Goal: Task Accomplishment & Management: Use online tool/utility

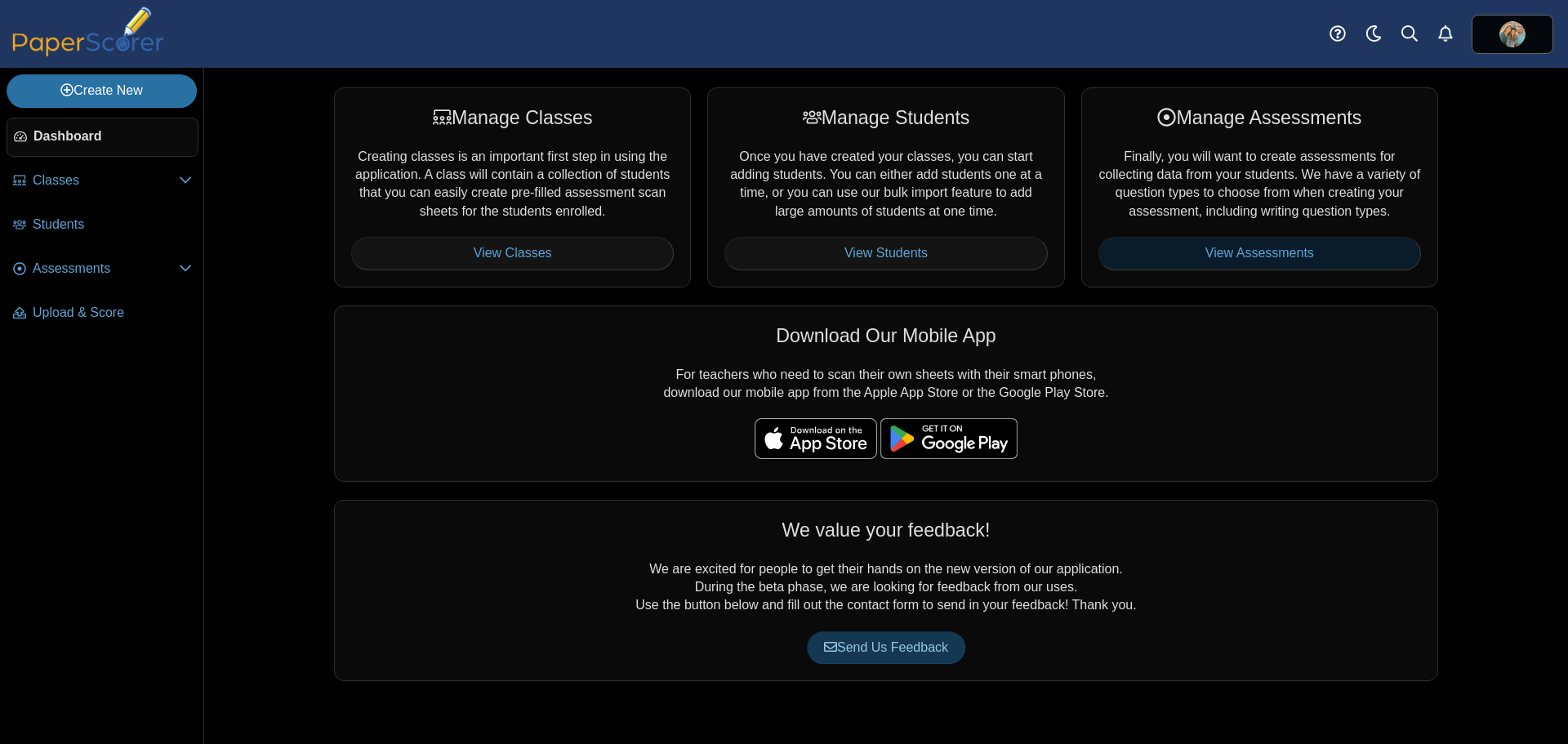
click at [1214, 252] on link "View Assessments" at bounding box center [1260, 254] width 323 height 33
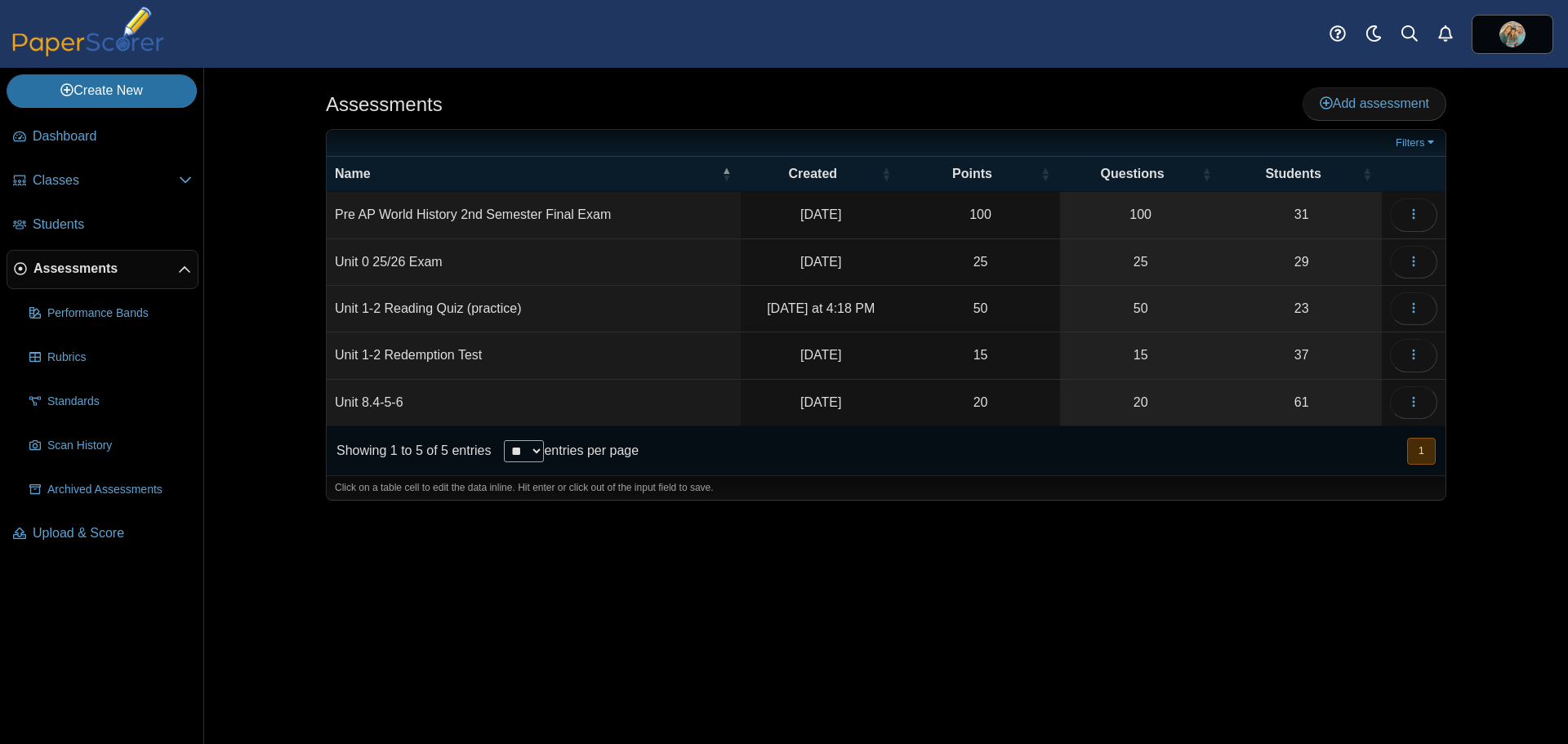
click at [528, 302] on td "Unit 1-2 Reading Quiz (practice)" at bounding box center [533, 309] width 414 height 47
click at [1416, 304] on icon "button" at bounding box center [1413, 307] width 13 height 13
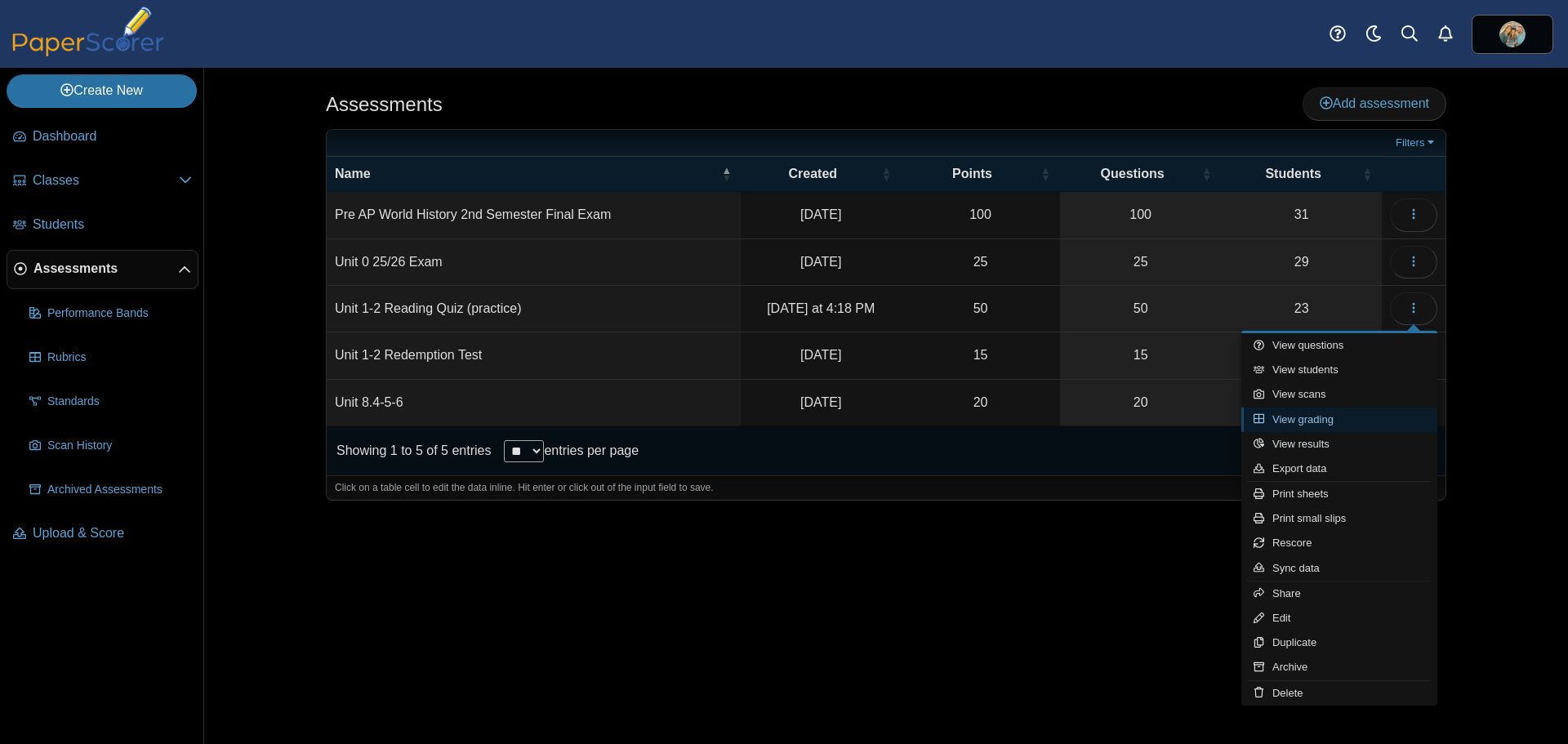
click at [1312, 420] on link "View grading" at bounding box center [1339, 420] width 196 height 24
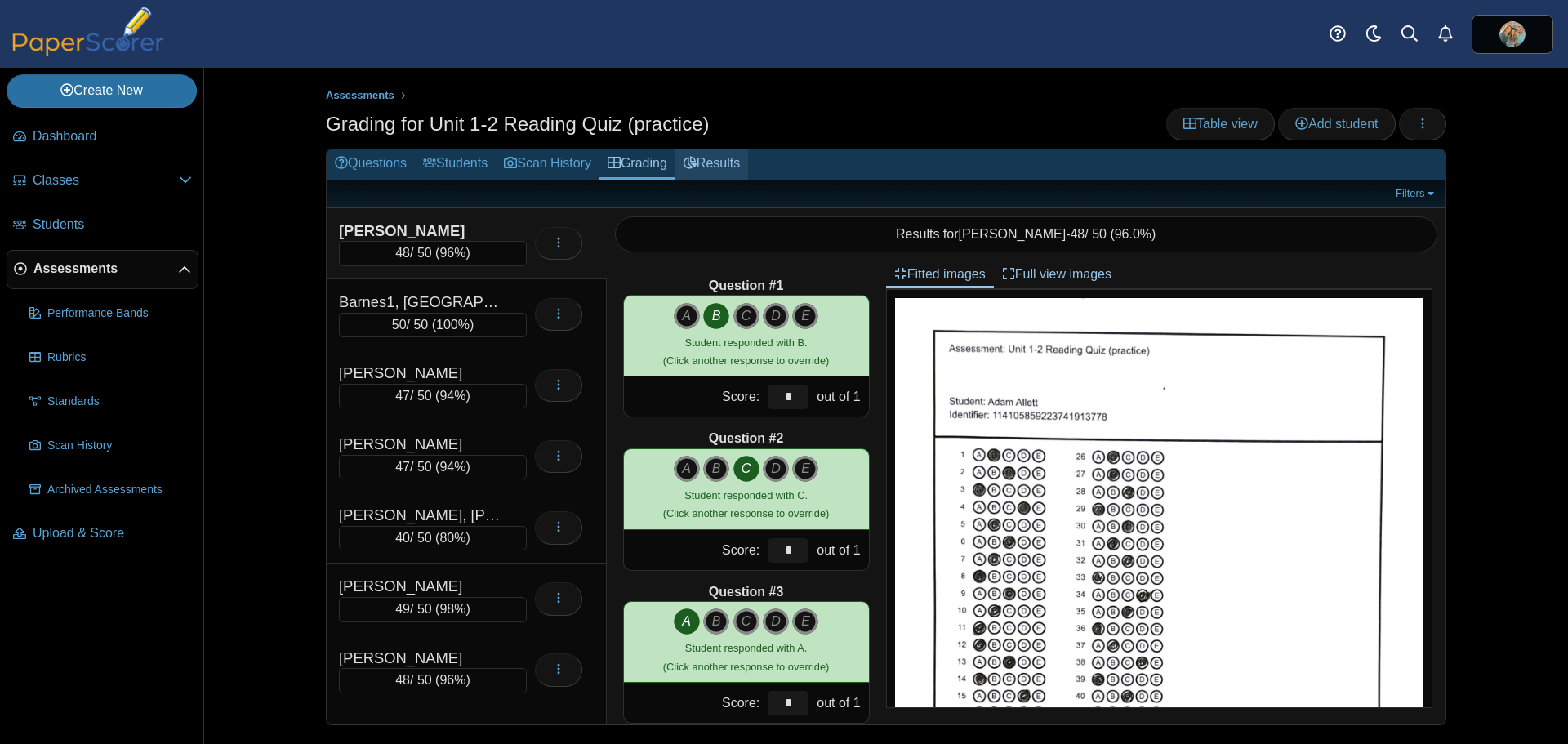
click at [702, 156] on link "Results" at bounding box center [712, 165] width 73 height 30
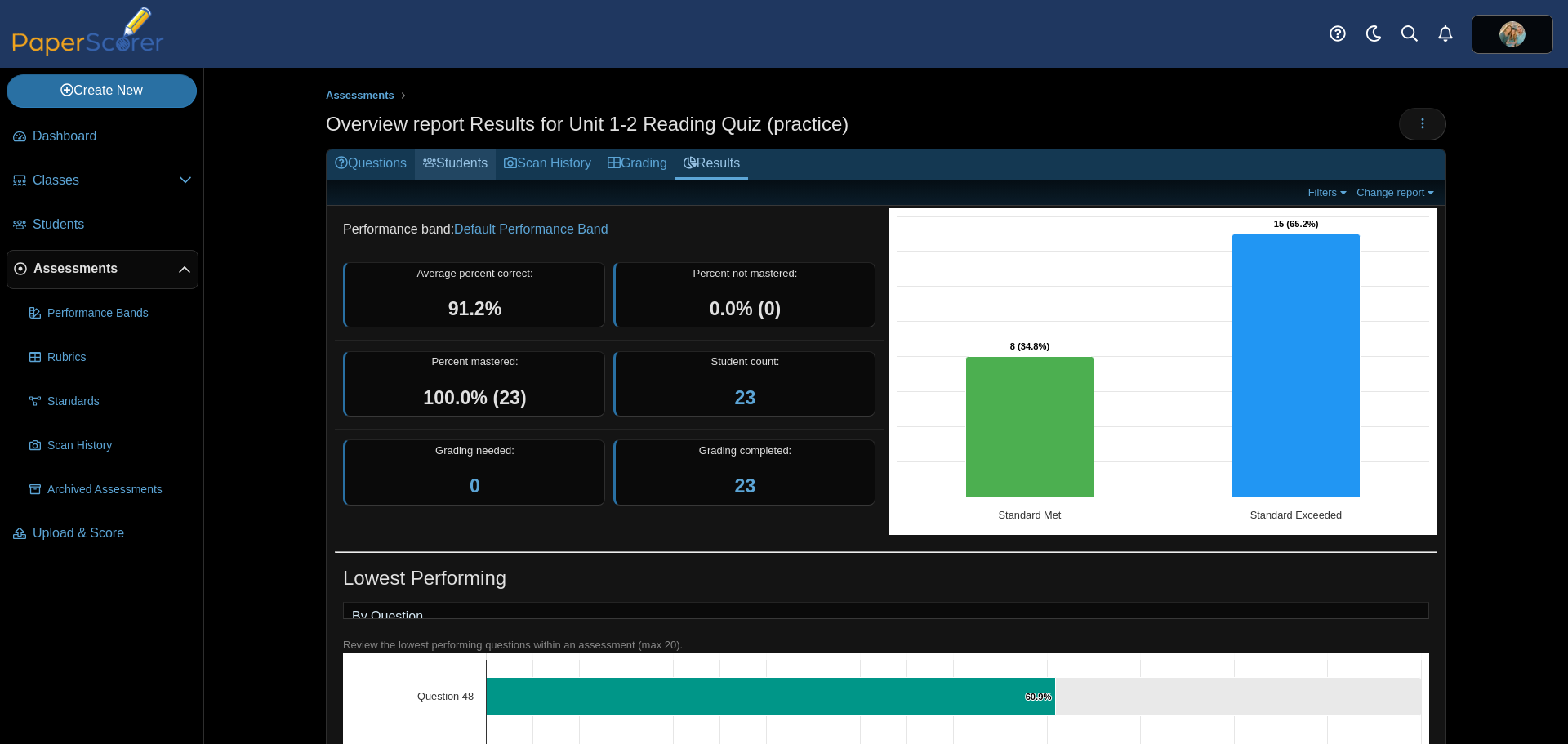
click at [455, 162] on link "Students" at bounding box center [455, 165] width 81 height 30
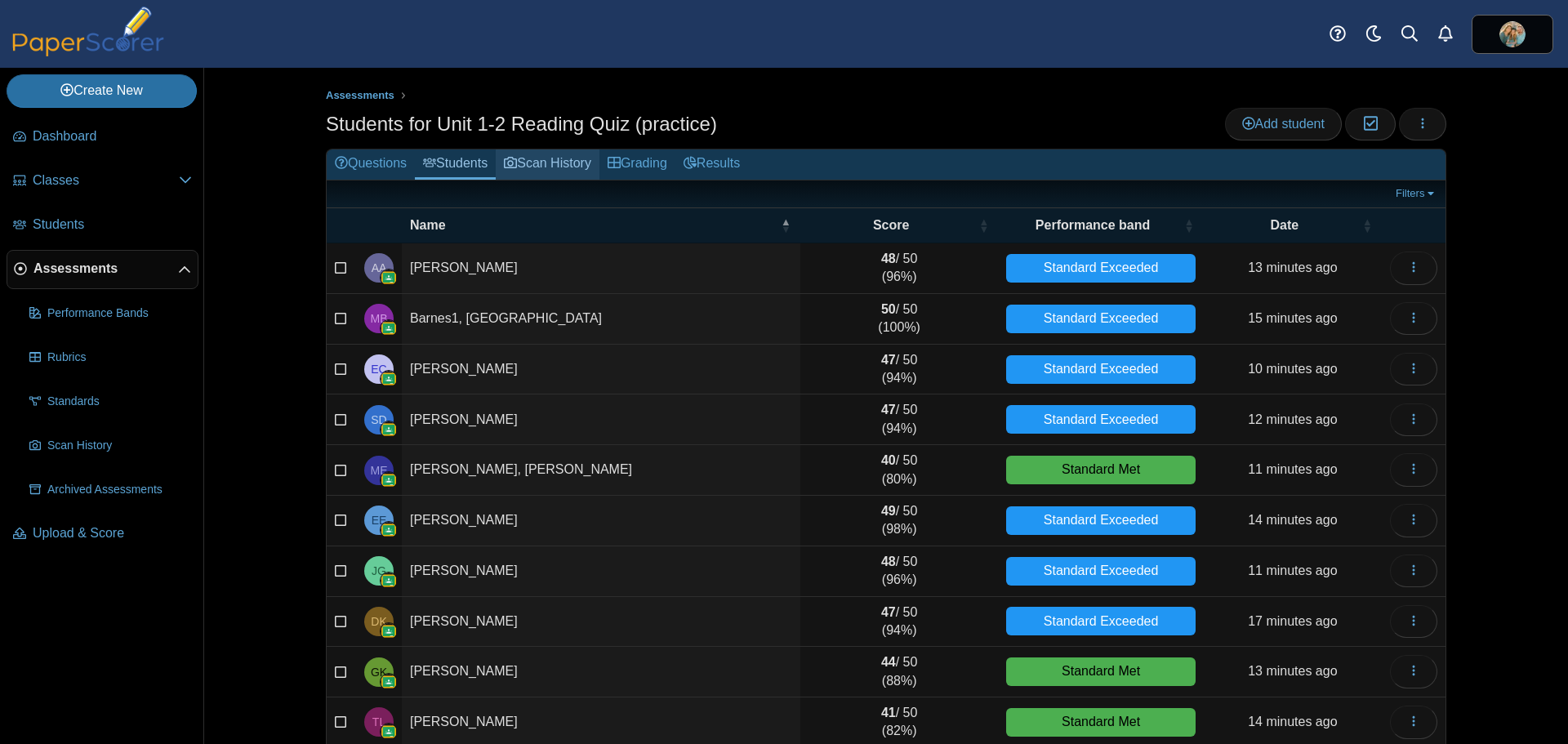
click at [558, 159] on link "Scan History" at bounding box center [547, 165] width 104 height 30
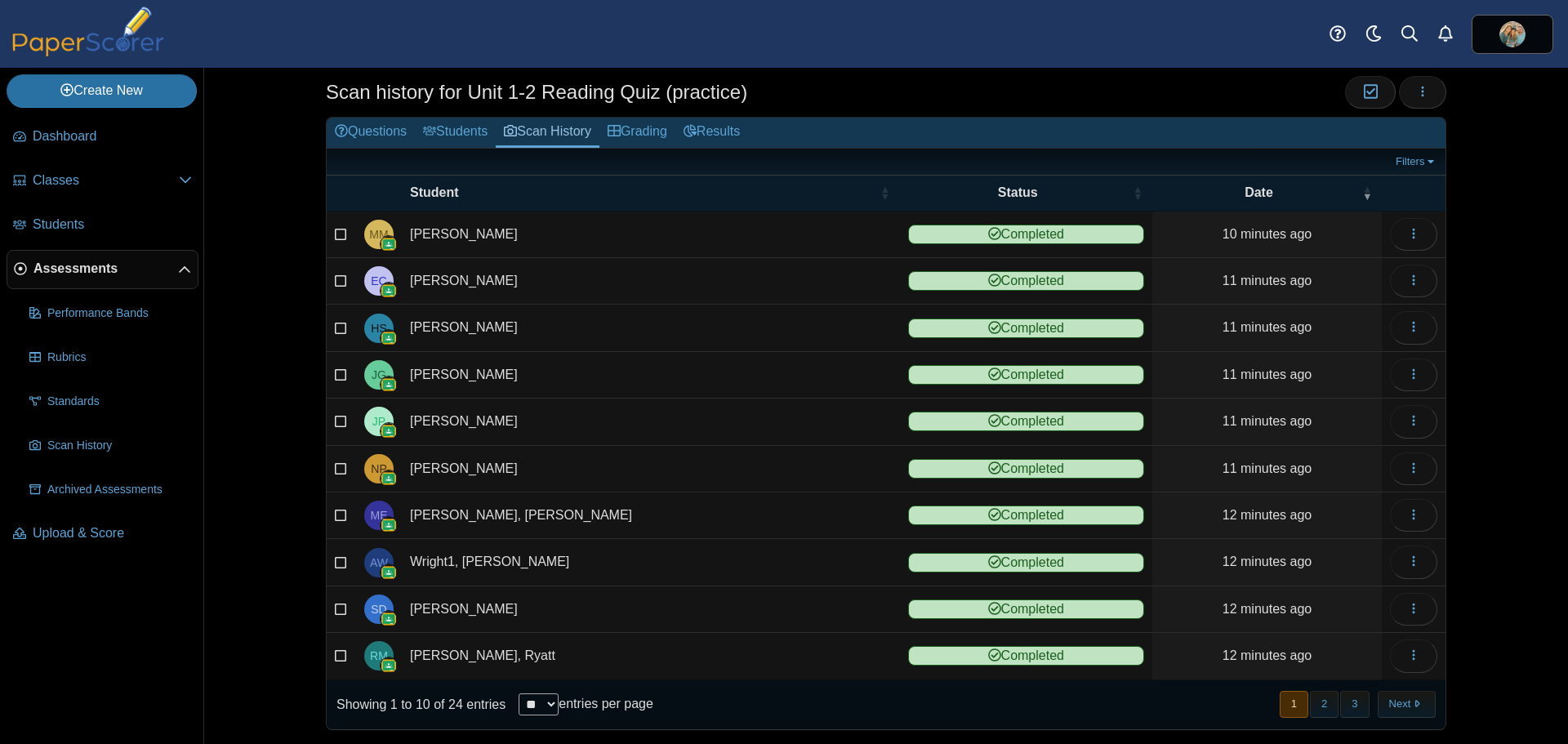
scroll to position [49, 0]
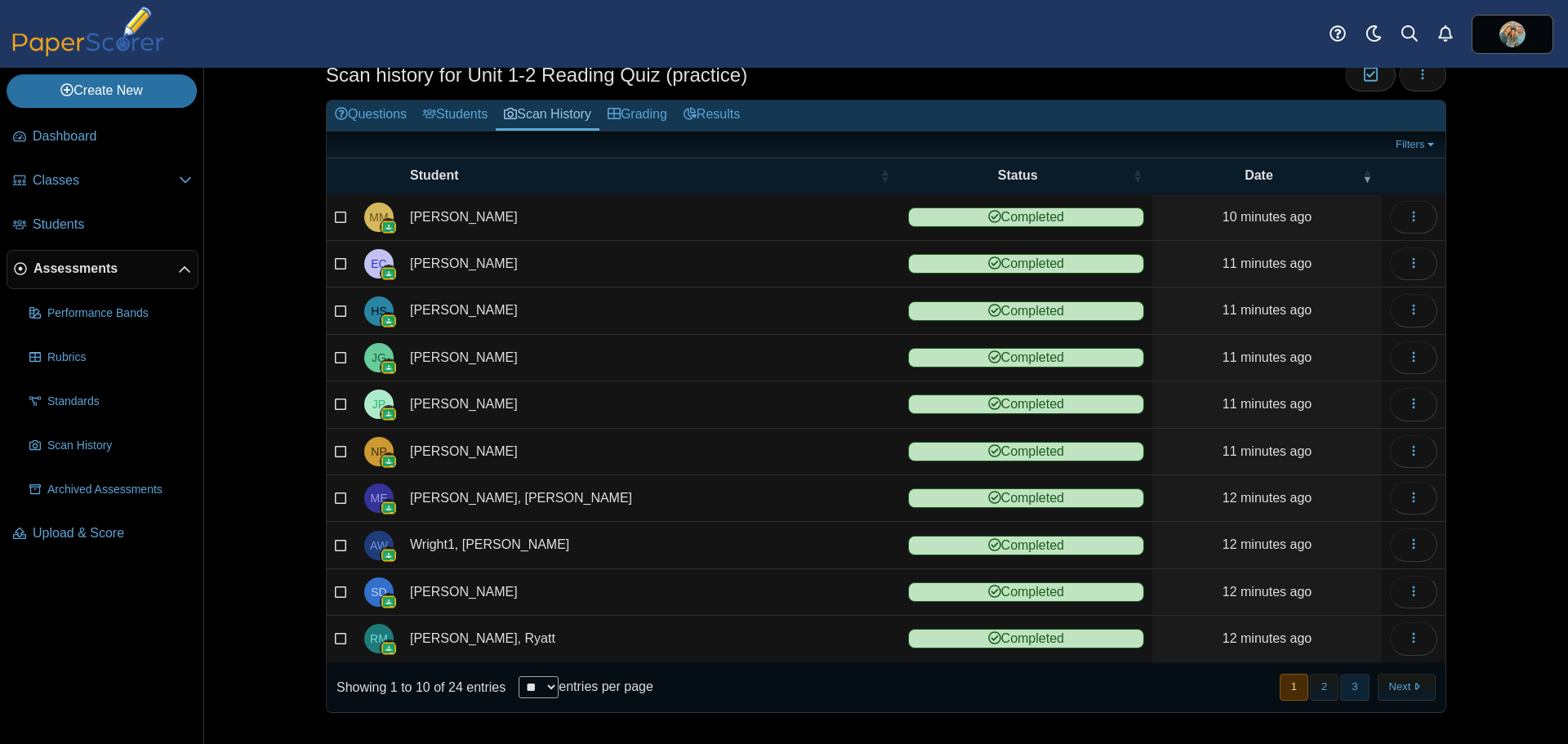
click at [1344, 691] on button "3" at bounding box center [1354, 687] width 29 height 27
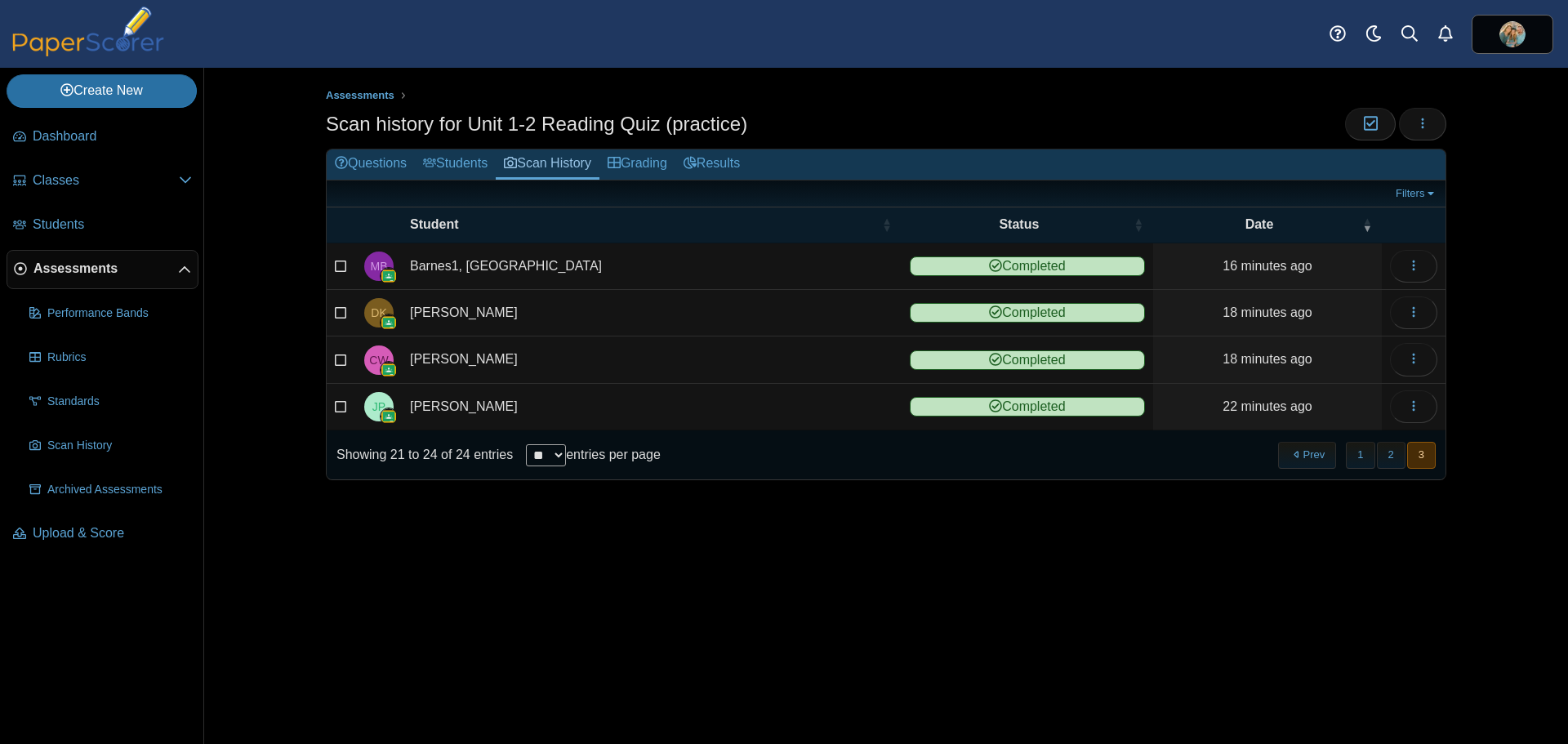
scroll to position [0, 0]
click at [1390, 454] on button "2" at bounding box center [1391, 455] width 29 height 27
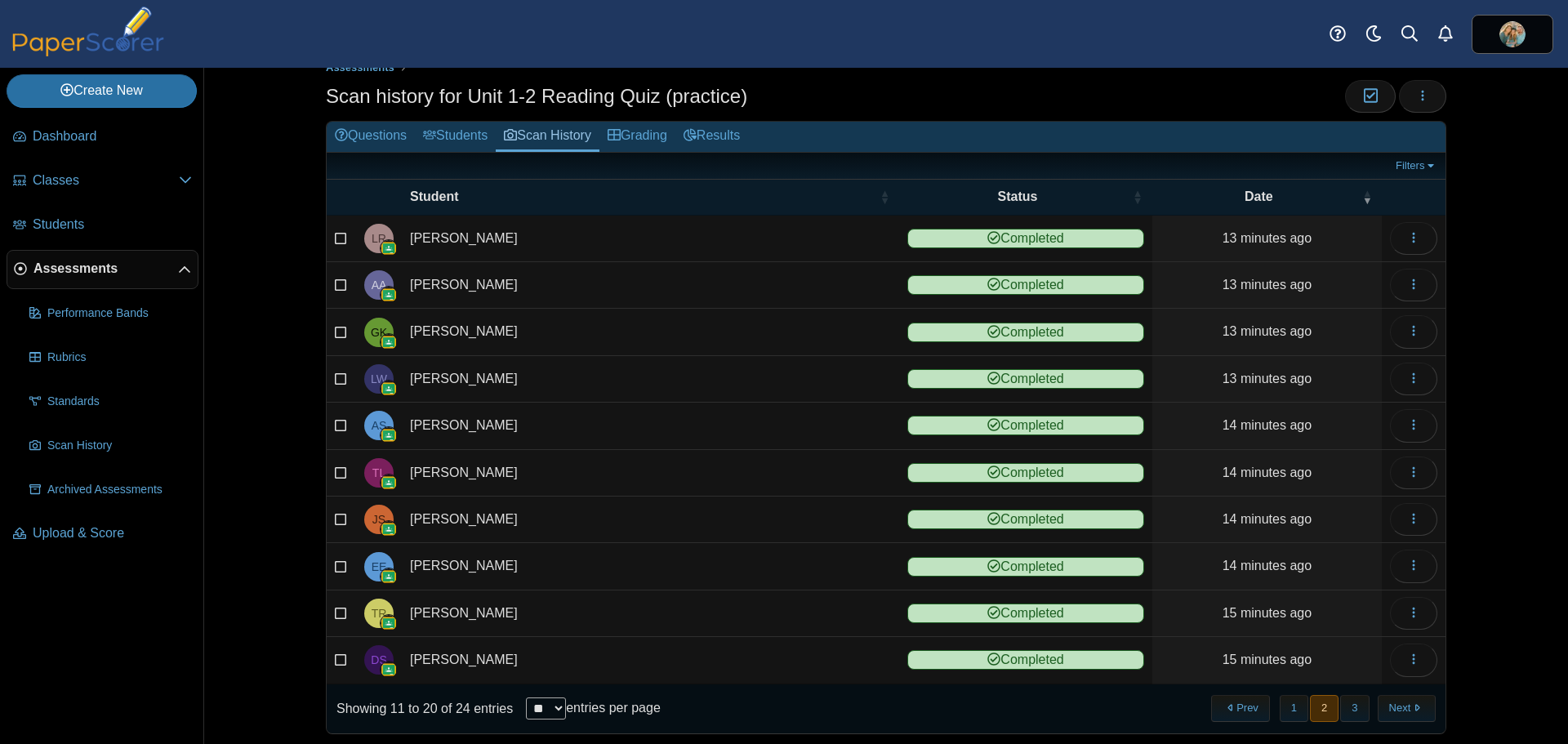
scroll to position [49, 0]
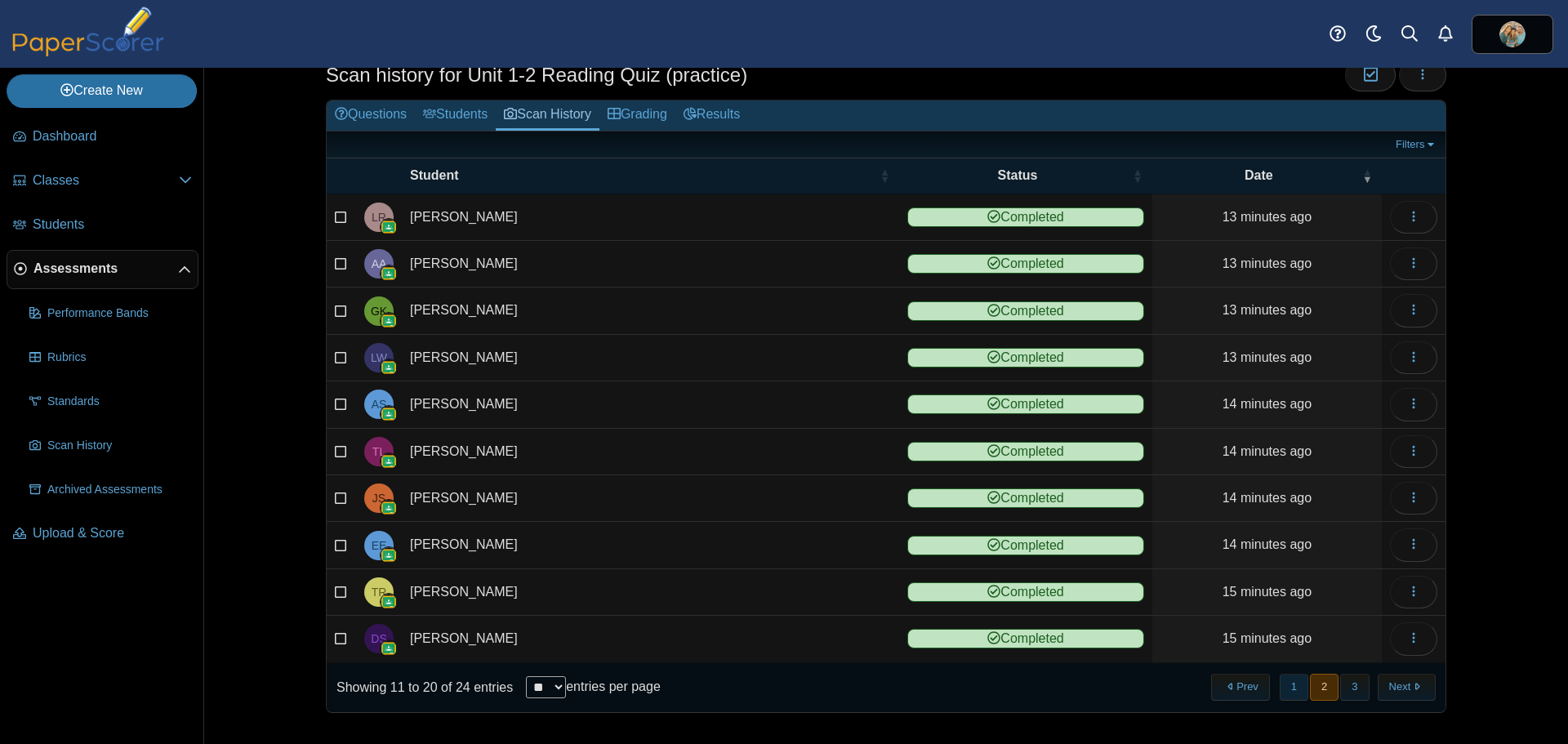
click at [1288, 683] on button "1" at bounding box center [1294, 687] width 29 height 27
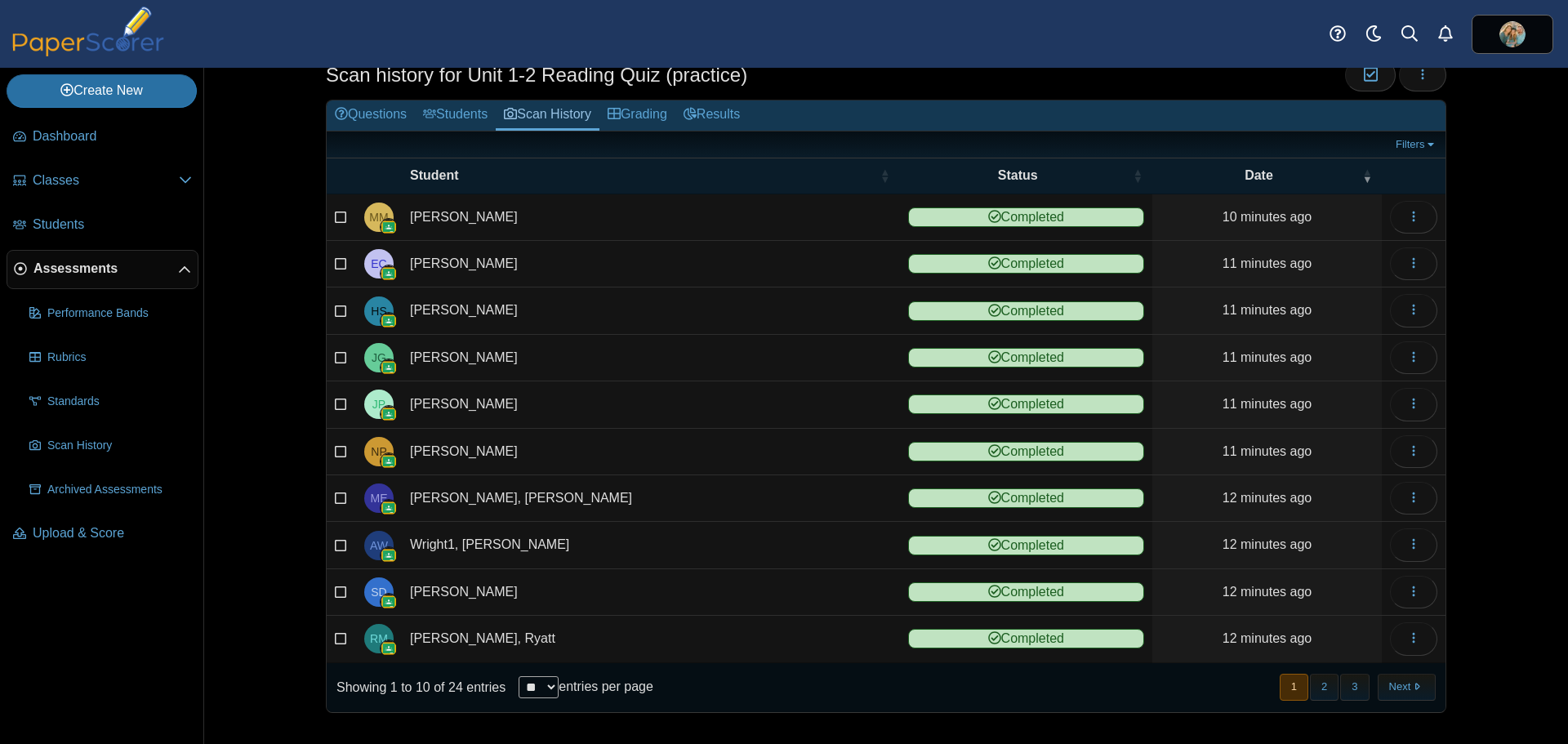
scroll to position [0, 0]
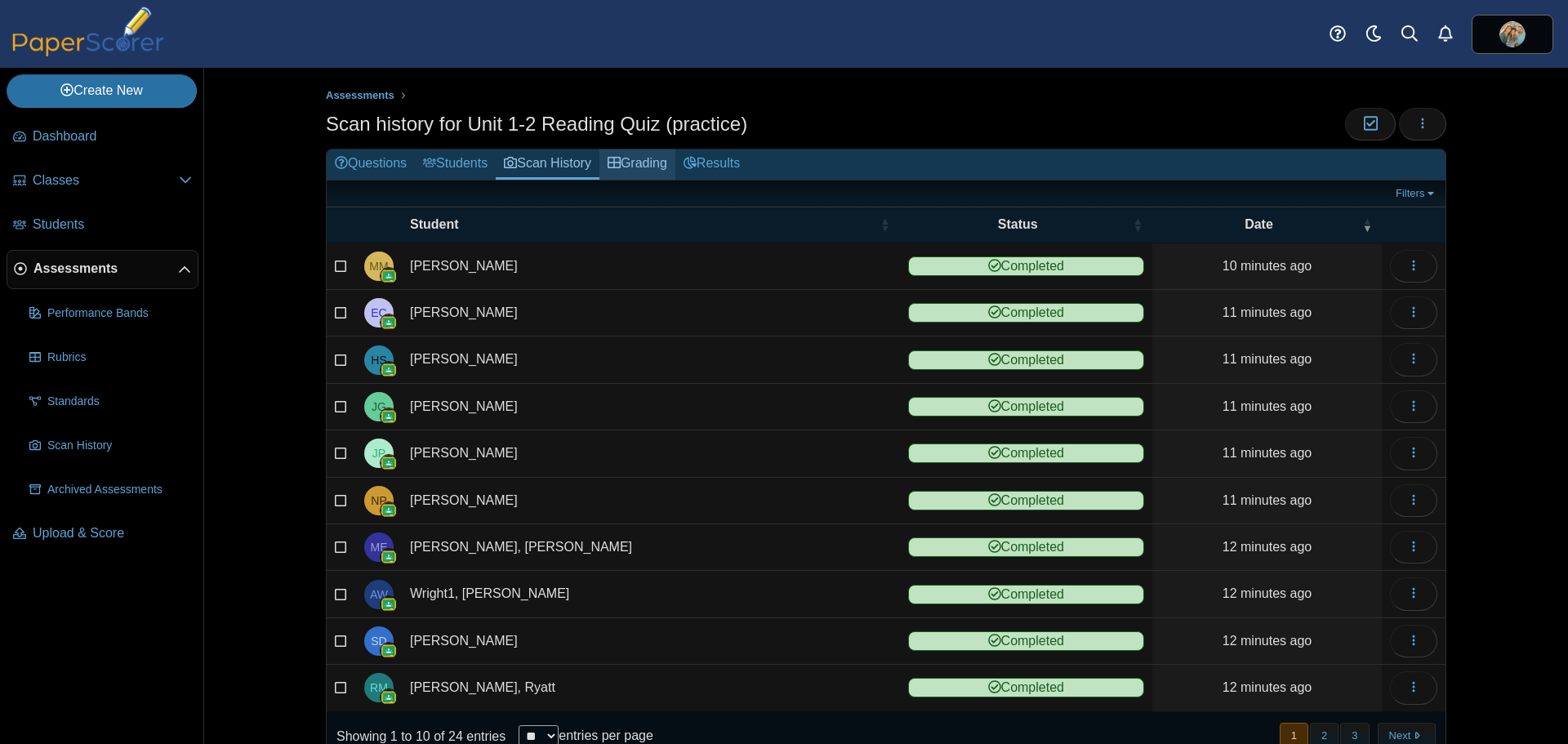
click at [628, 160] on link "Grading" at bounding box center [637, 165] width 76 height 30
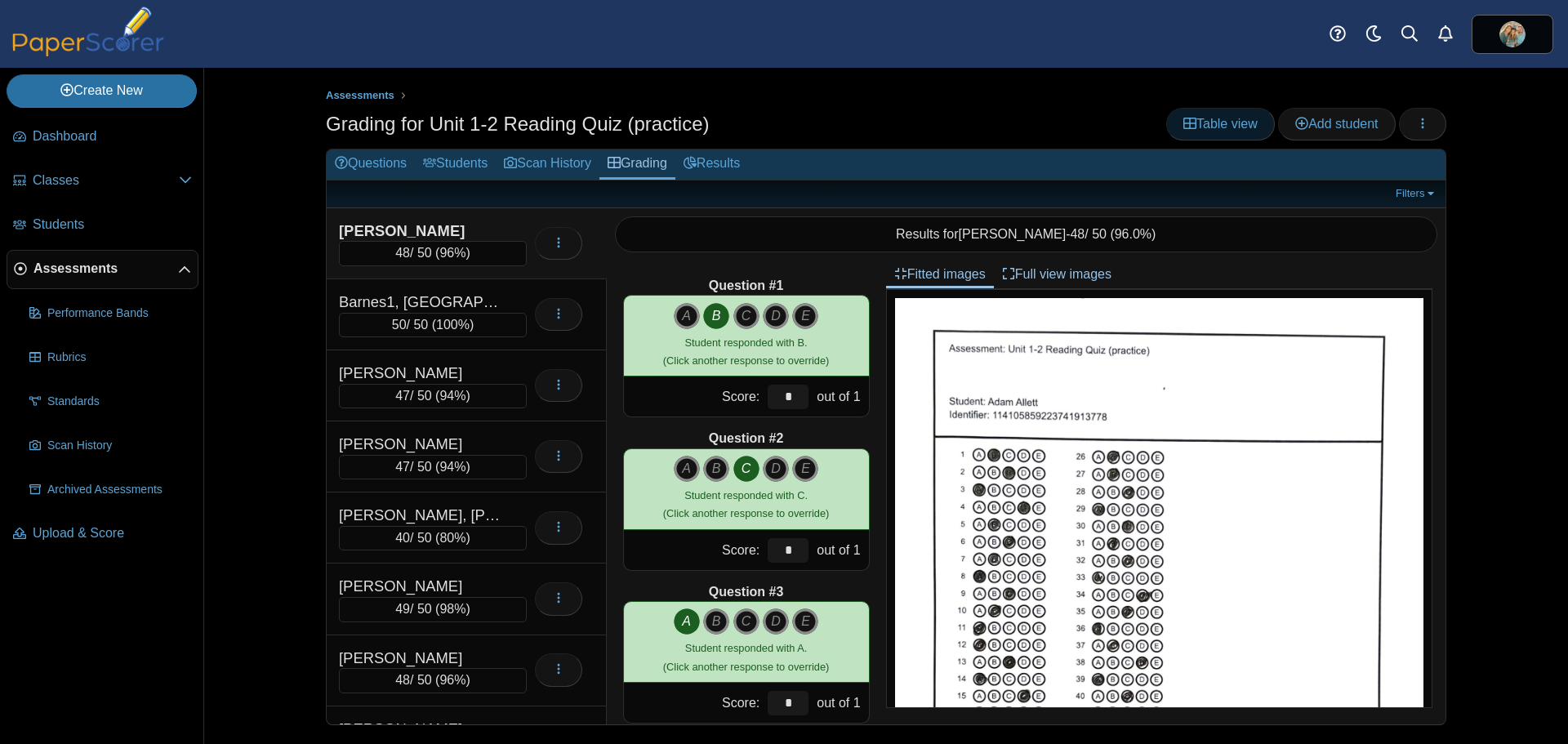
click at [1219, 127] on span "Table view" at bounding box center [1221, 124] width 74 height 14
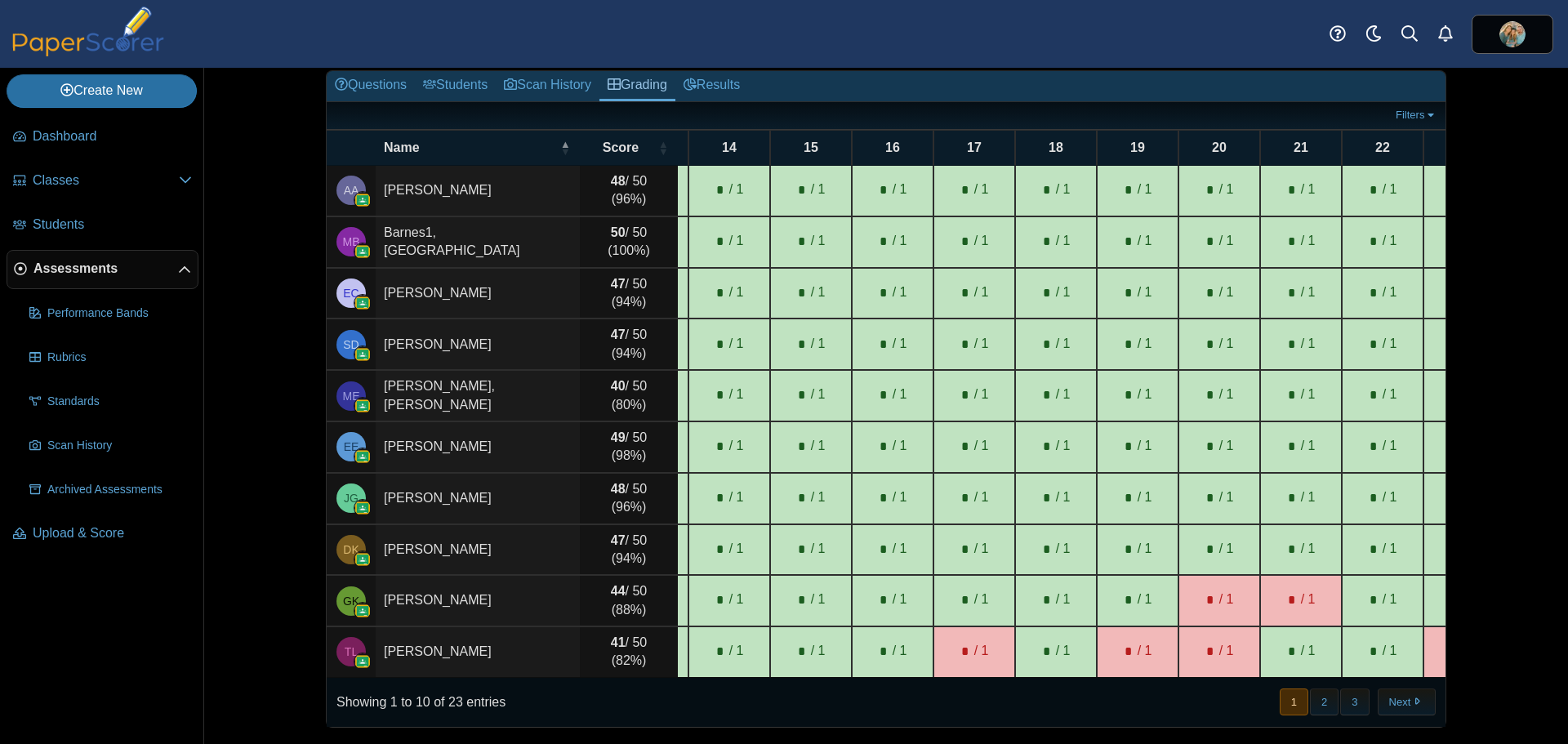
scroll to position [0, 1167]
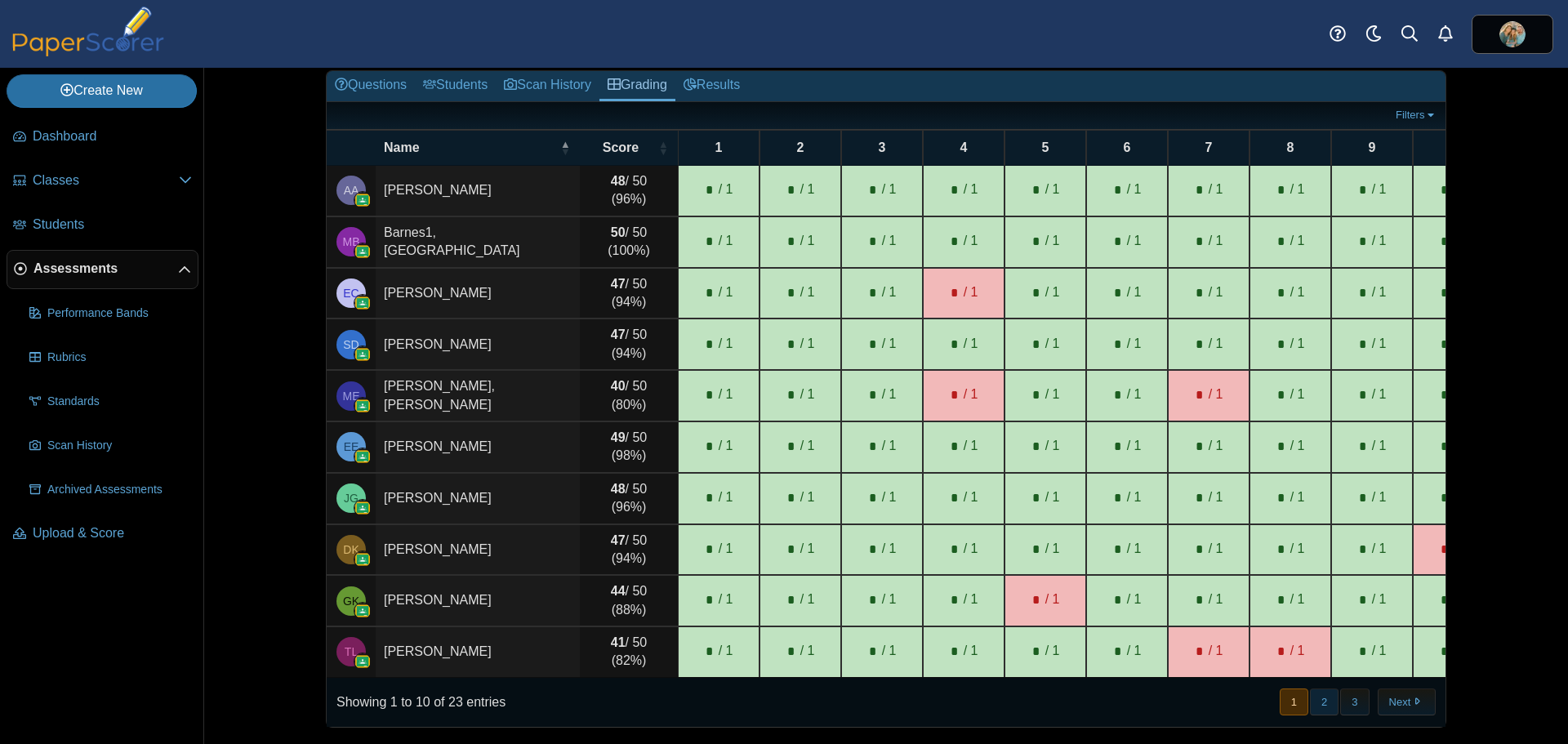
click at [1310, 700] on button "2" at bounding box center [1324, 702] width 29 height 27
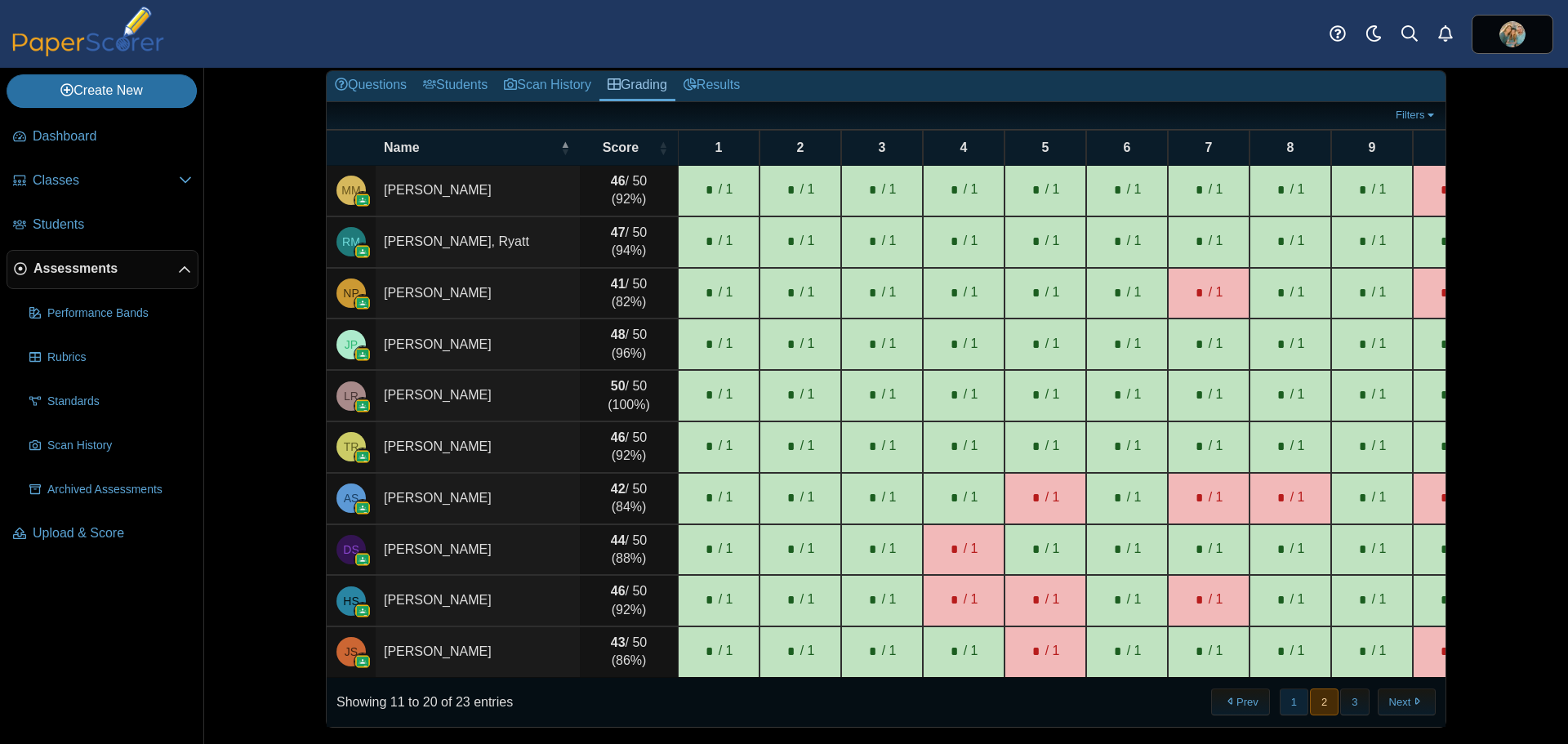
click at [1288, 705] on button "1" at bounding box center [1294, 702] width 29 height 27
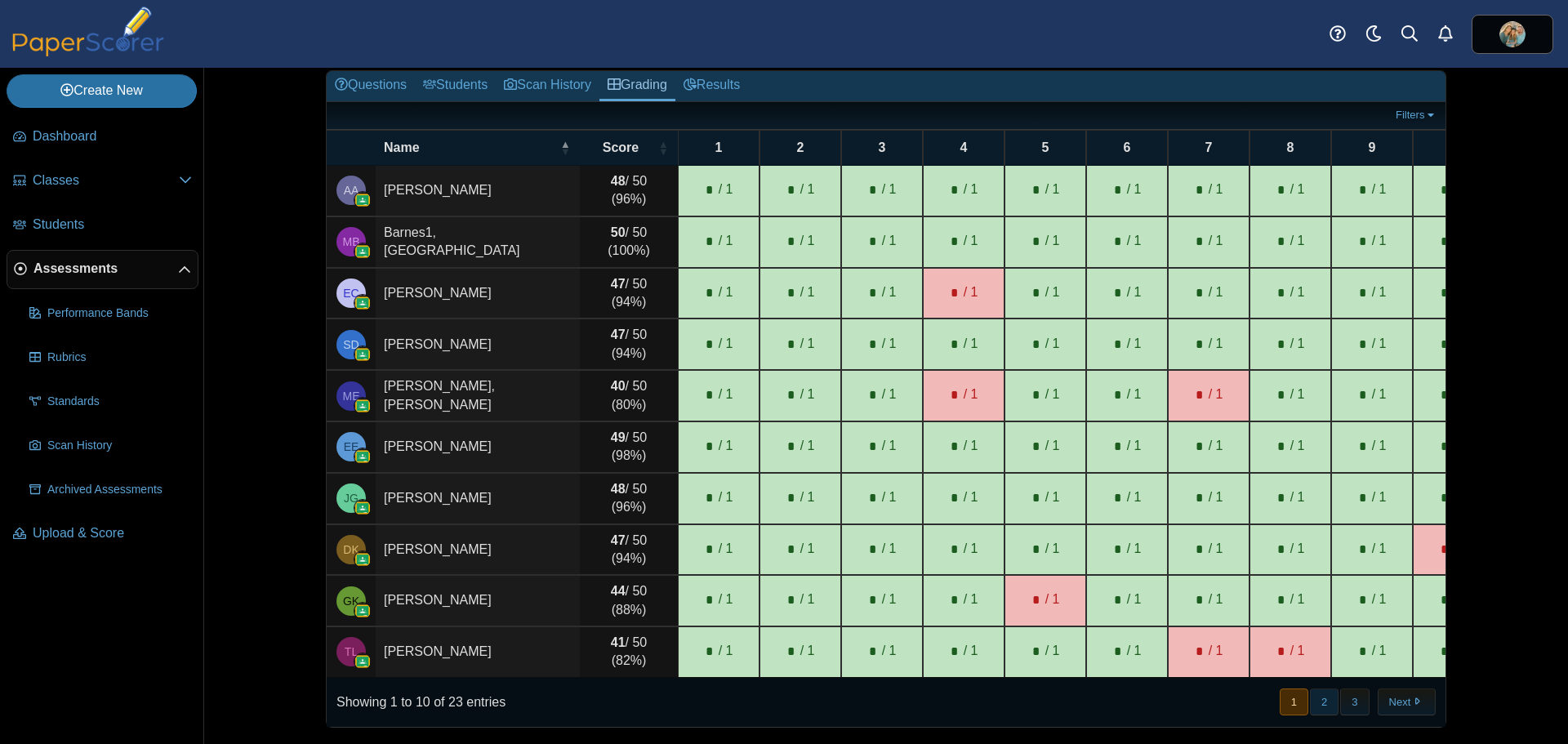
click at [1318, 692] on button "2" at bounding box center [1324, 702] width 29 height 27
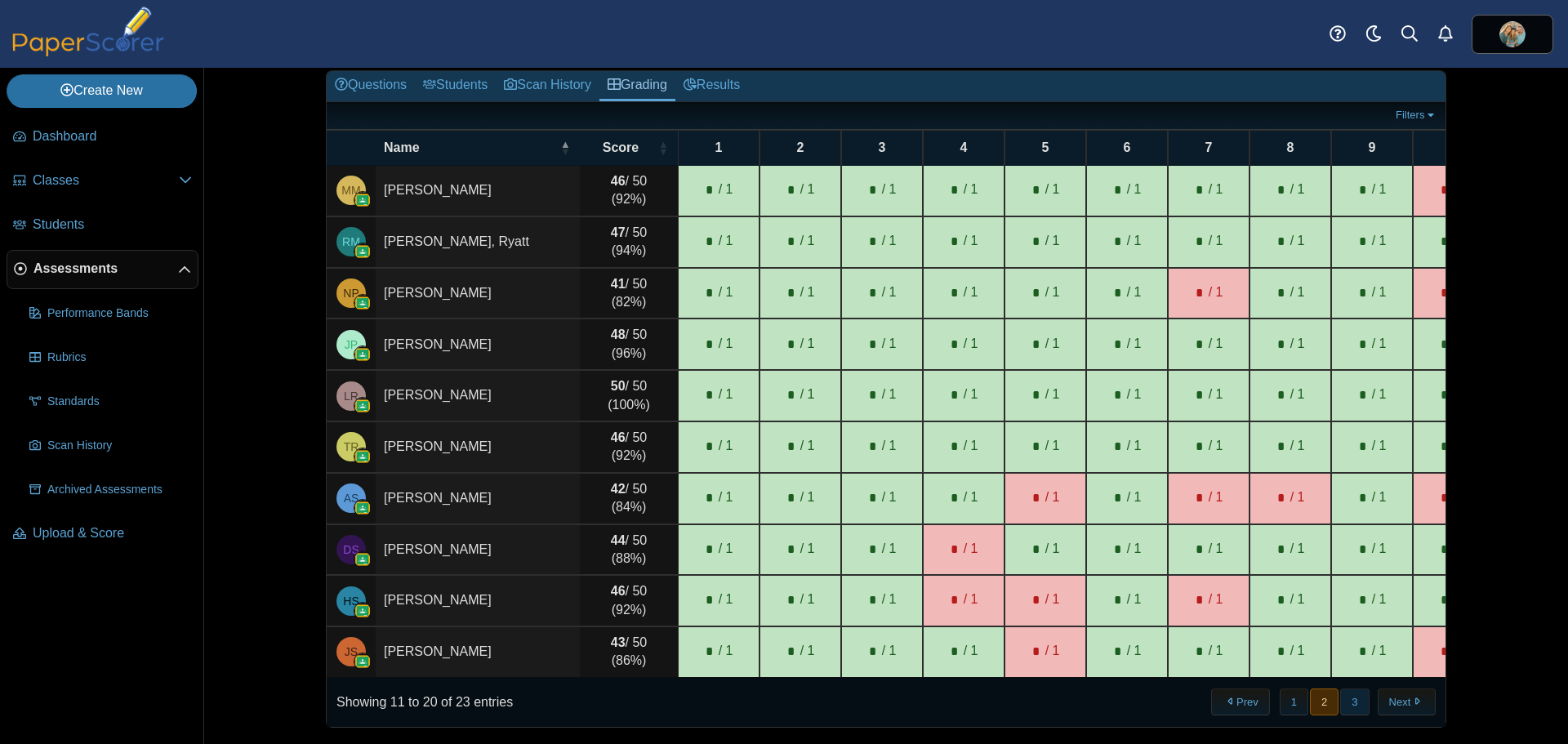
click at [1362, 708] on button "3" at bounding box center [1354, 702] width 29 height 27
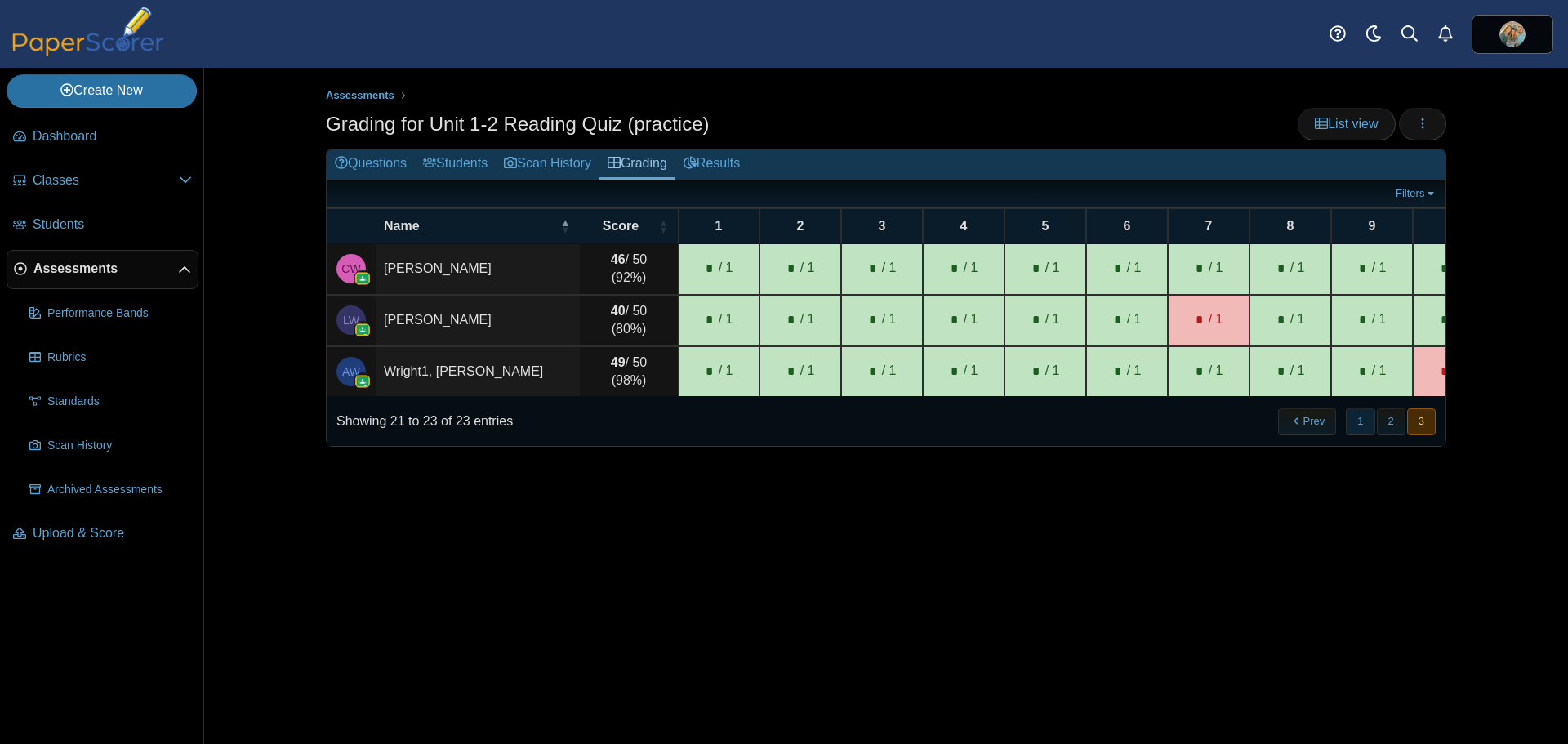
click at [1356, 433] on button "1" at bounding box center [1359, 422] width 29 height 27
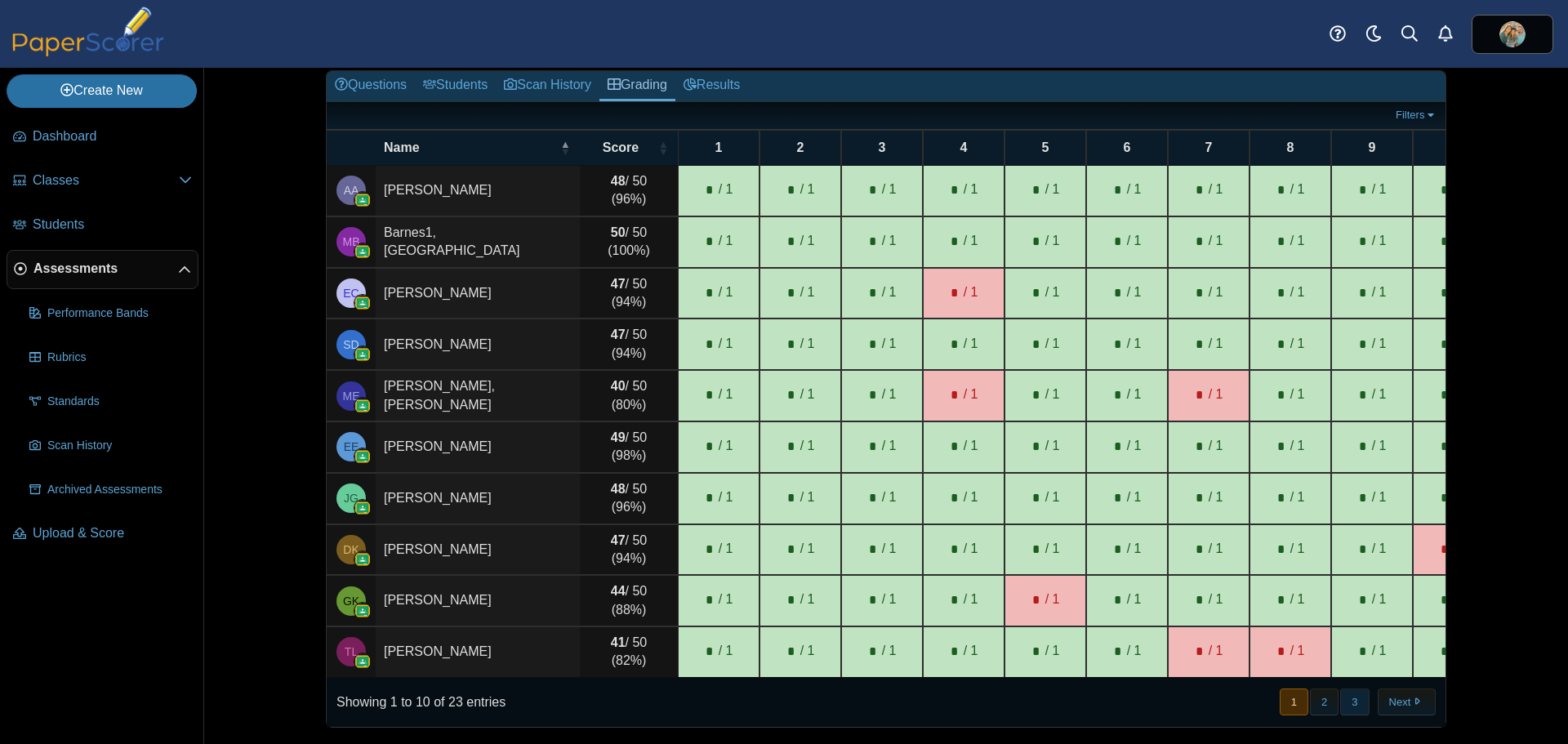
click at [1348, 706] on button "3" at bounding box center [1354, 702] width 29 height 27
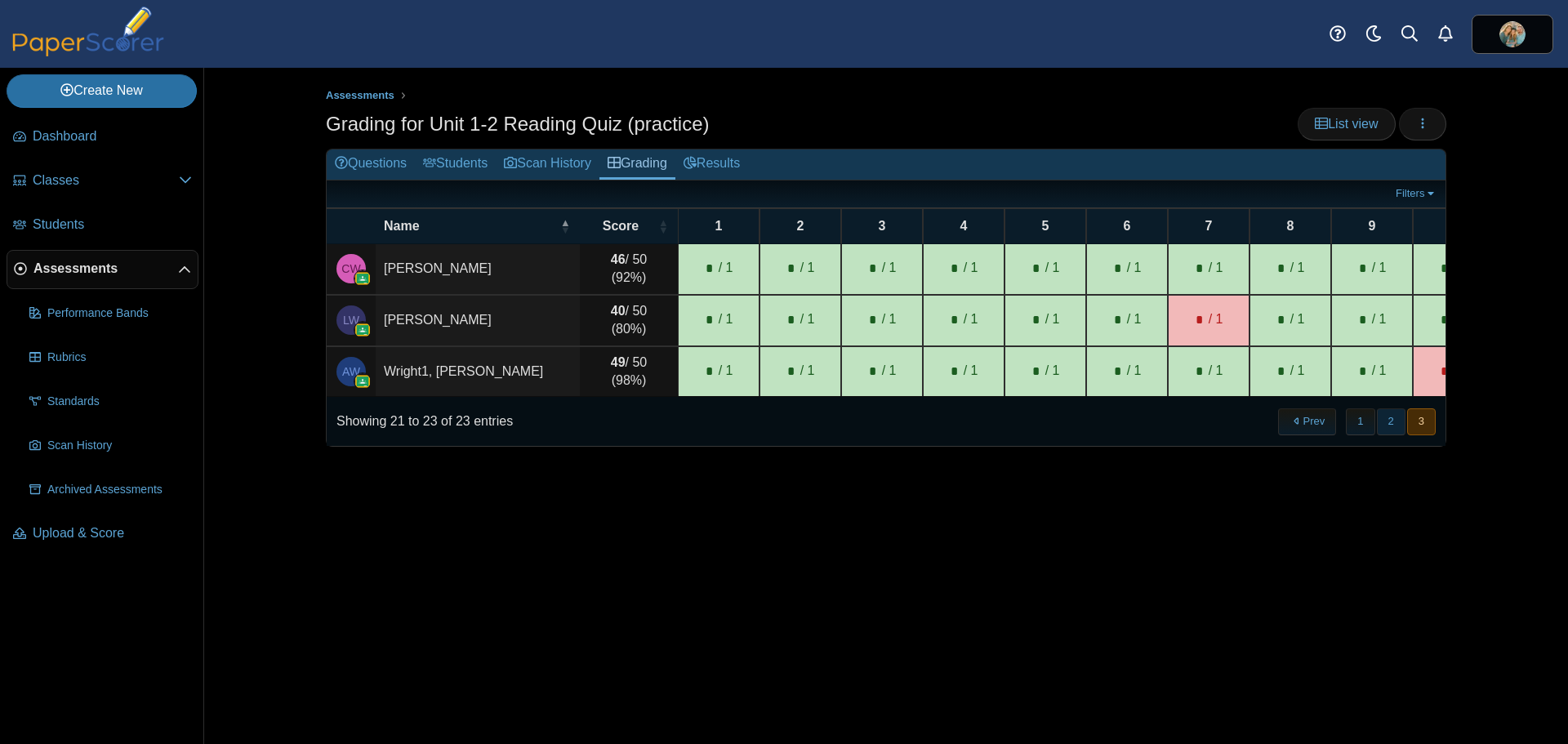
click at [1396, 432] on button "2" at bounding box center [1391, 422] width 29 height 27
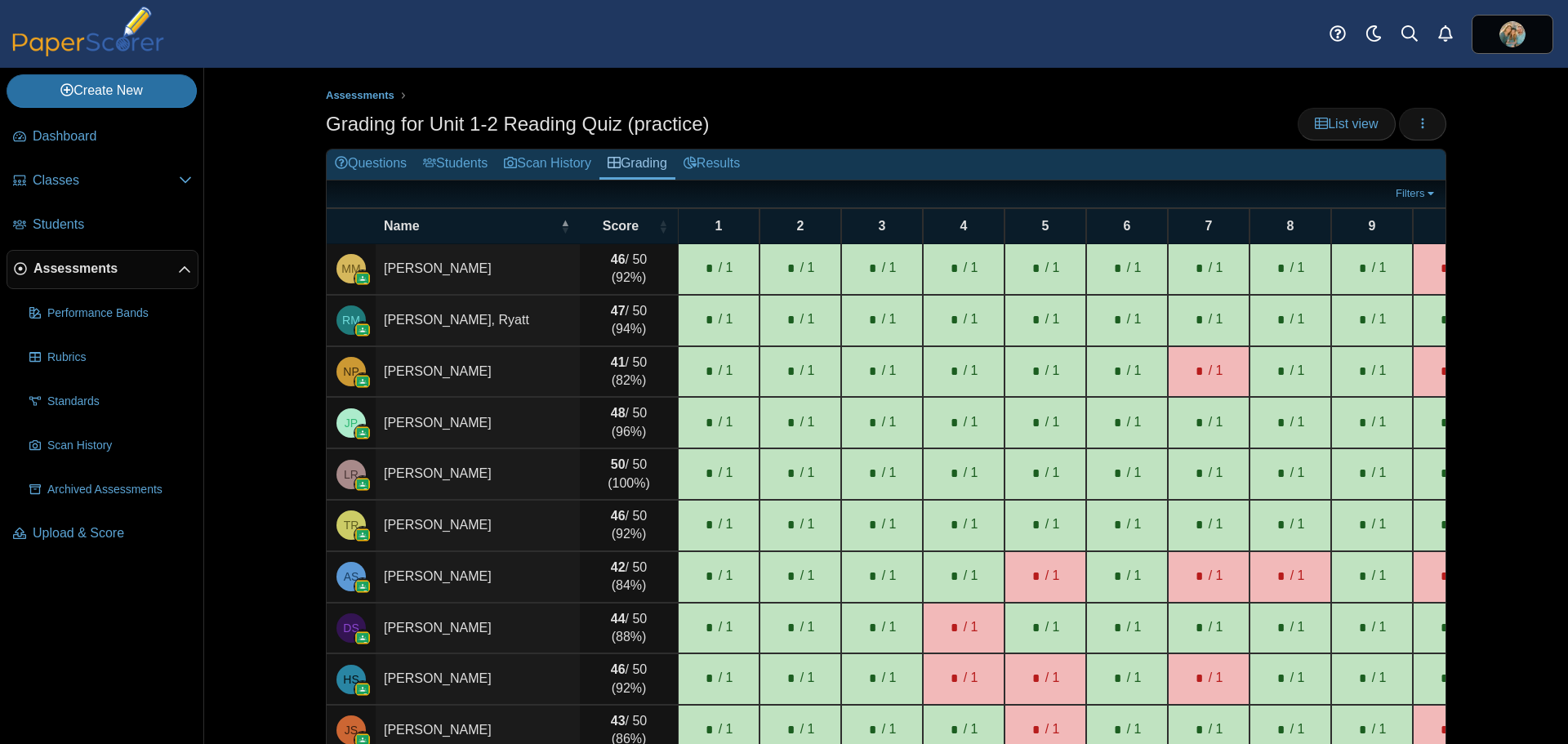
scroll to position [90, 0]
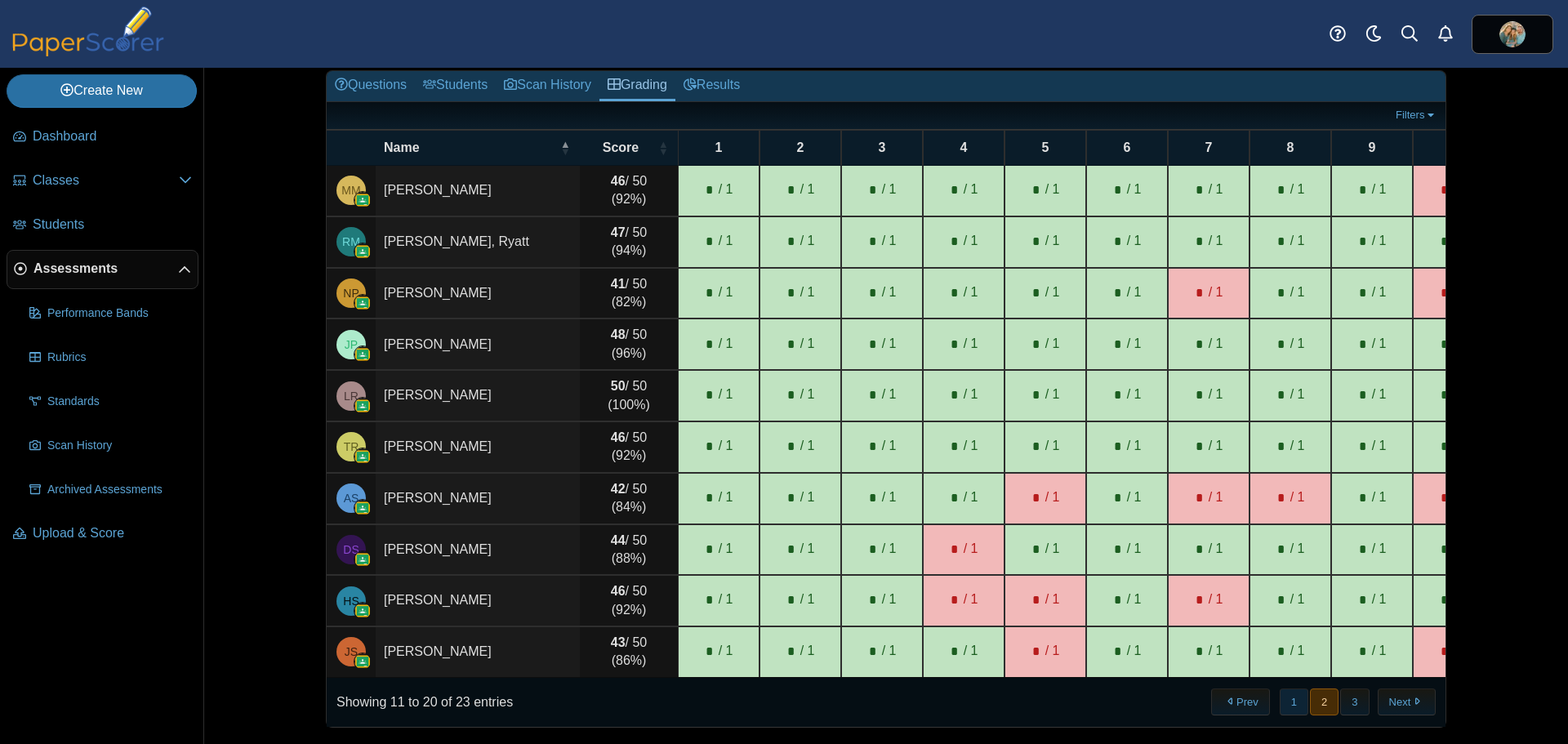
click at [1283, 700] on button "1" at bounding box center [1294, 702] width 29 height 27
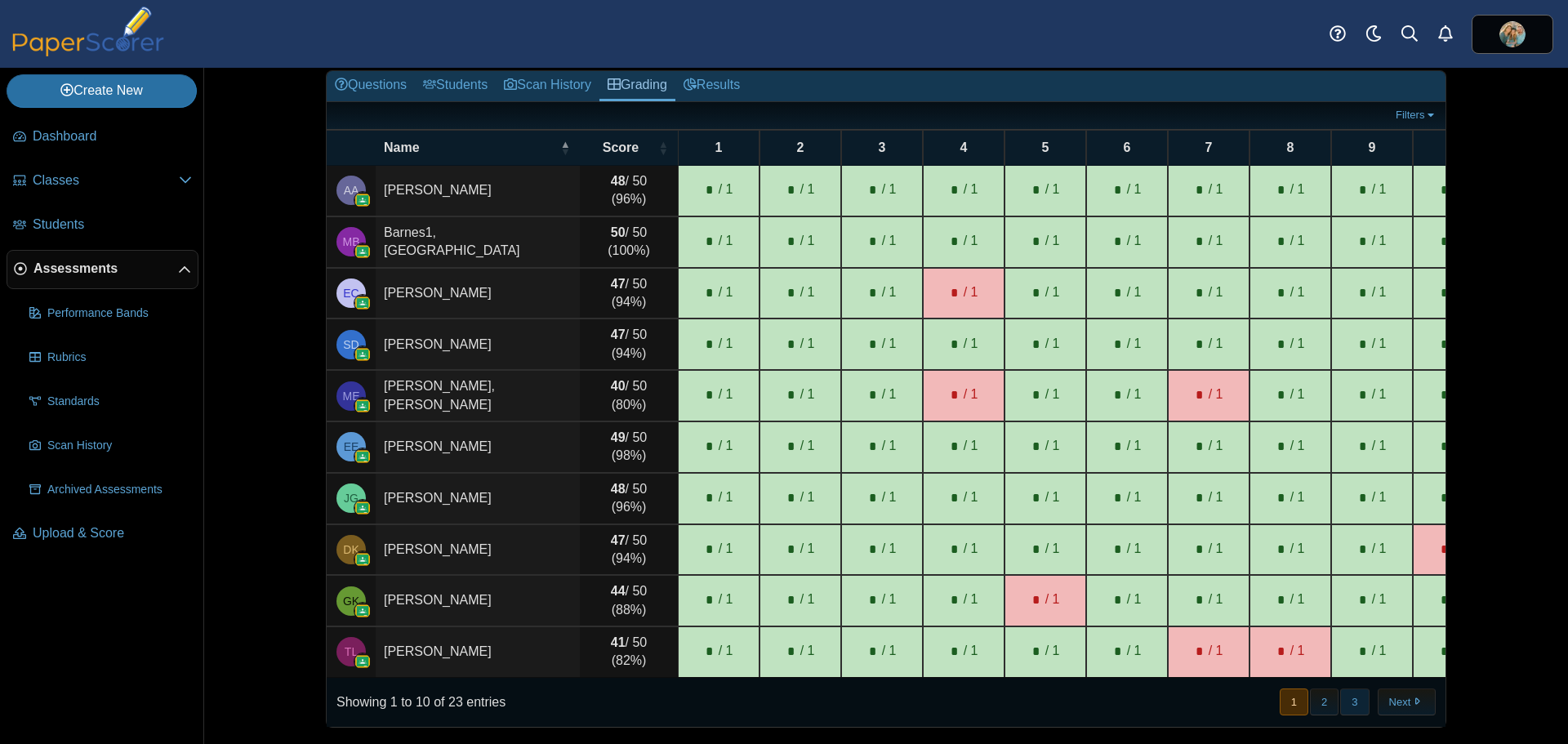
click at [1347, 712] on button "3" at bounding box center [1354, 702] width 29 height 27
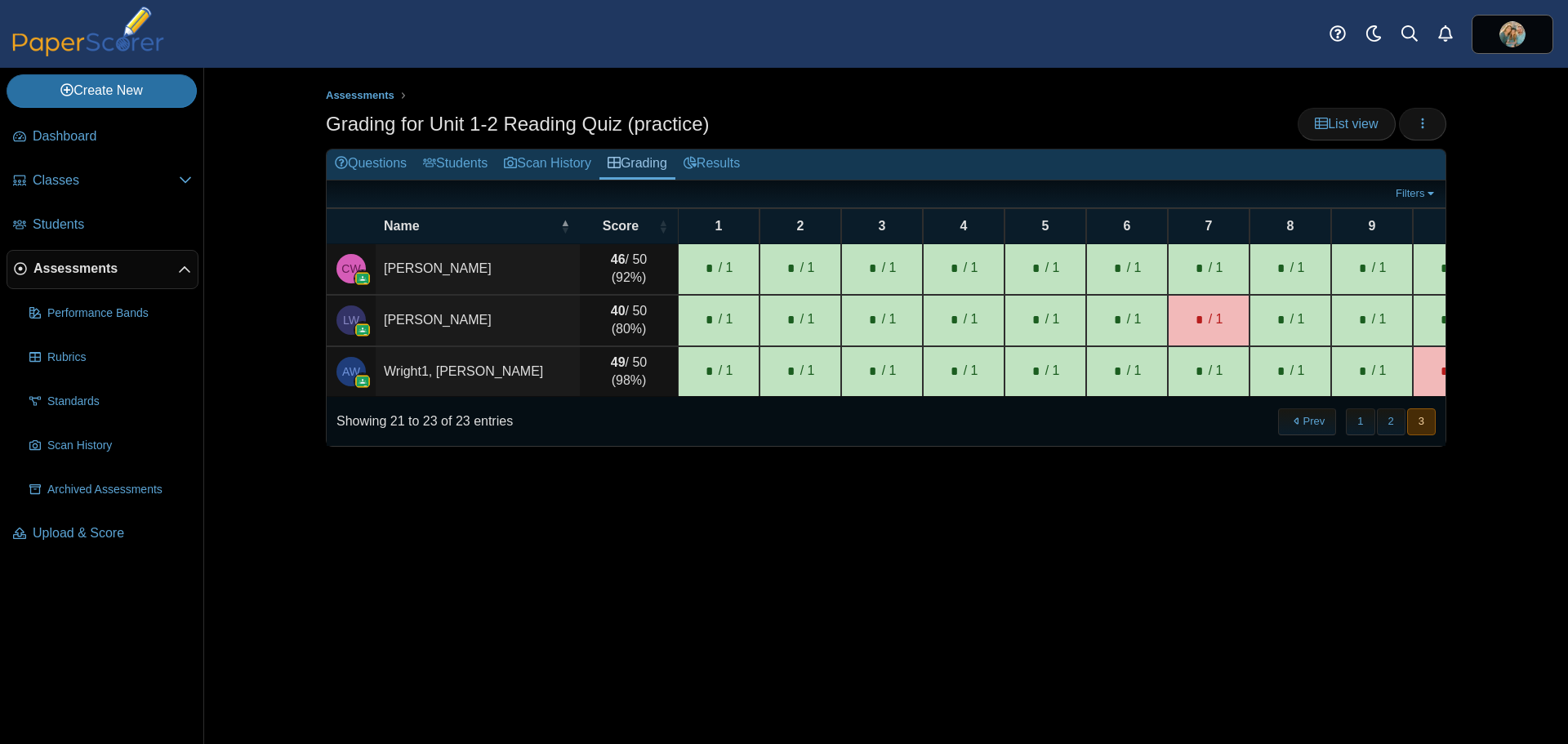
scroll to position [0, 0]
click at [1388, 436] on button "2" at bounding box center [1391, 422] width 29 height 27
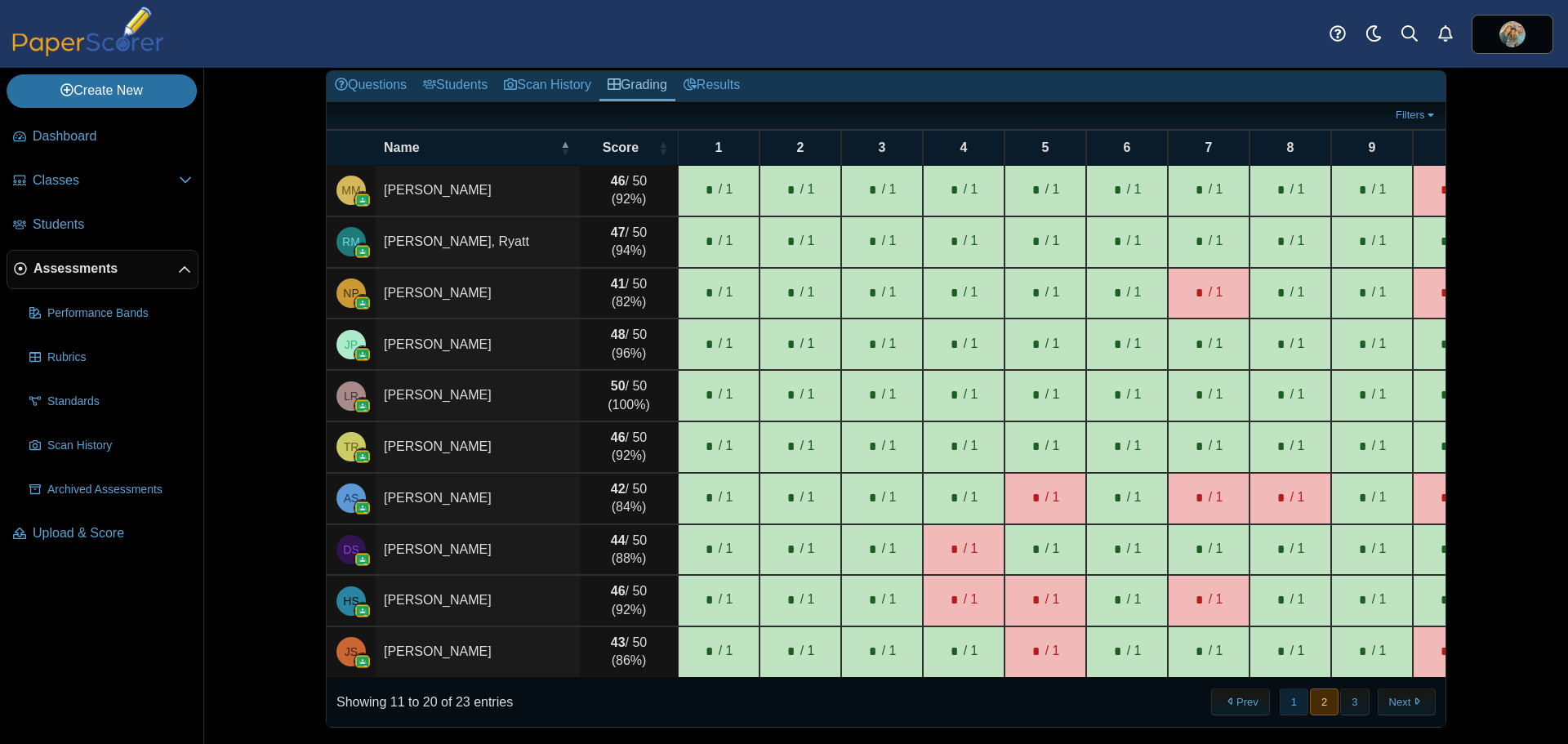
click at [1287, 702] on button "1" at bounding box center [1294, 702] width 29 height 27
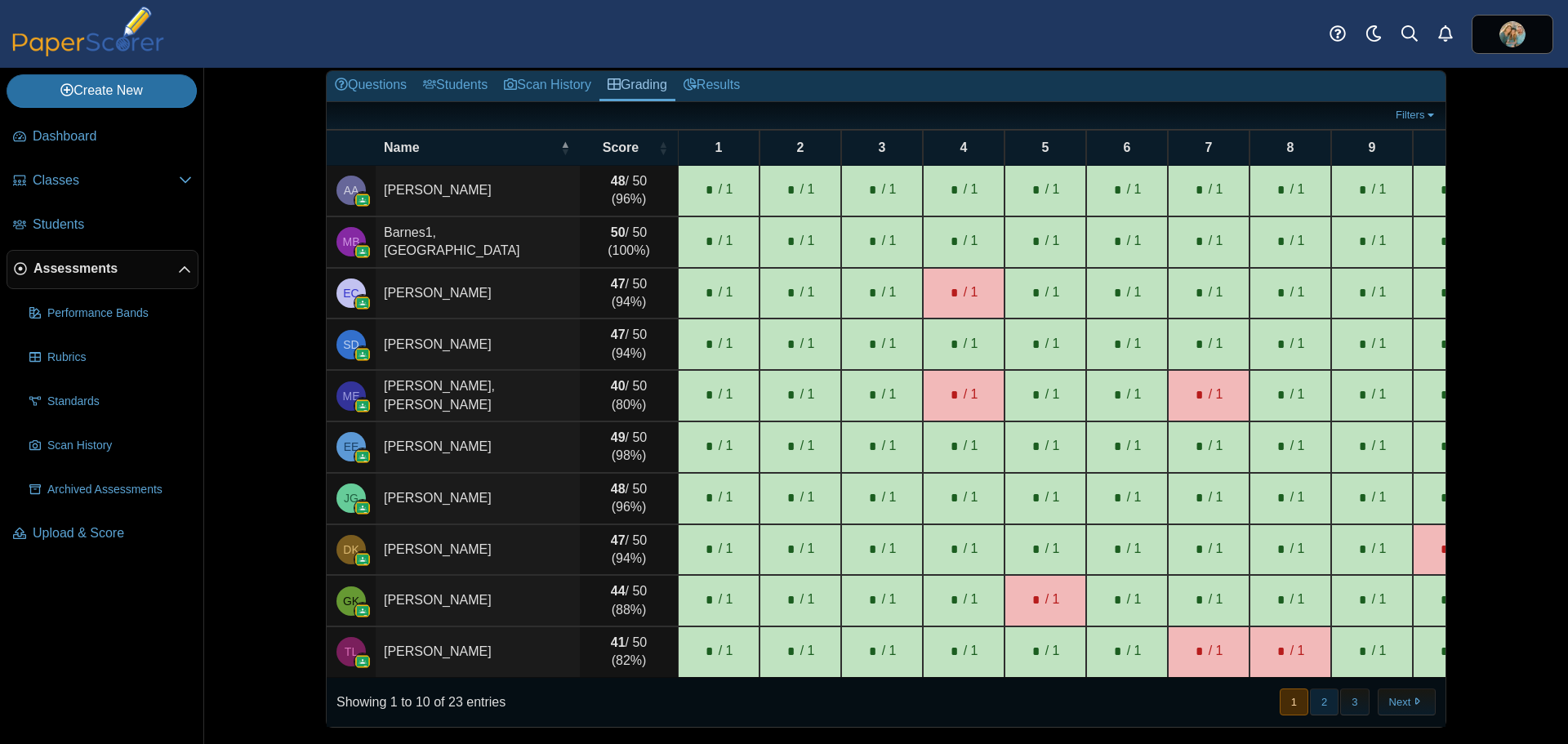
click at [1315, 703] on button "2" at bounding box center [1324, 702] width 29 height 27
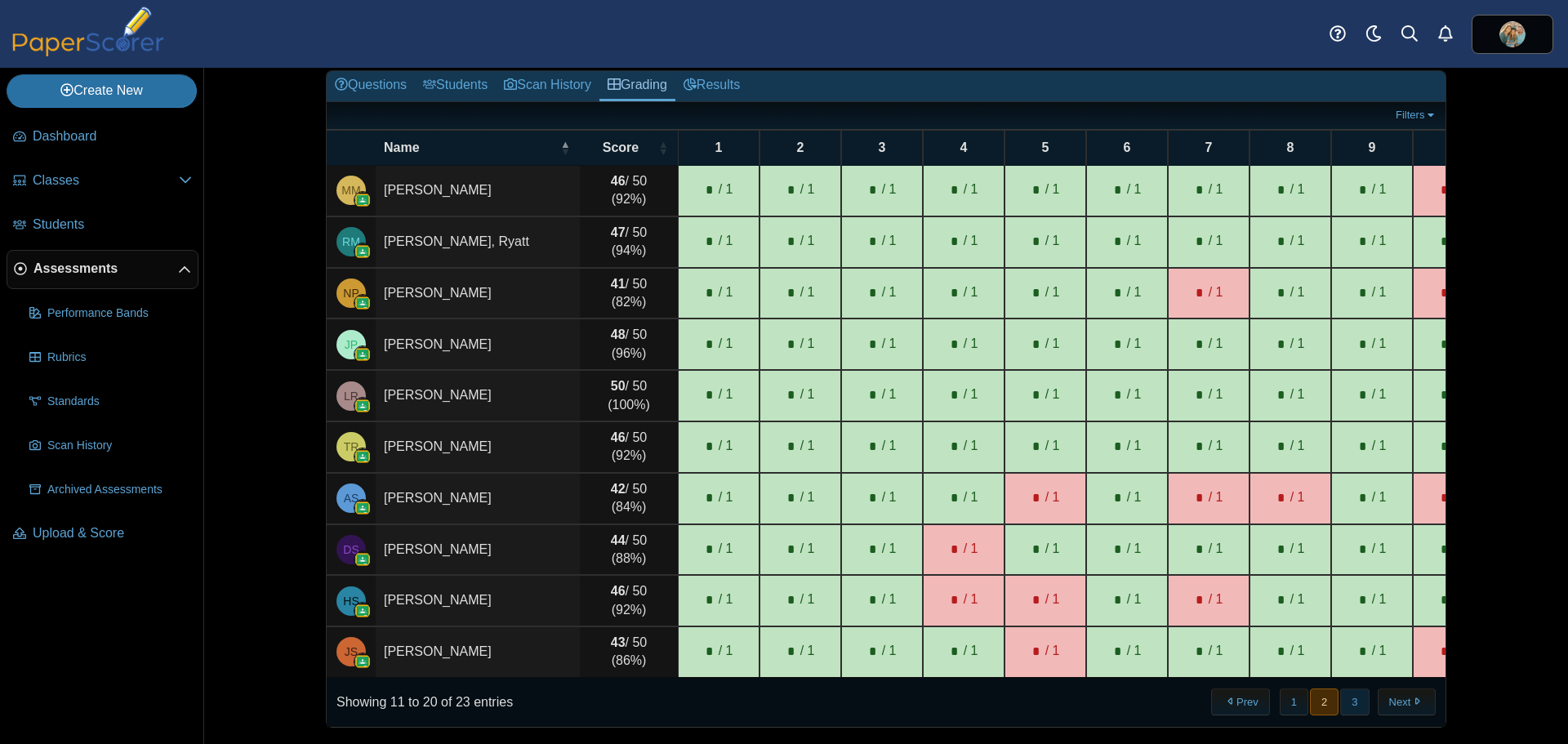
click at [1343, 703] on button "3" at bounding box center [1354, 702] width 29 height 27
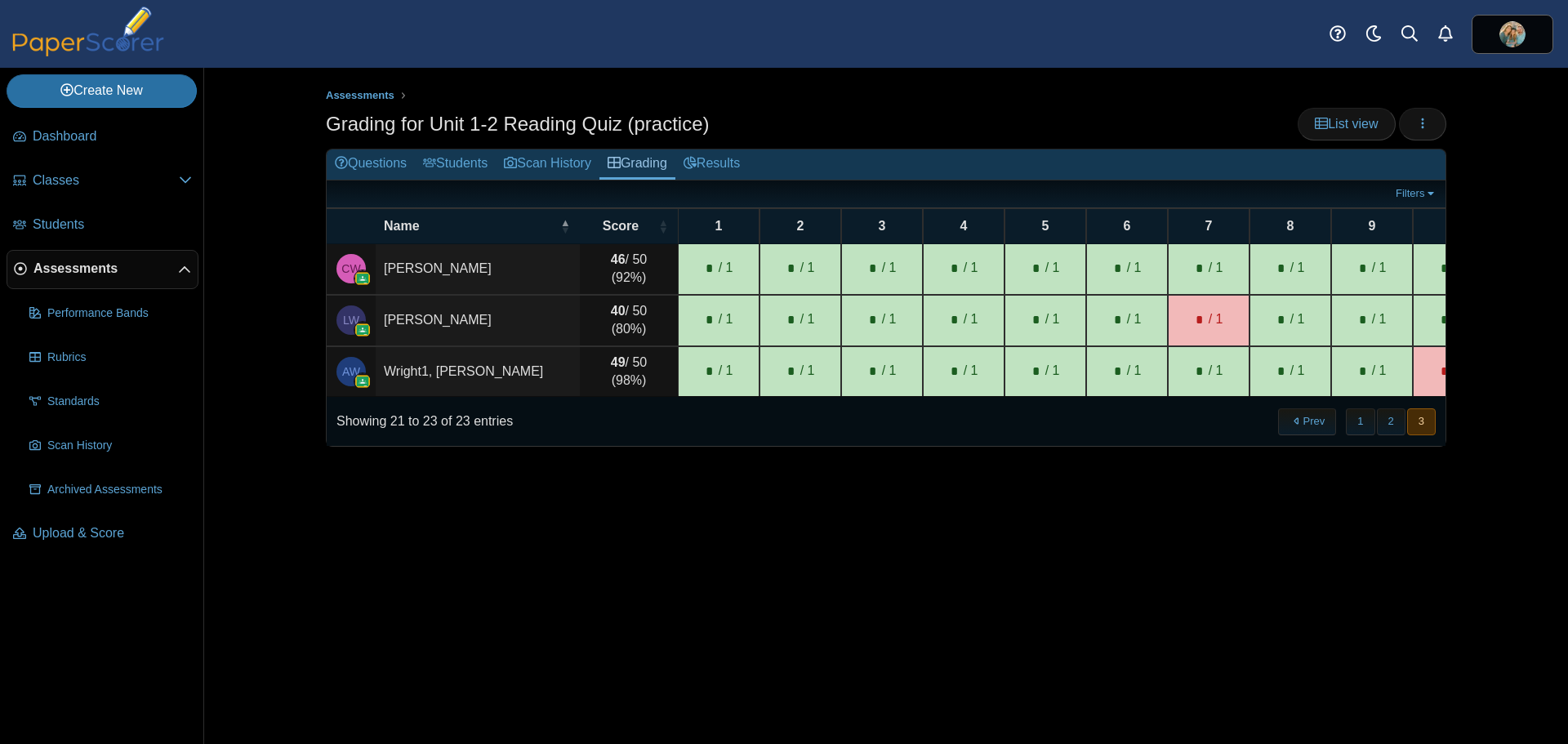
scroll to position [0, 0]
click at [1388, 434] on button "2" at bounding box center [1391, 422] width 29 height 27
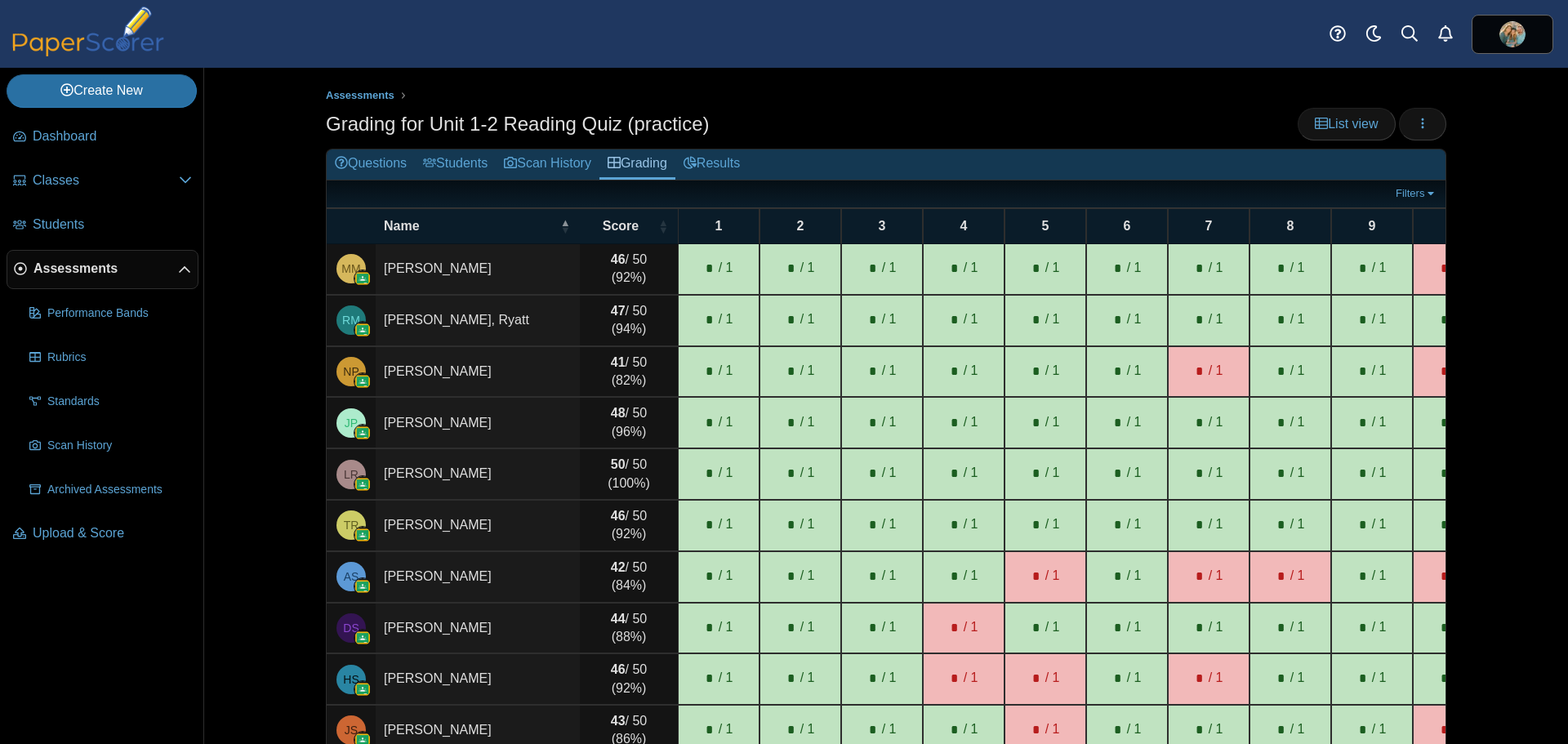
scroll to position [90, 0]
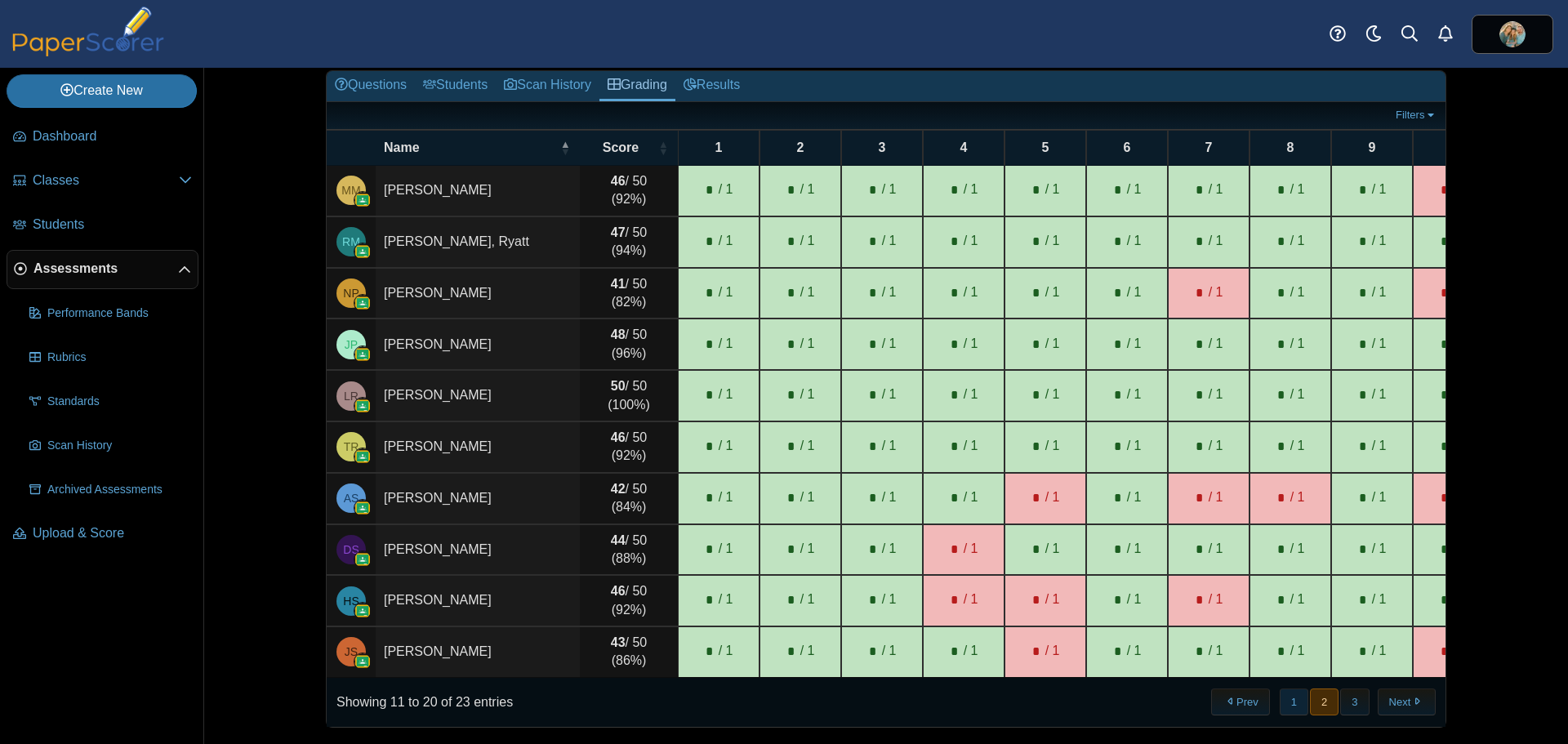
click at [1281, 701] on button "1" at bounding box center [1294, 702] width 29 height 27
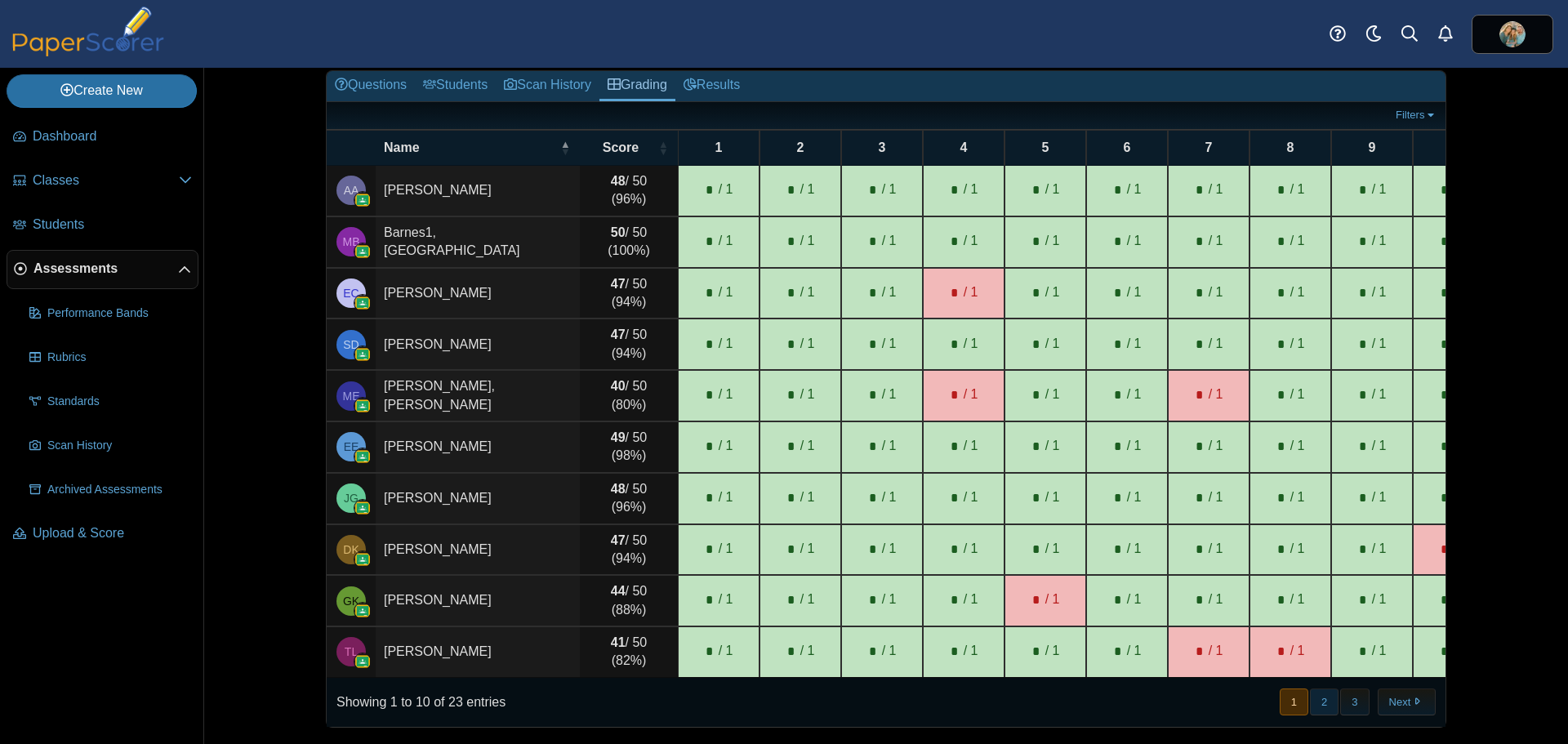
click at [1318, 692] on button "2" at bounding box center [1324, 702] width 29 height 27
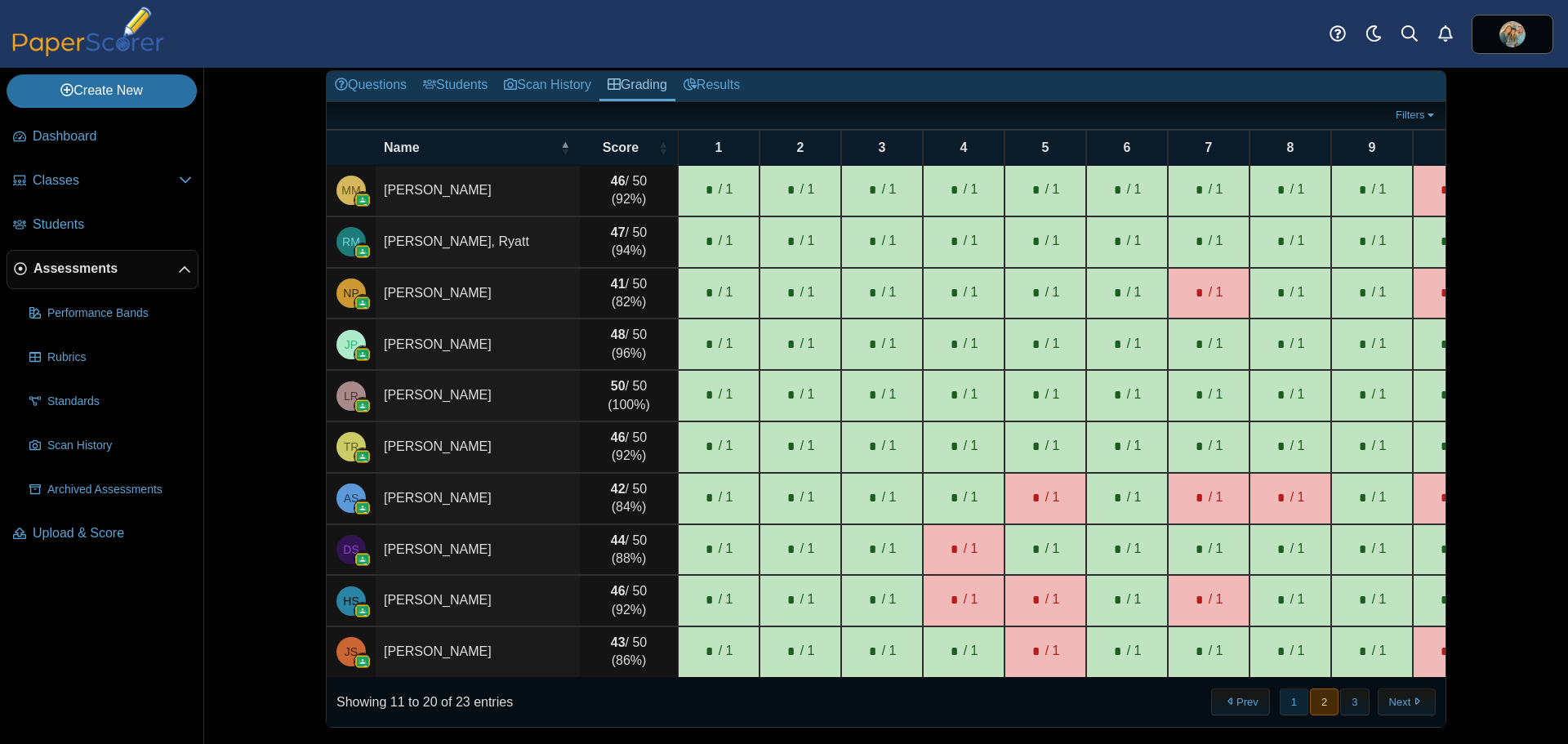
click at [1294, 697] on button "1" at bounding box center [1294, 702] width 29 height 27
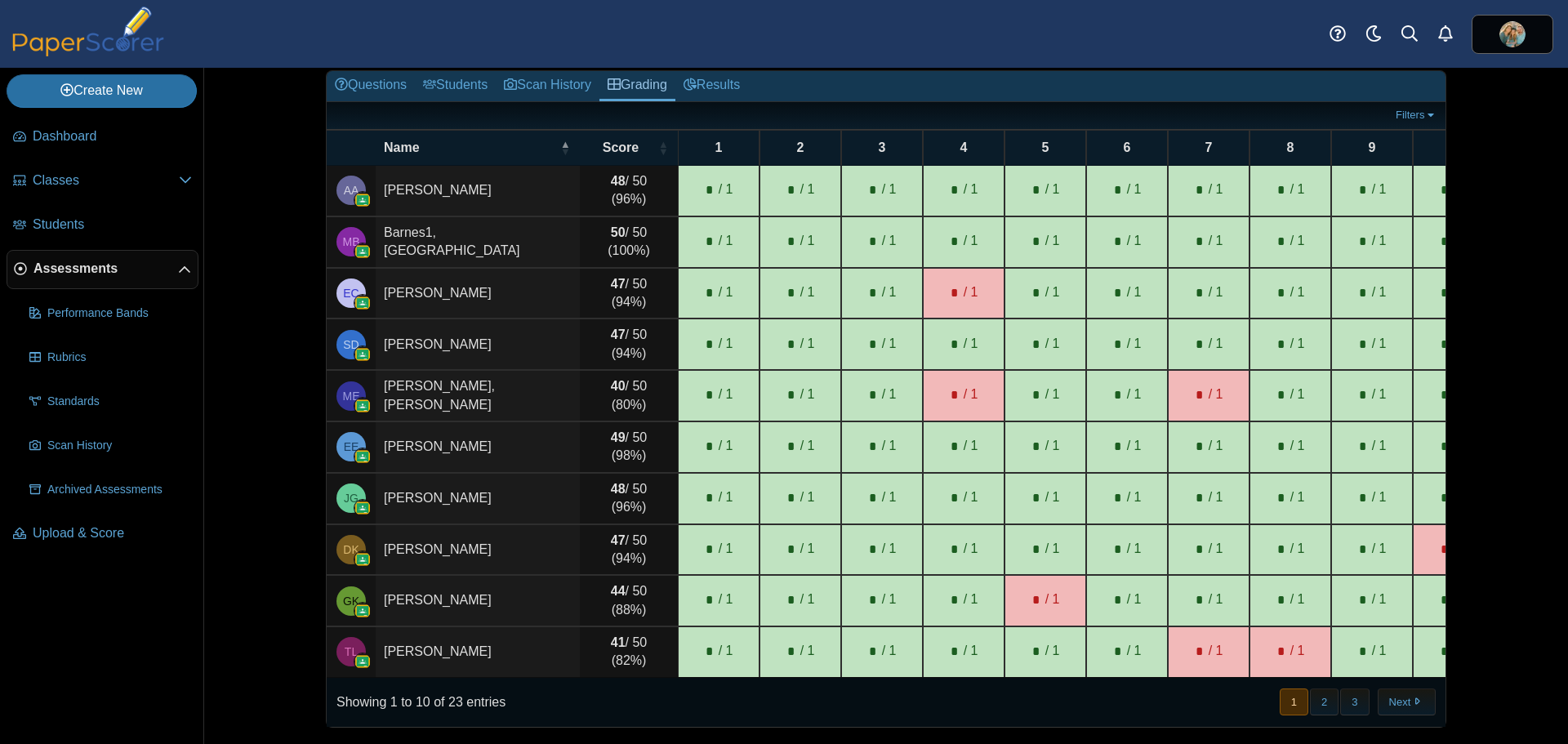
scroll to position [90, 0]
click at [1322, 702] on button "2" at bounding box center [1324, 702] width 29 height 27
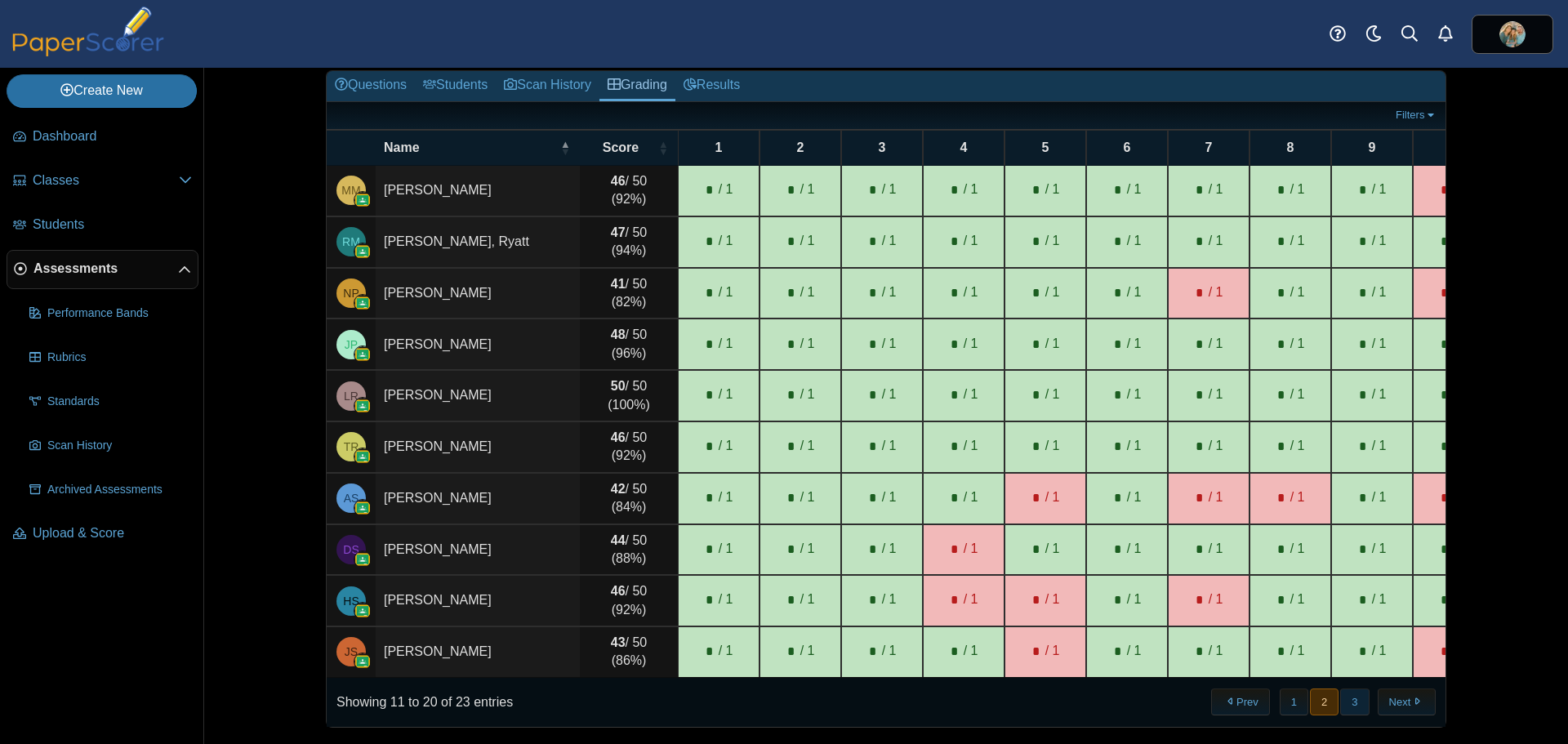
click at [1356, 707] on button "3" at bounding box center [1354, 702] width 29 height 27
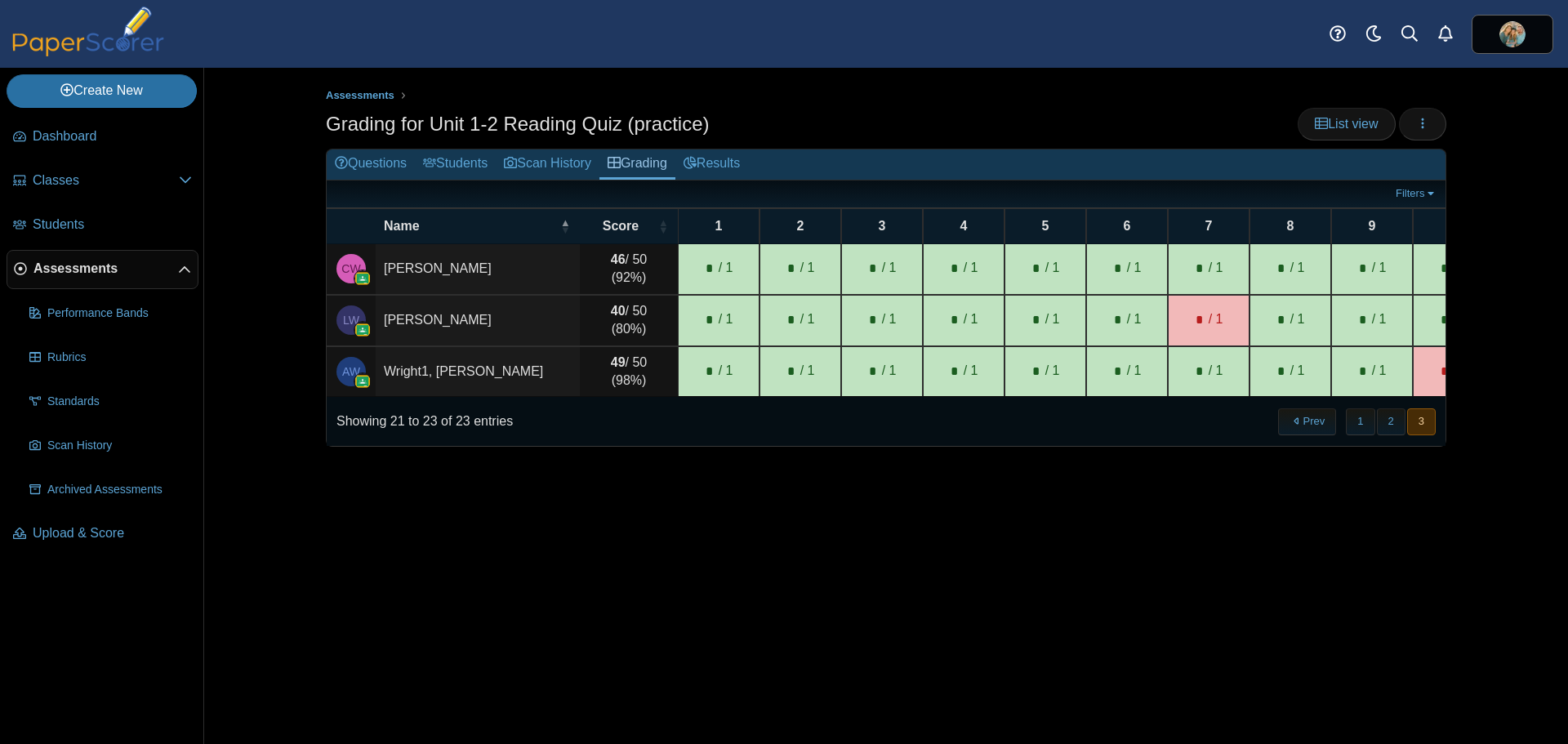
scroll to position [0, 0]
click at [1348, 429] on button "1" at bounding box center [1359, 422] width 29 height 27
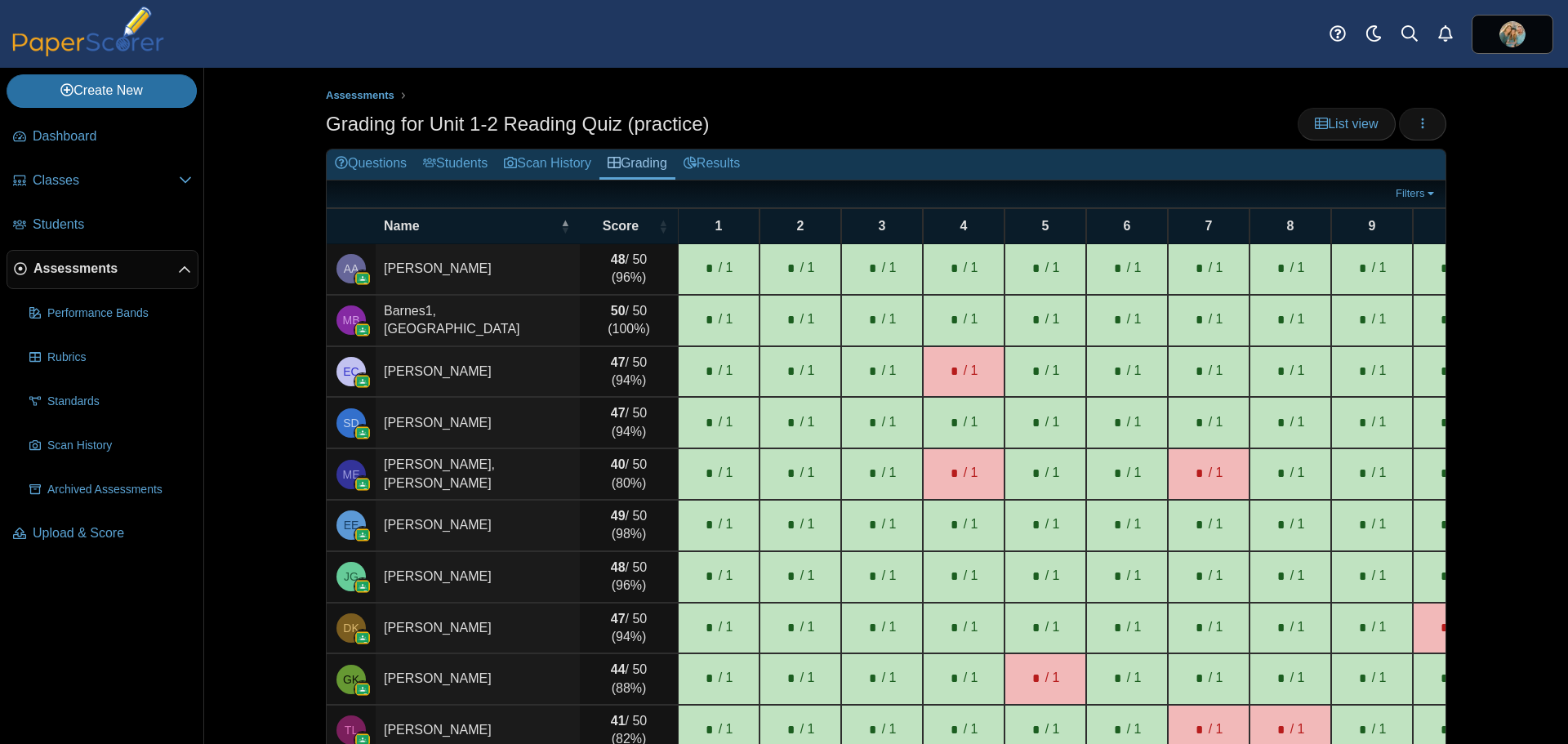
scroll to position [90, 0]
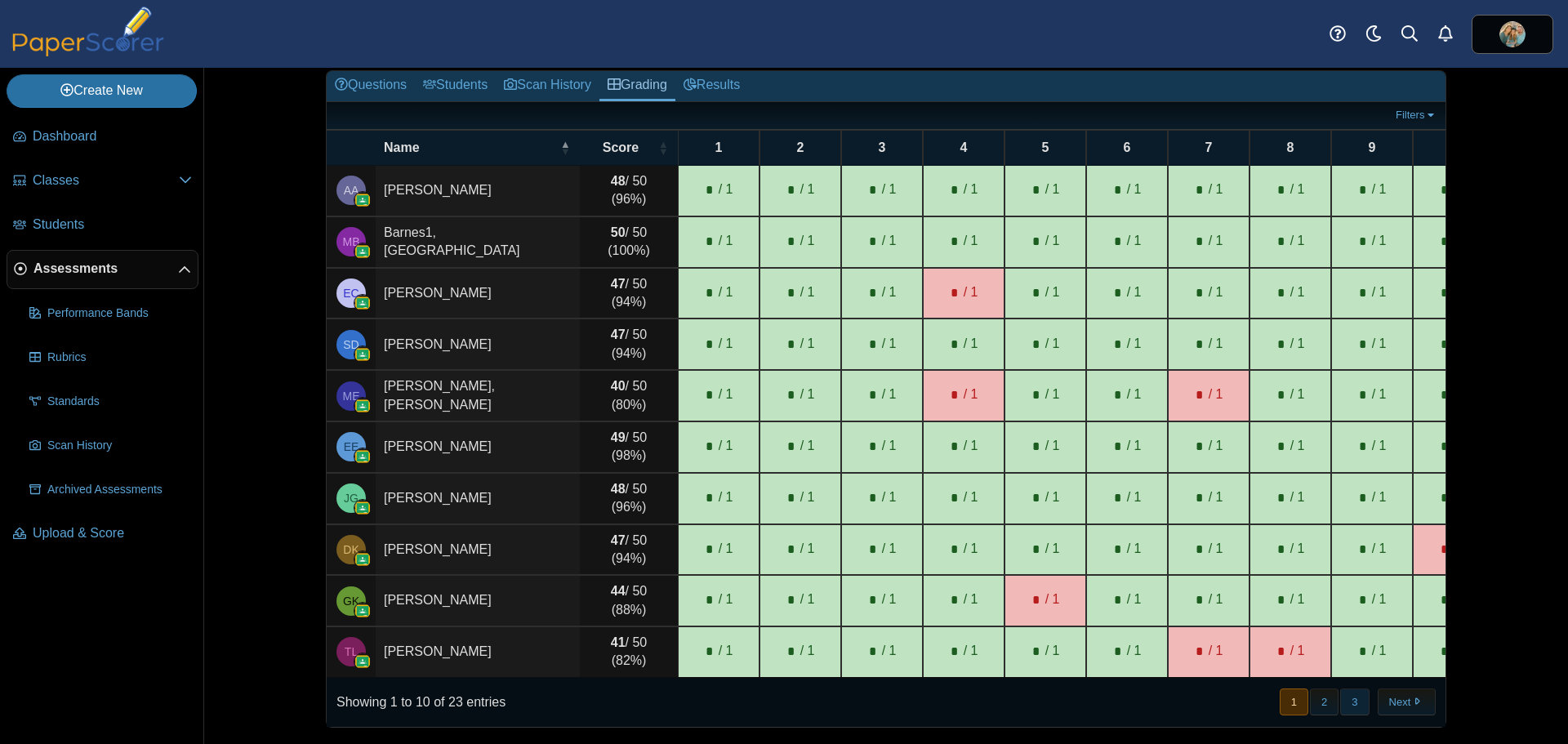
click at [1340, 707] on button "3" at bounding box center [1354, 702] width 29 height 27
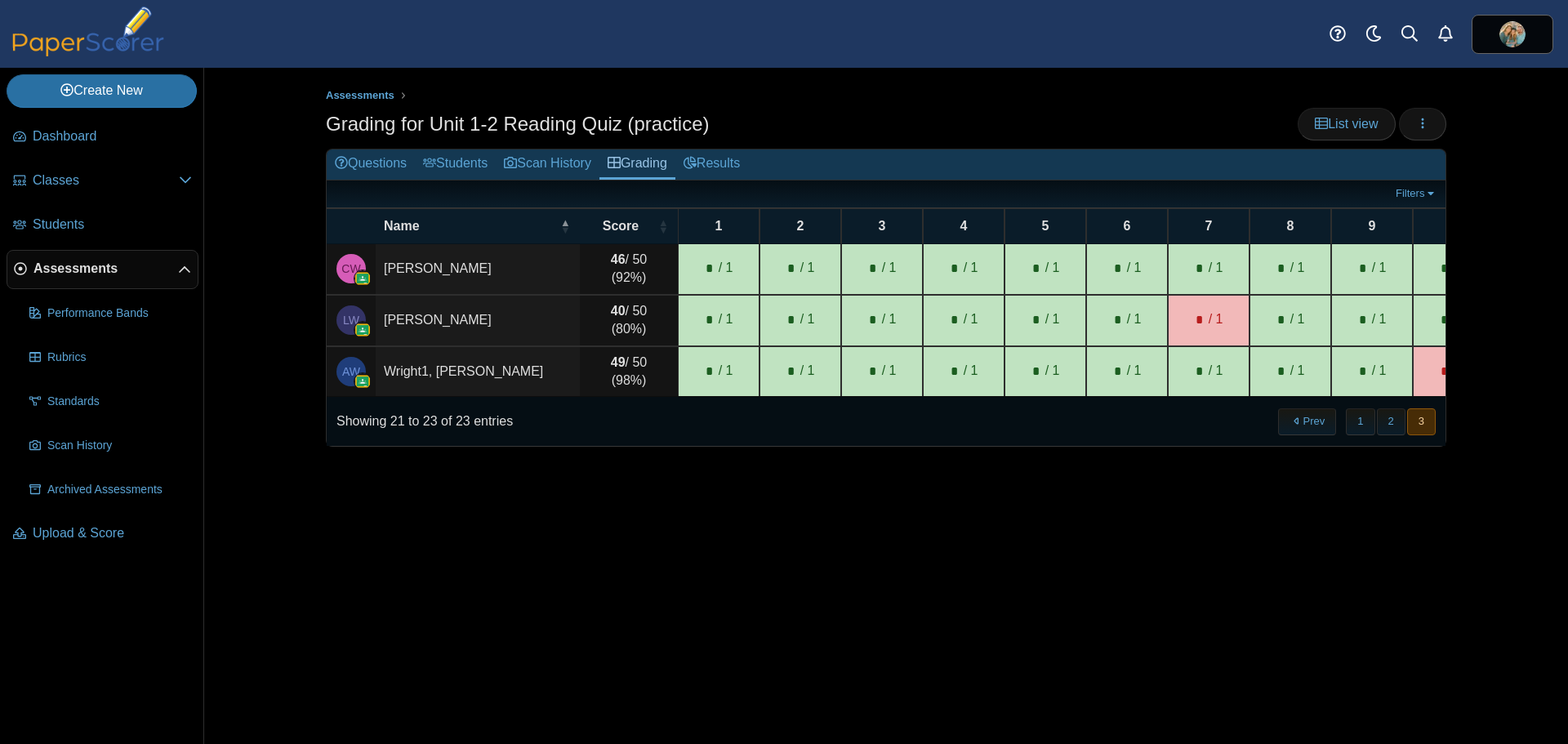
scroll to position [0, 0]
click at [1384, 436] on button "2" at bounding box center [1391, 422] width 29 height 27
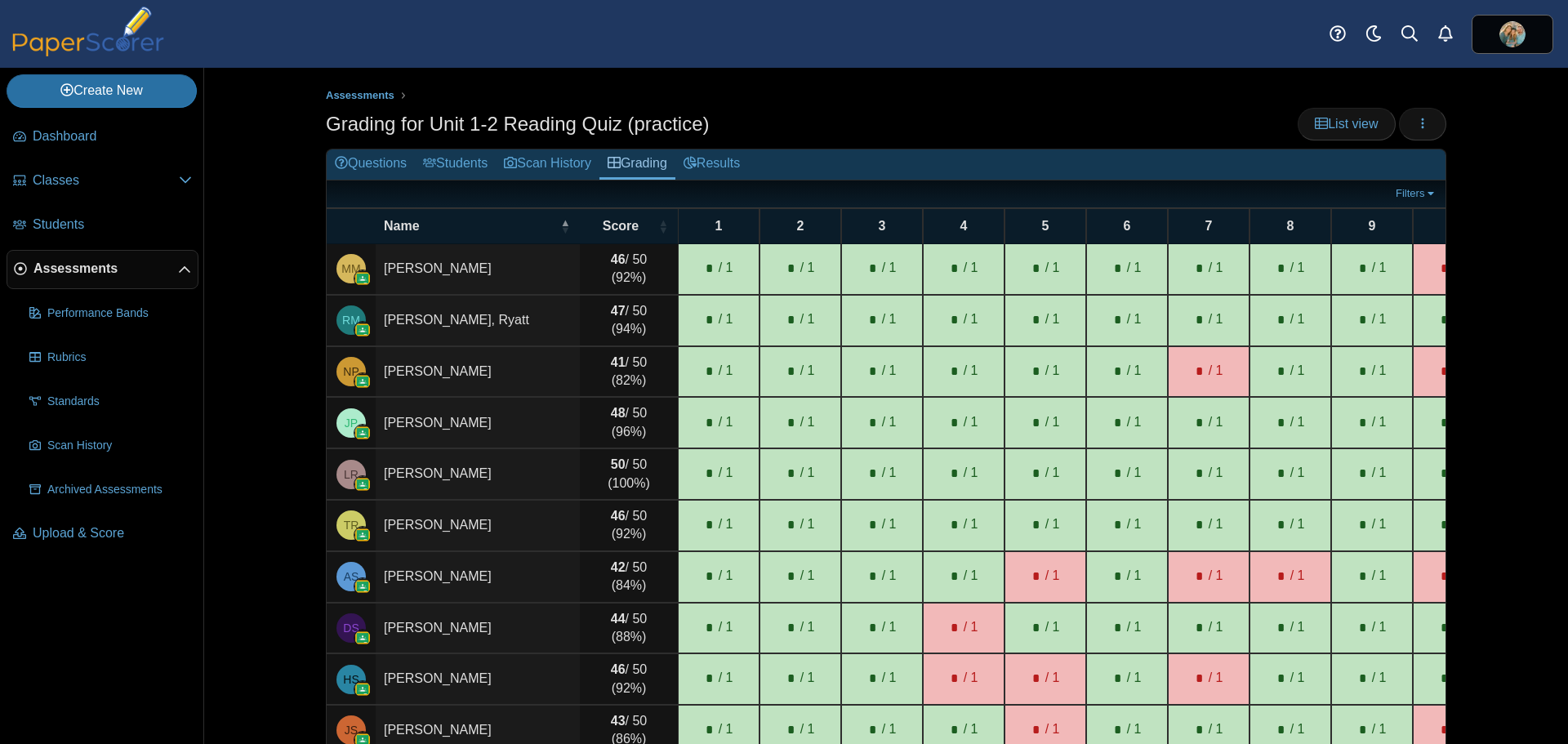
scroll to position [90, 0]
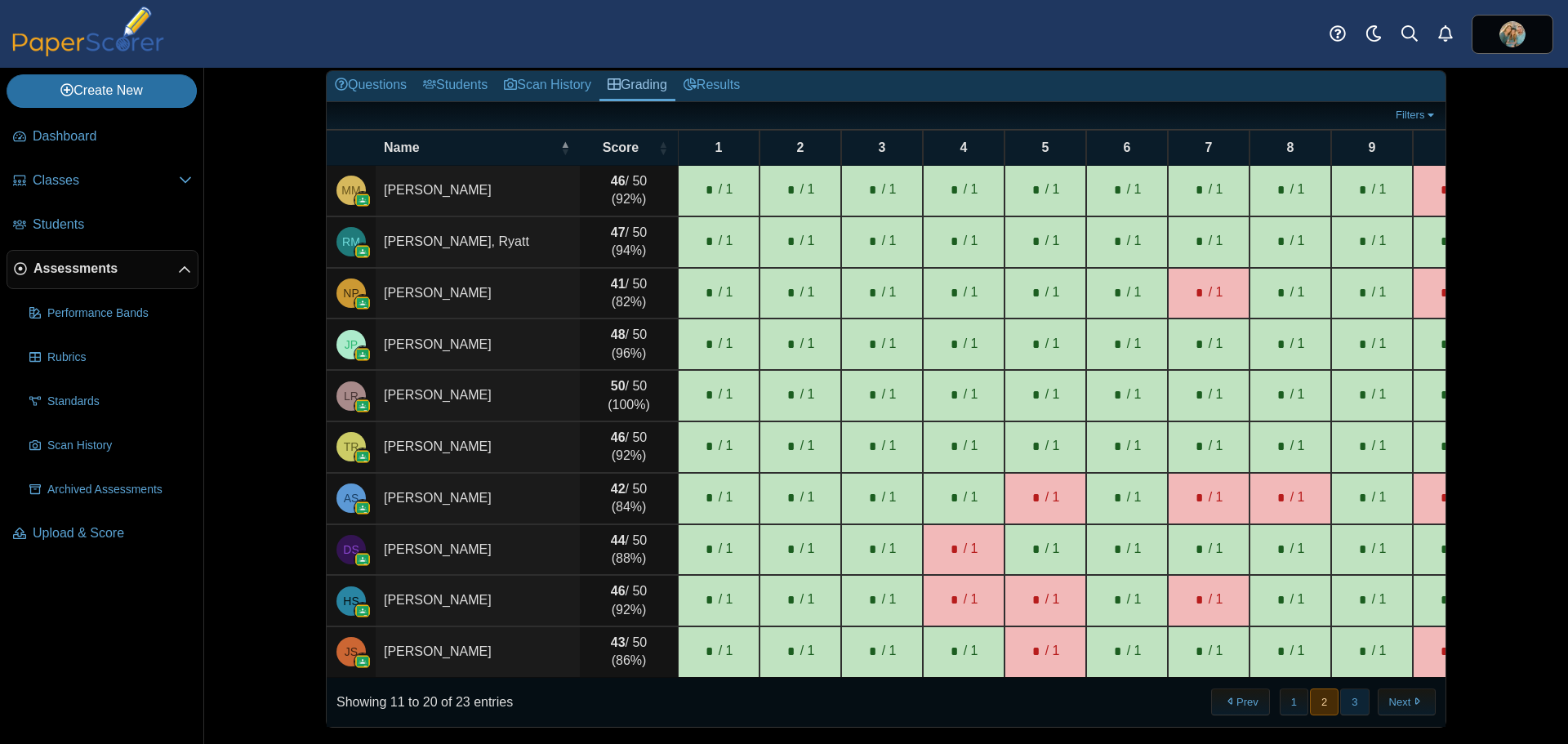
click at [1350, 697] on button "3" at bounding box center [1354, 702] width 29 height 27
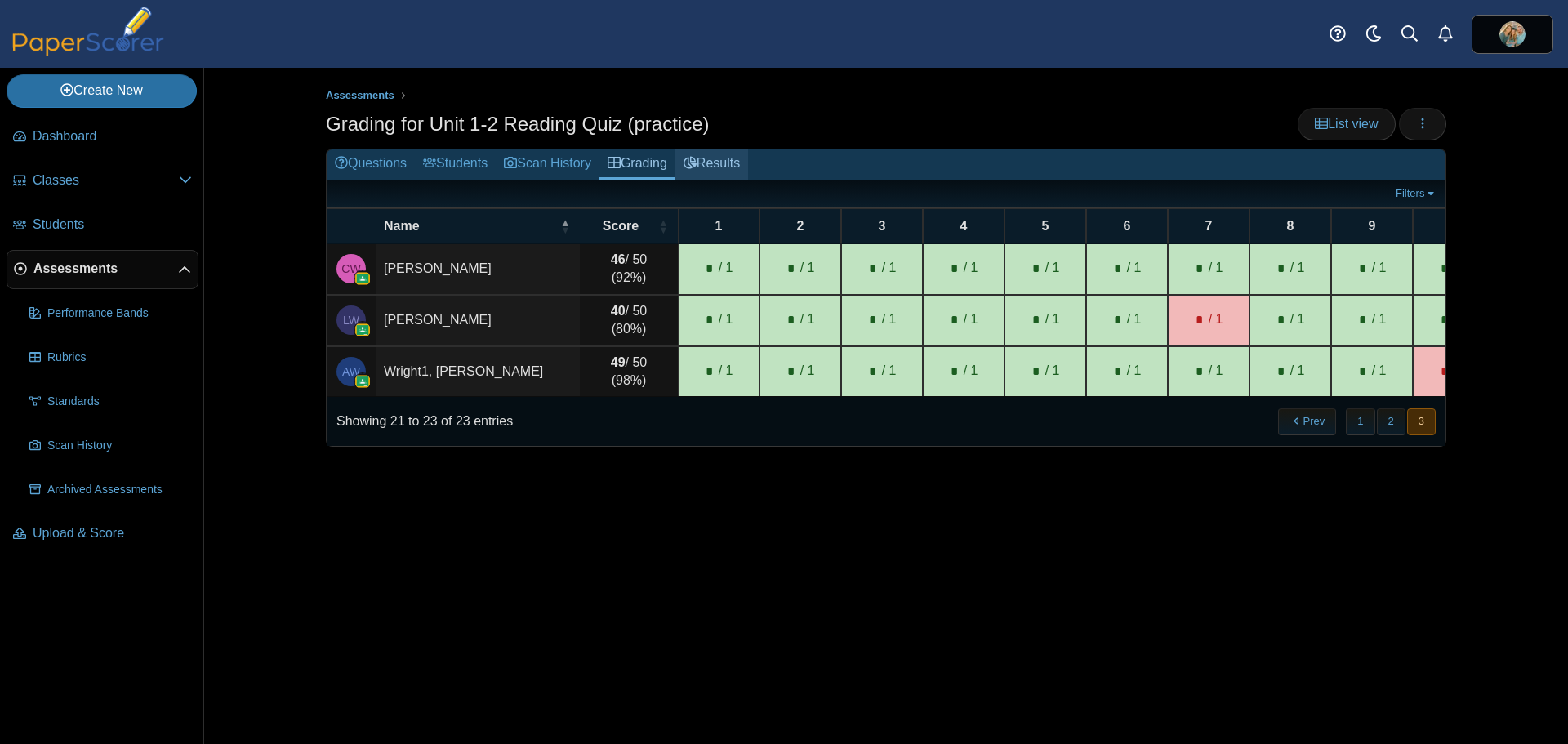
click at [719, 161] on link "Results" at bounding box center [712, 165] width 73 height 30
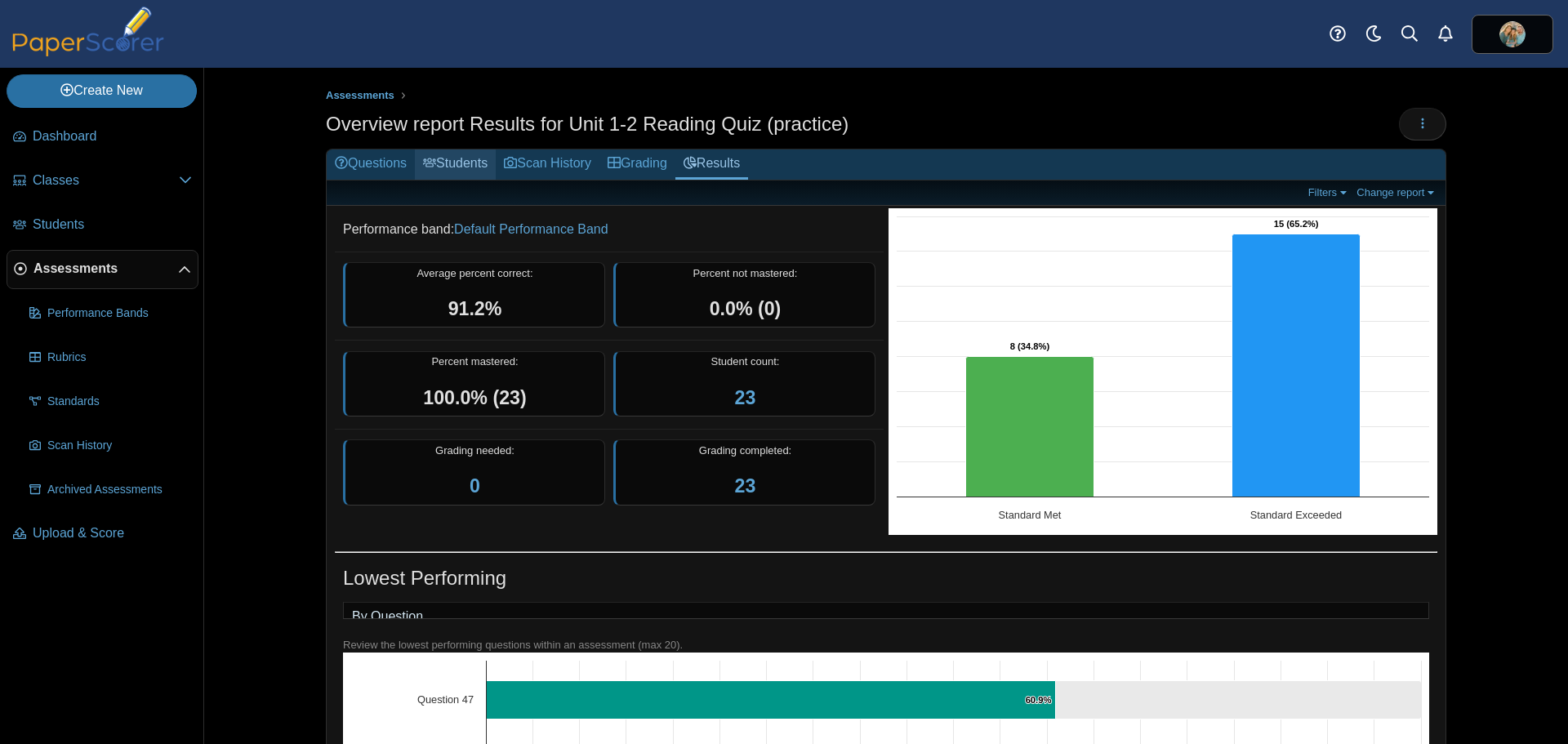
click at [468, 162] on link "Students" at bounding box center [455, 165] width 81 height 30
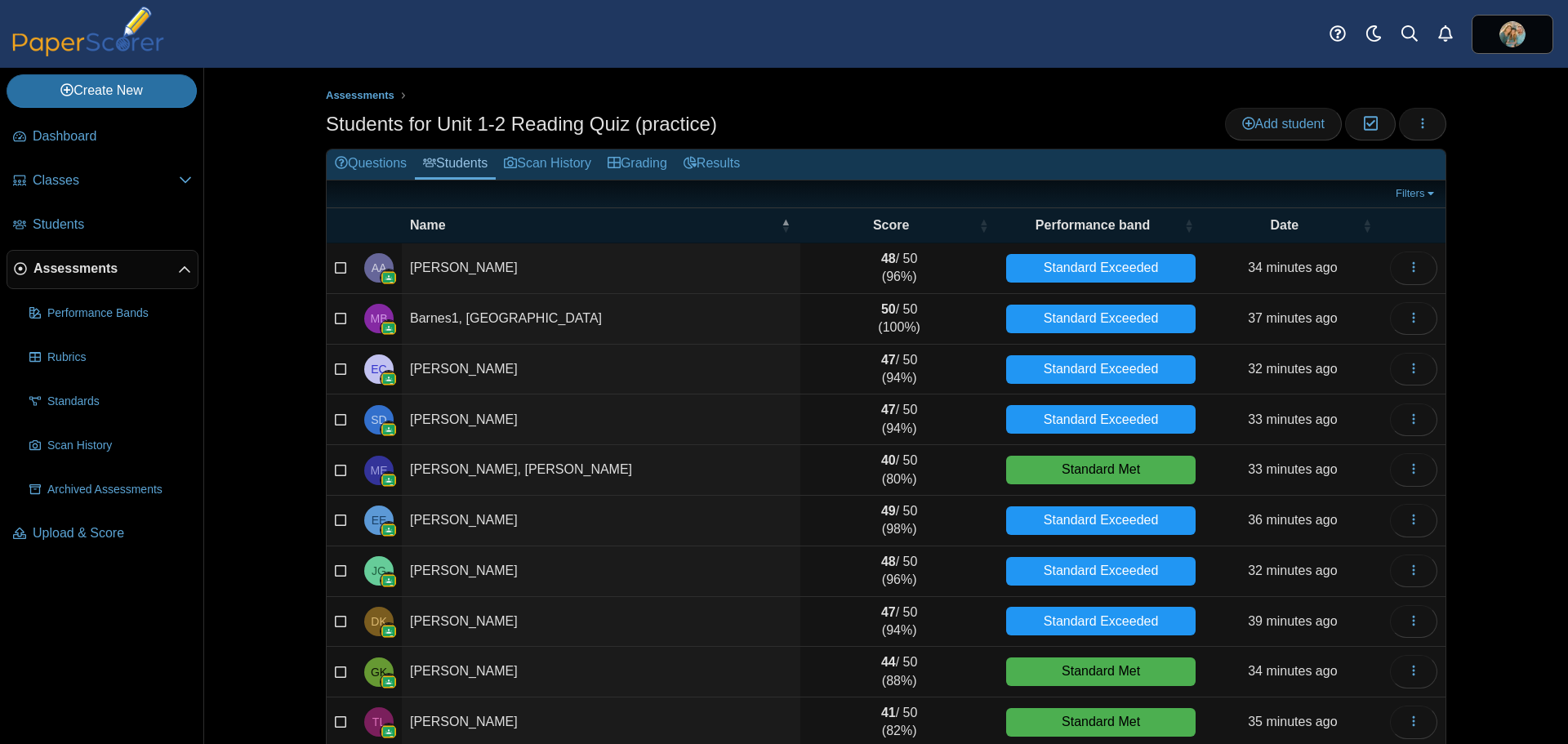
scroll to position [69, 0]
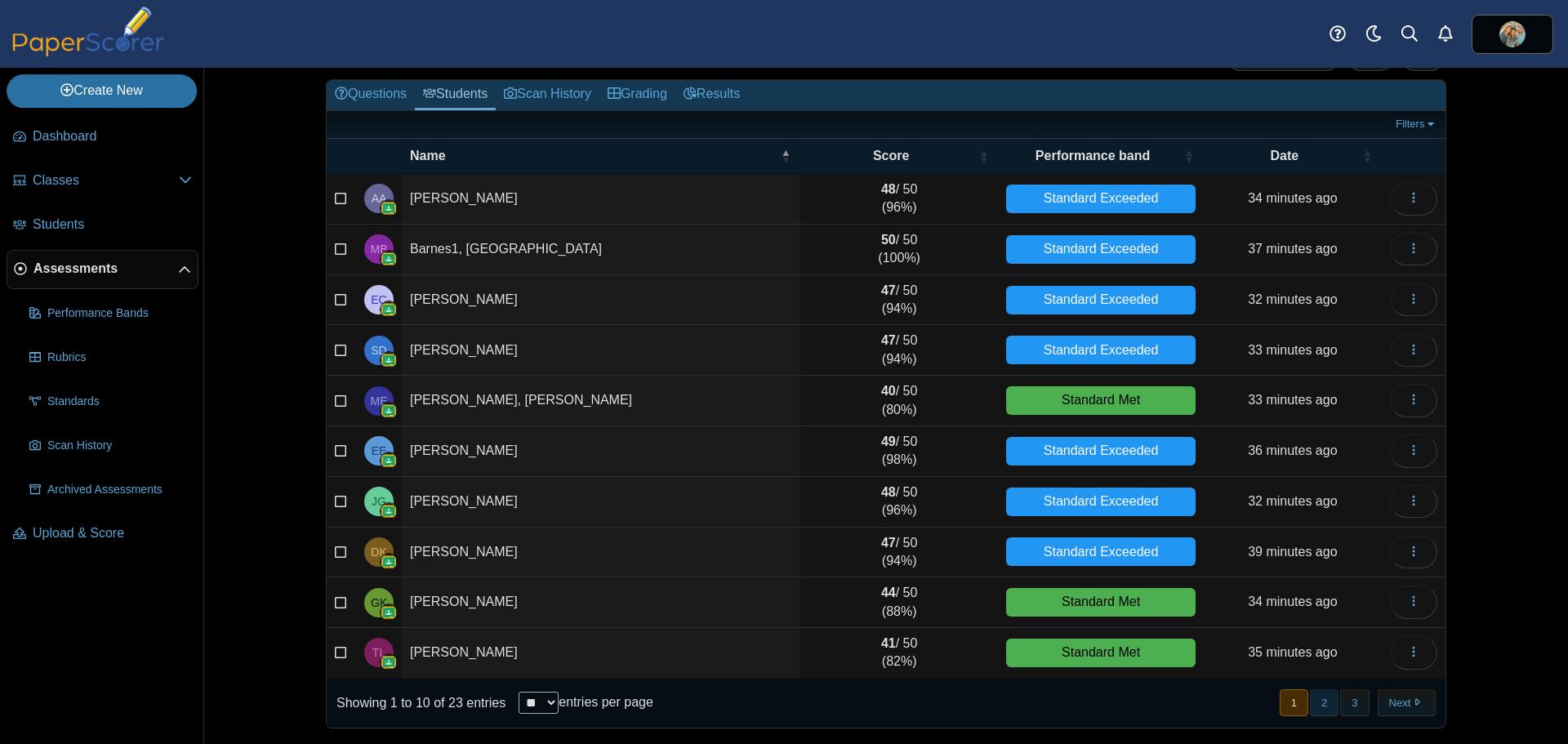
click at [1310, 704] on button "2" at bounding box center [1324, 702] width 29 height 27
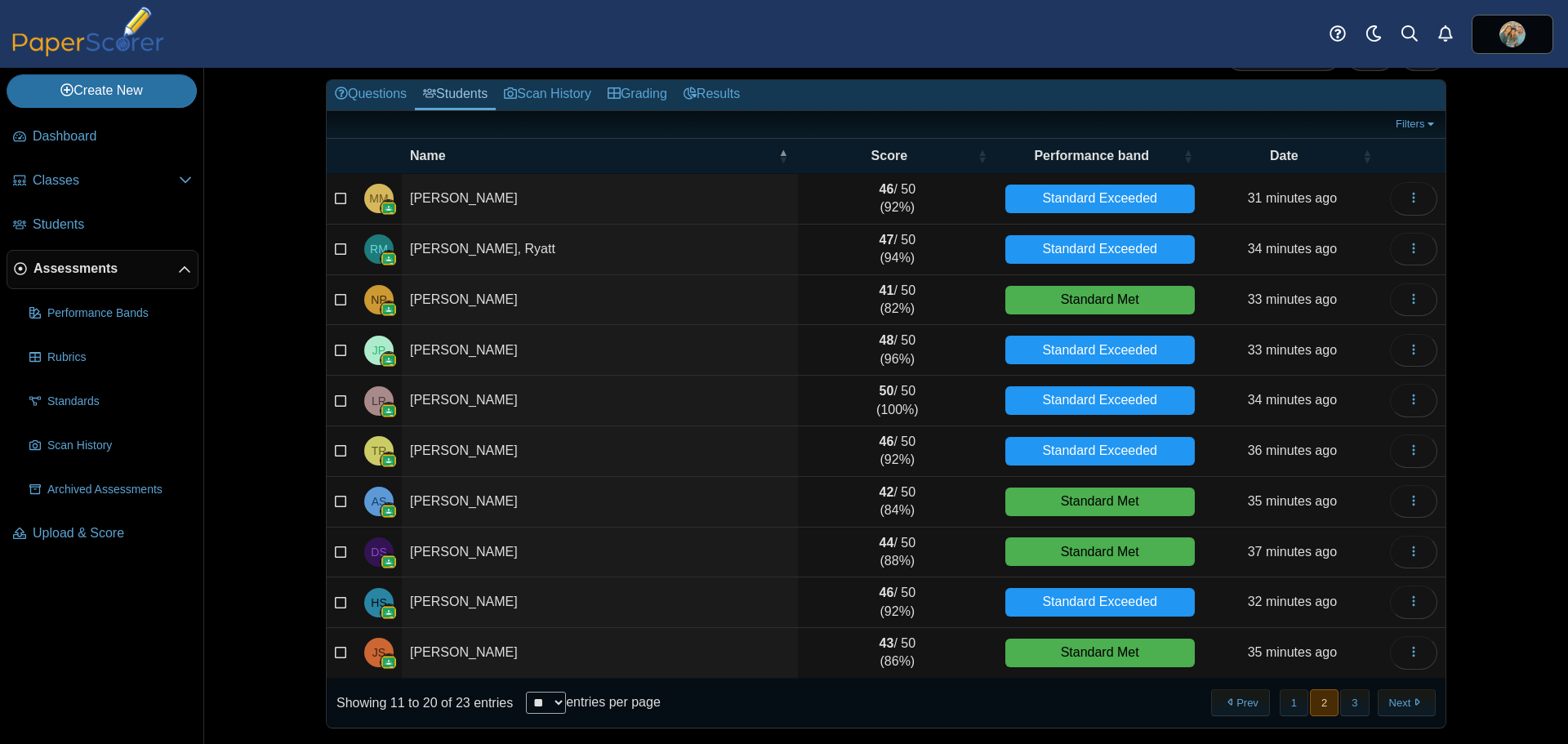
click at [541, 697] on select "** ** ** ***" at bounding box center [545, 702] width 40 height 22
select select "***"
click at [526, 692] on select "** ** ** ***" at bounding box center [545, 702] width 40 height 22
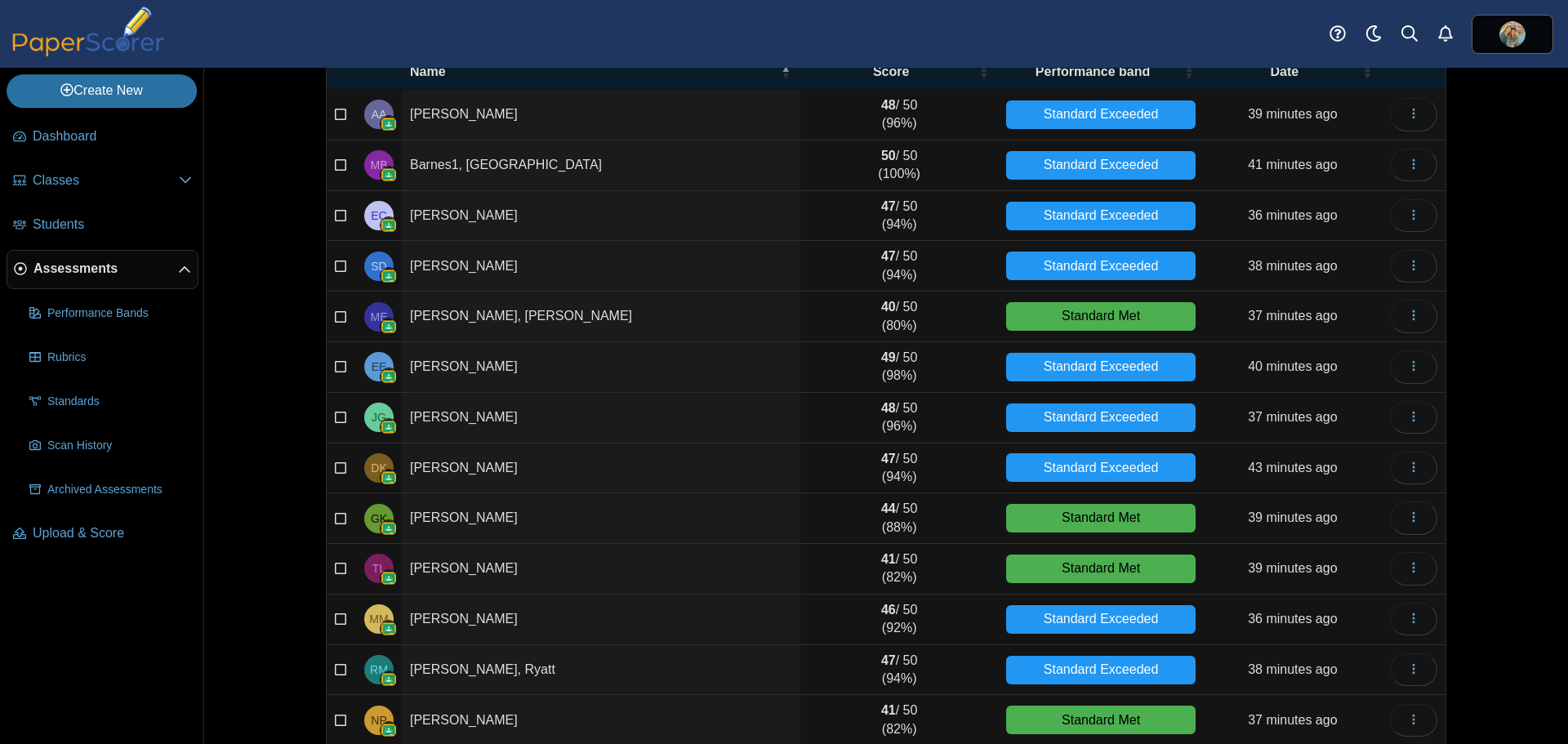
scroll to position [0, 0]
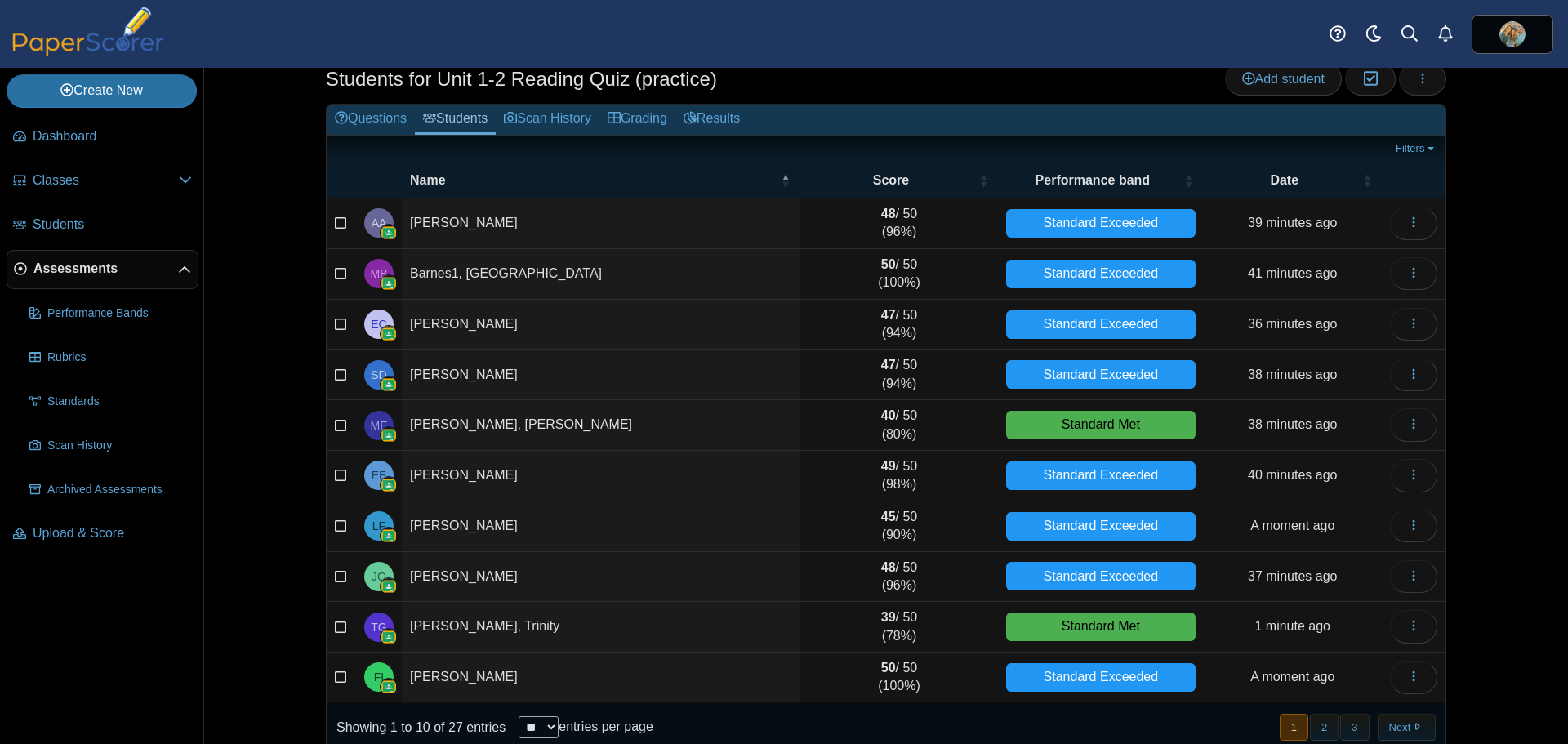
scroll to position [69, 0]
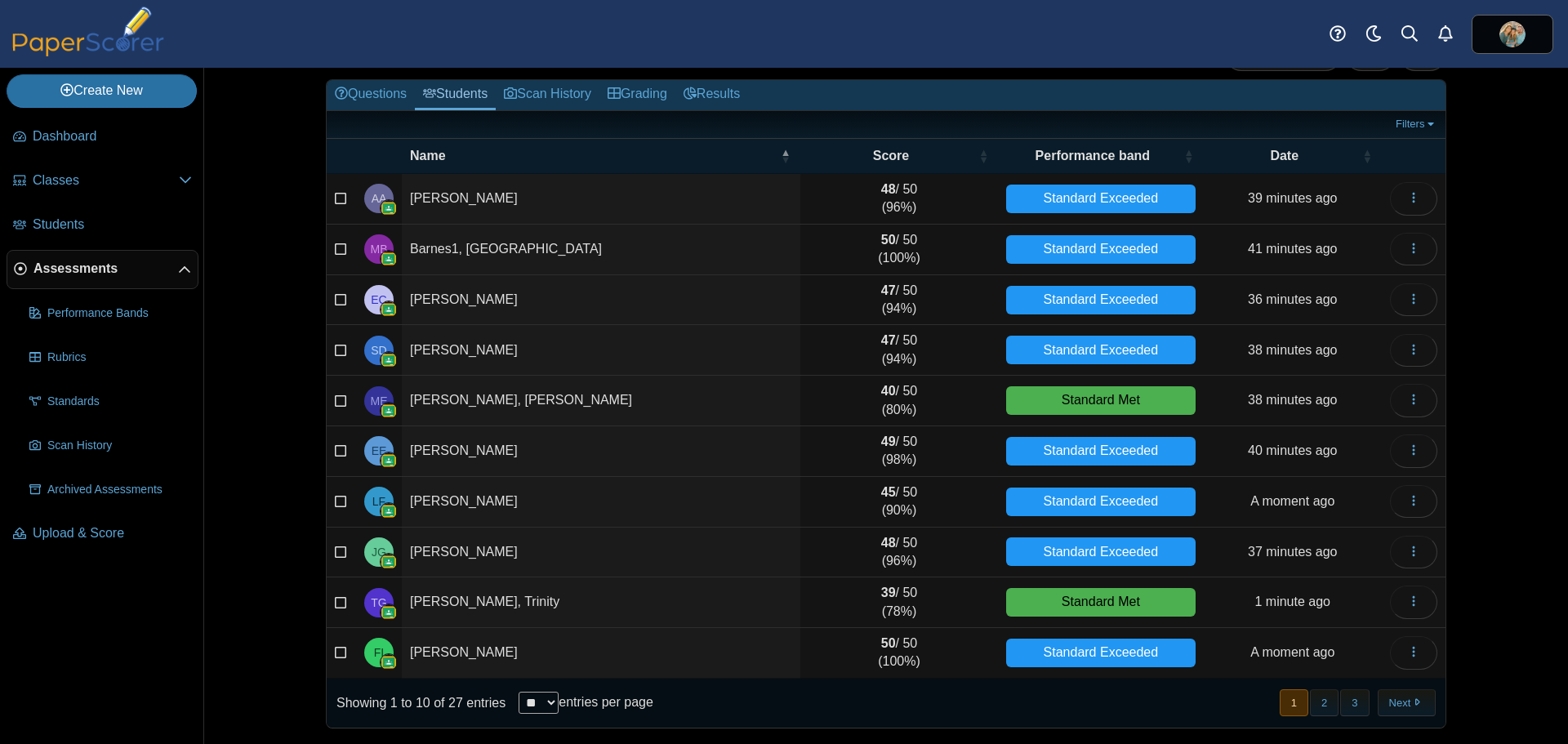
click at [553, 704] on select "** ** ** ***" at bounding box center [539, 702] width 40 height 22
select select "***"
click at [519, 692] on select "** ** ** ***" at bounding box center [539, 702] width 40 height 22
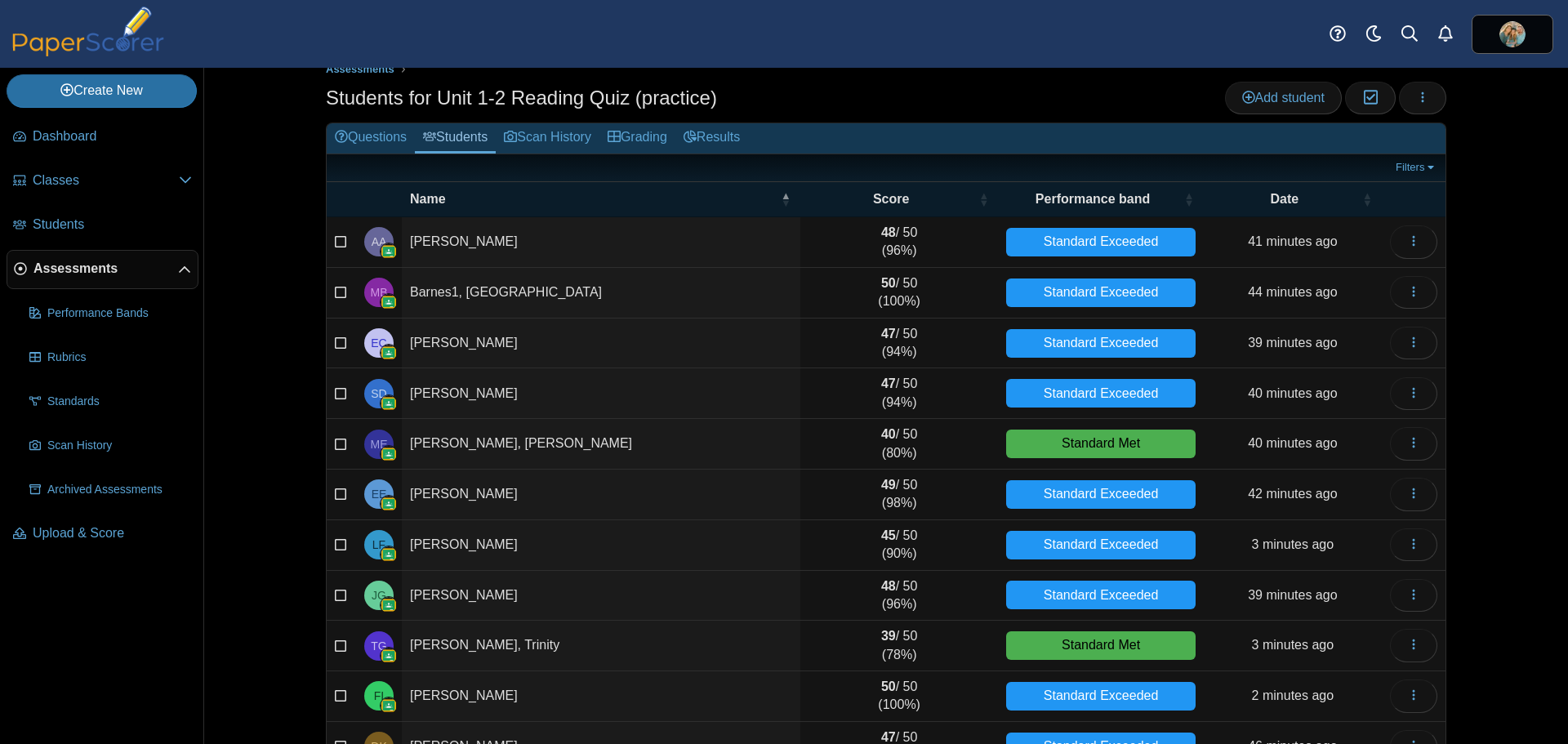
scroll to position [0, 0]
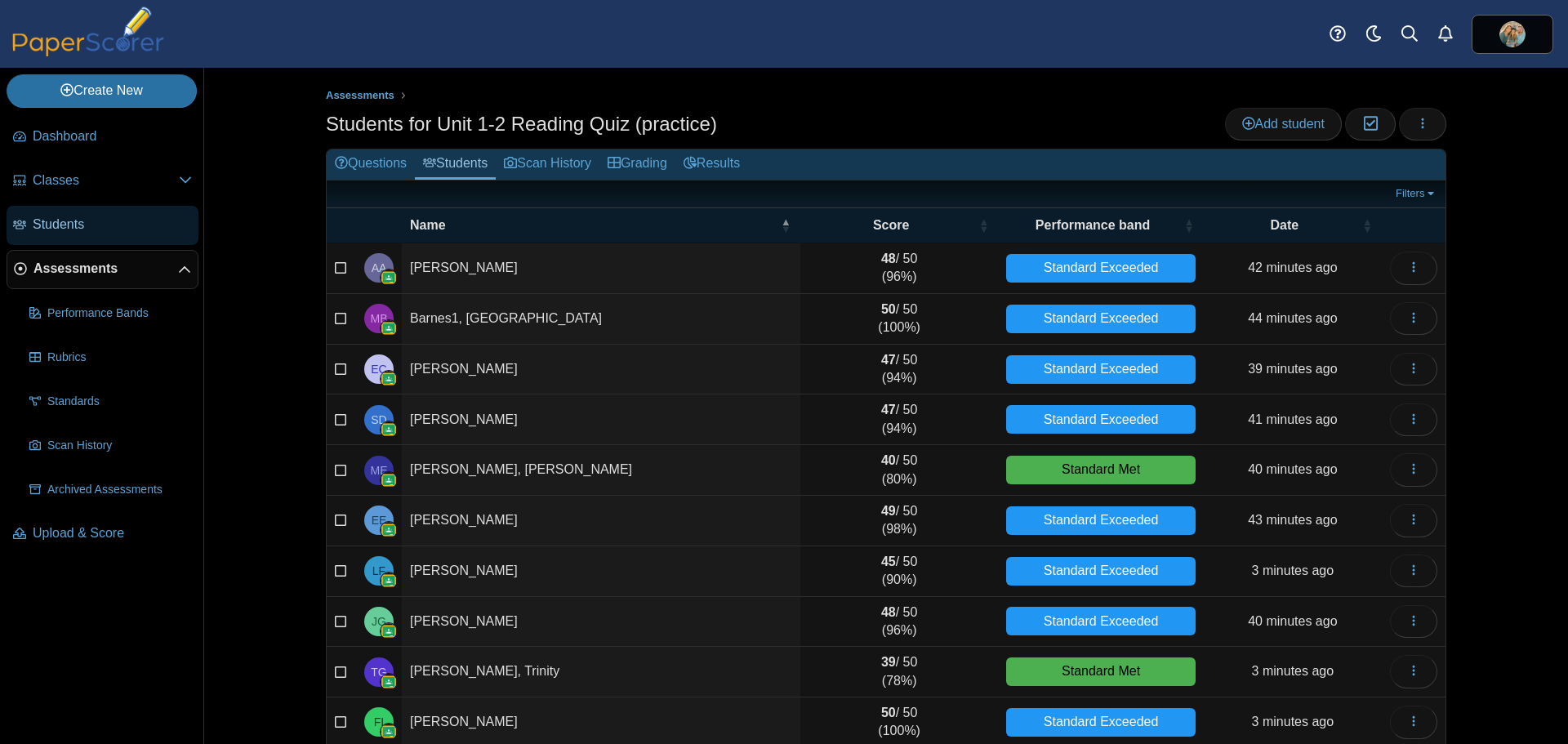
click at [65, 223] on span "Students" at bounding box center [113, 224] width 159 height 18
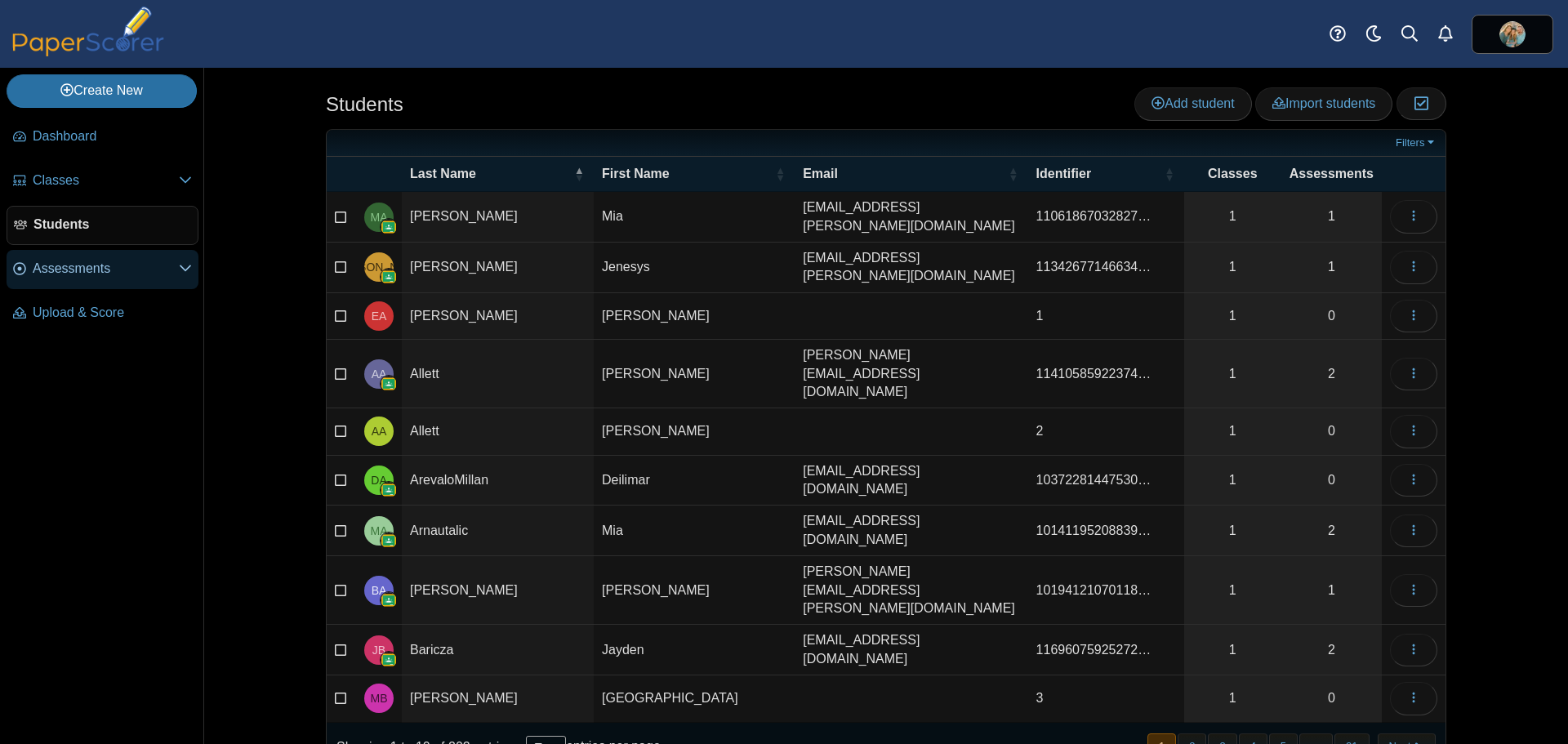
click at [81, 272] on span "Assessments" at bounding box center [106, 268] width 146 height 18
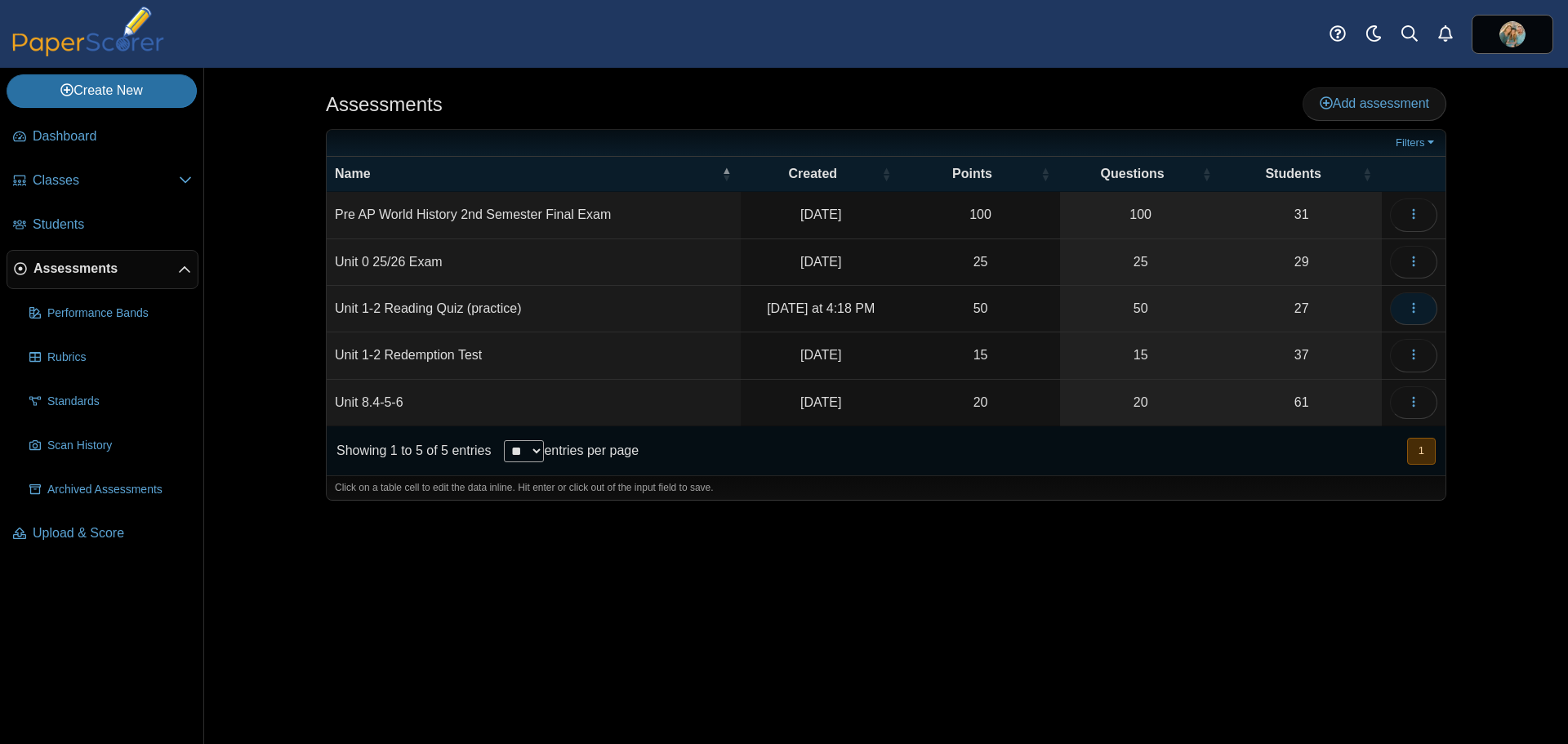
click at [1420, 307] on button "button" at bounding box center [1413, 309] width 48 height 33
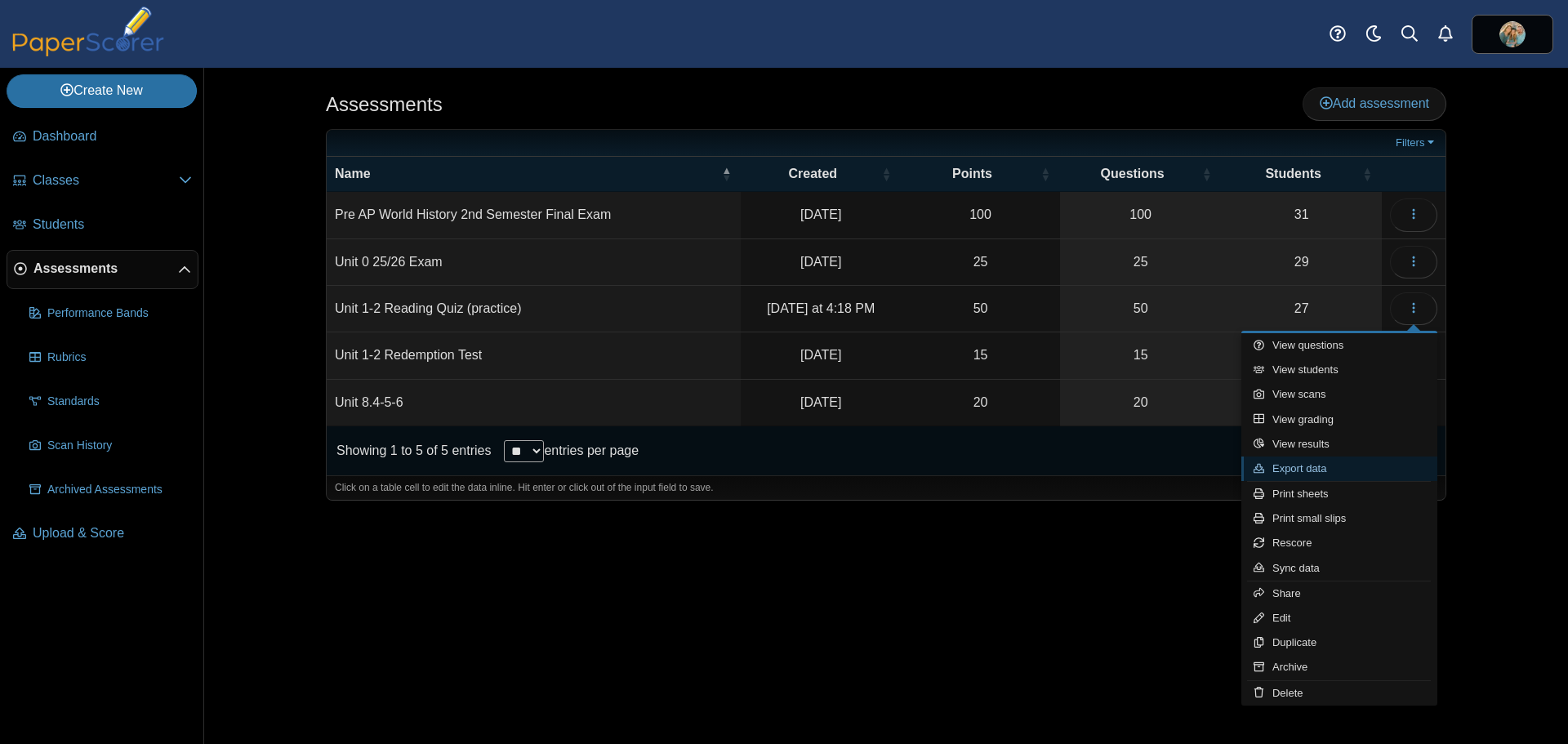
click at [1313, 468] on link "Export data" at bounding box center [1339, 469] width 196 height 24
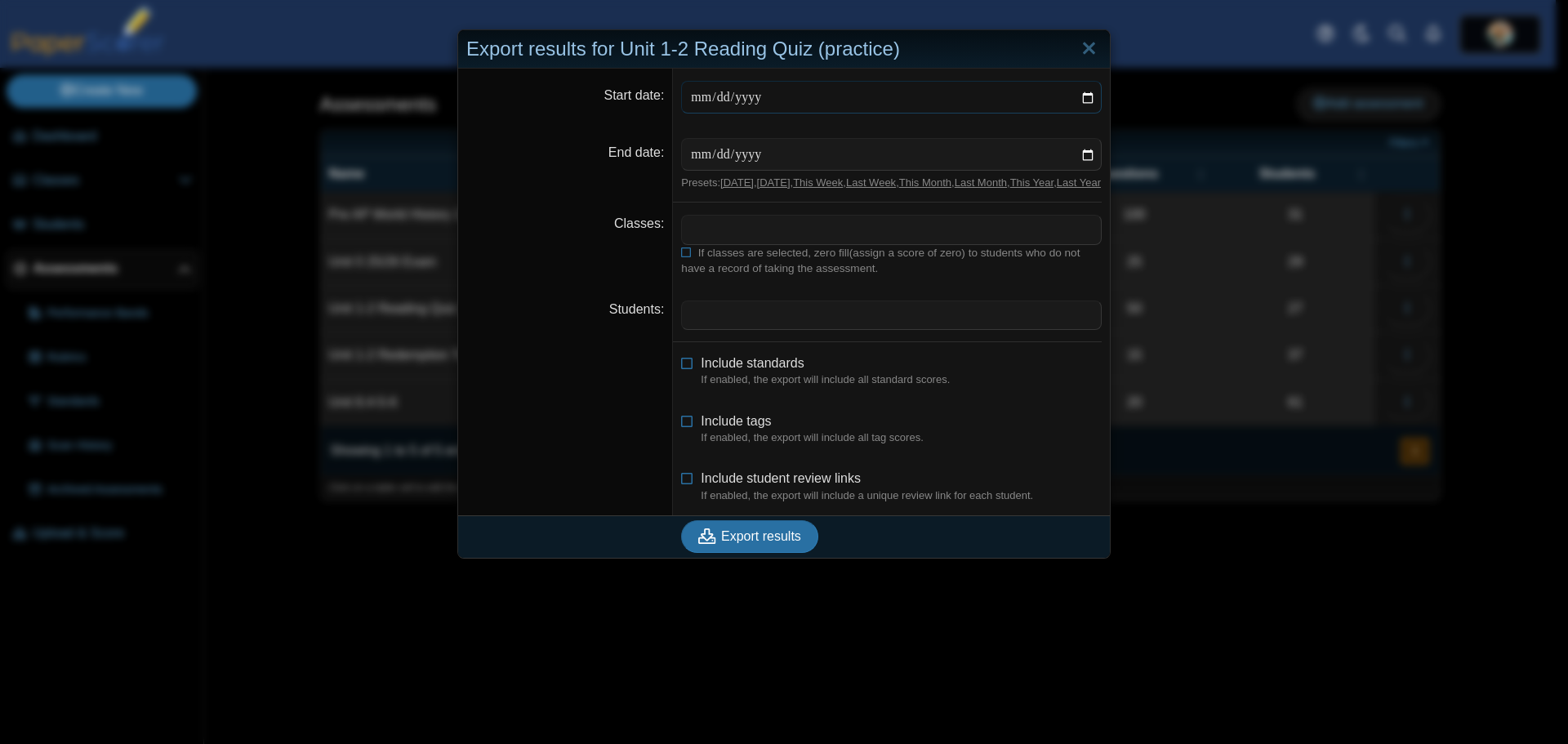
click at [1082, 90] on input "Start date" at bounding box center [892, 97] width 421 height 33
type input "**********"
click at [816, 157] on input "End date" at bounding box center [892, 154] width 421 height 33
click at [1081, 152] on input "End date" at bounding box center [892, 154] width 421 height 33
type input "**********"
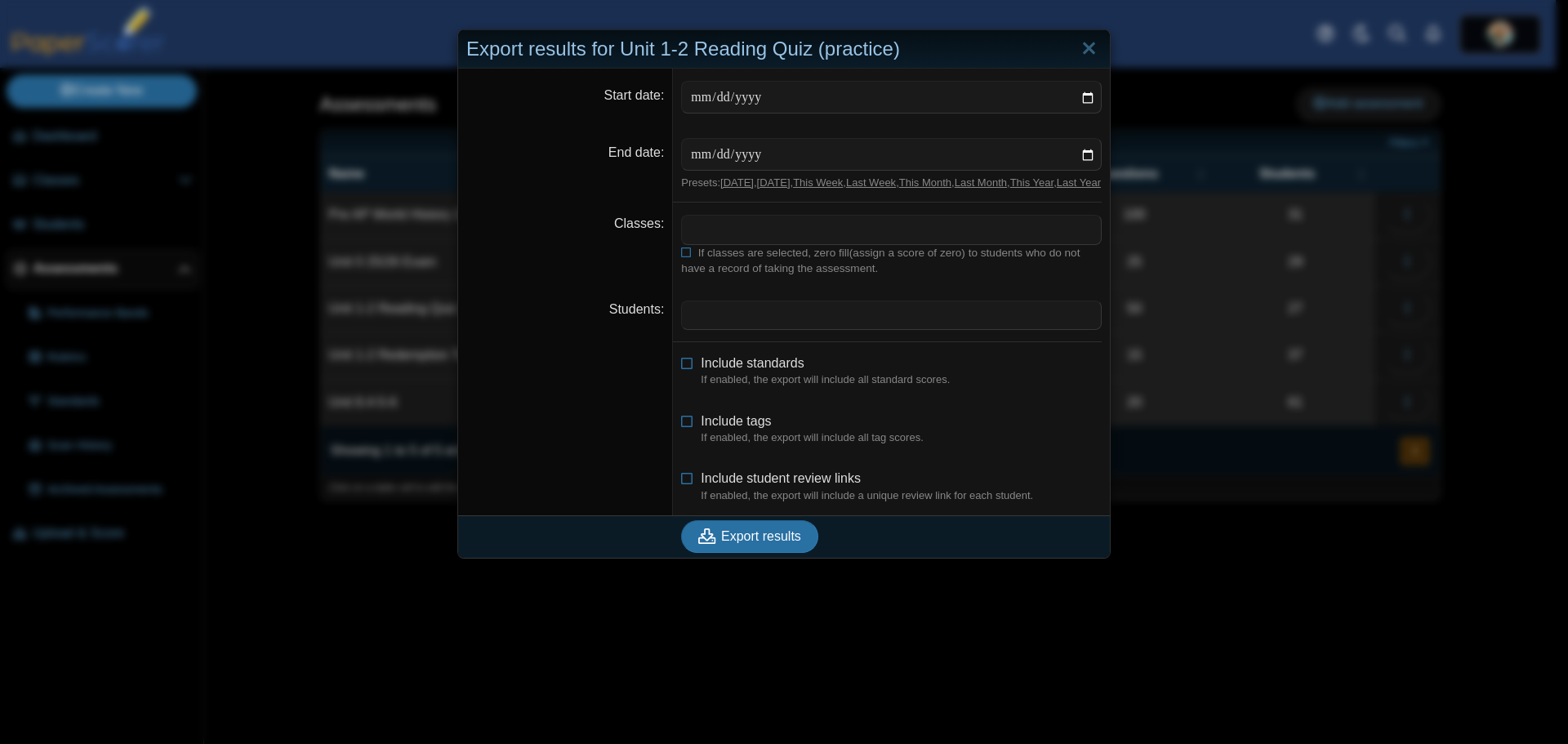
click at [711, 238] on span at bounding box center [892, 230] width 419 height 28
click at [683, 482] on icon at bounding box center [687, 475] width 13 height 11
click at [736, 543] on span "Export results" at bounding box center [761, 536] width 80 height 14
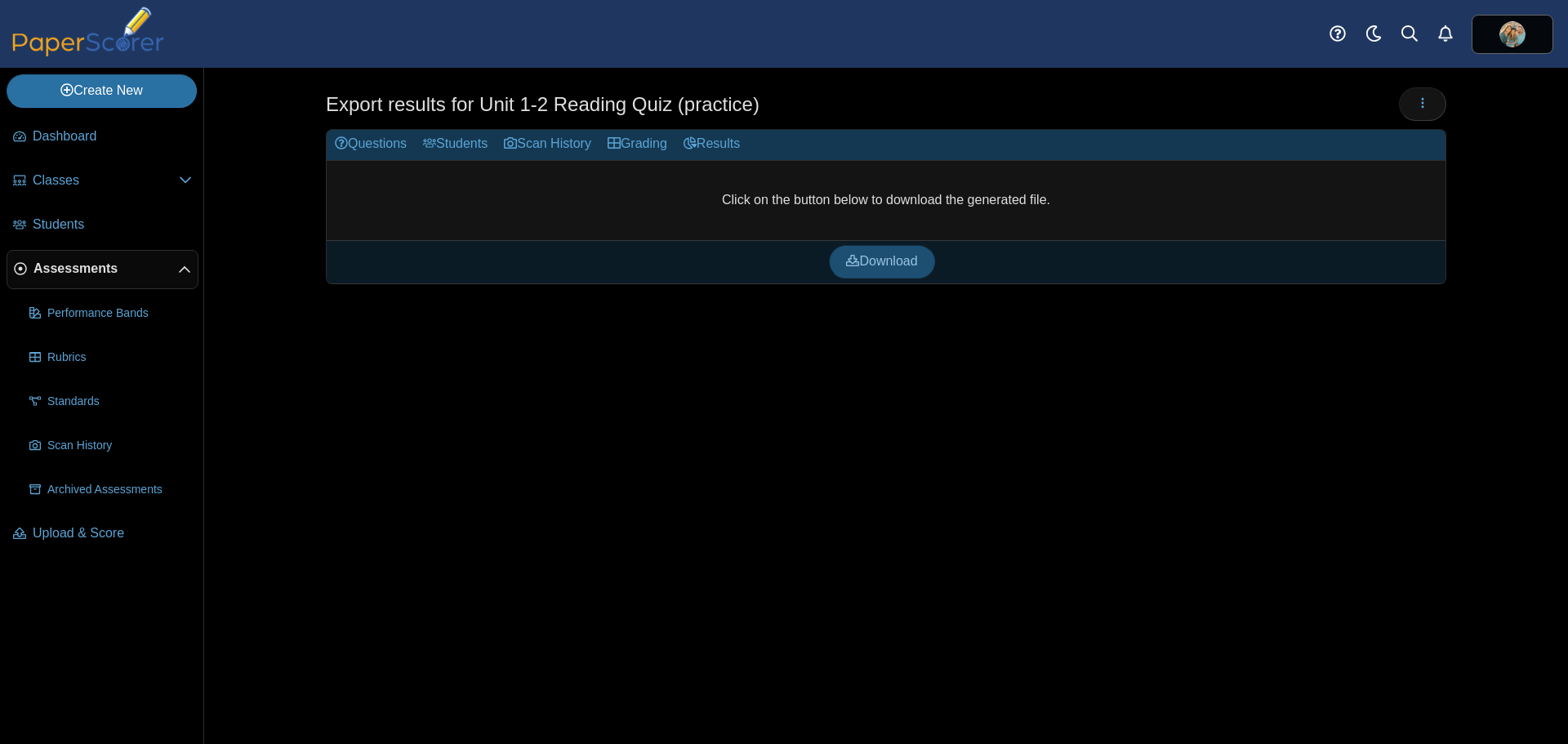
click at [873, 258] on span "Download" at bounding box center [881, 261] width 71 height 14
click at [72, 309] on span "Performance Bands" at bounding box center [119, 314] width 145 height 16
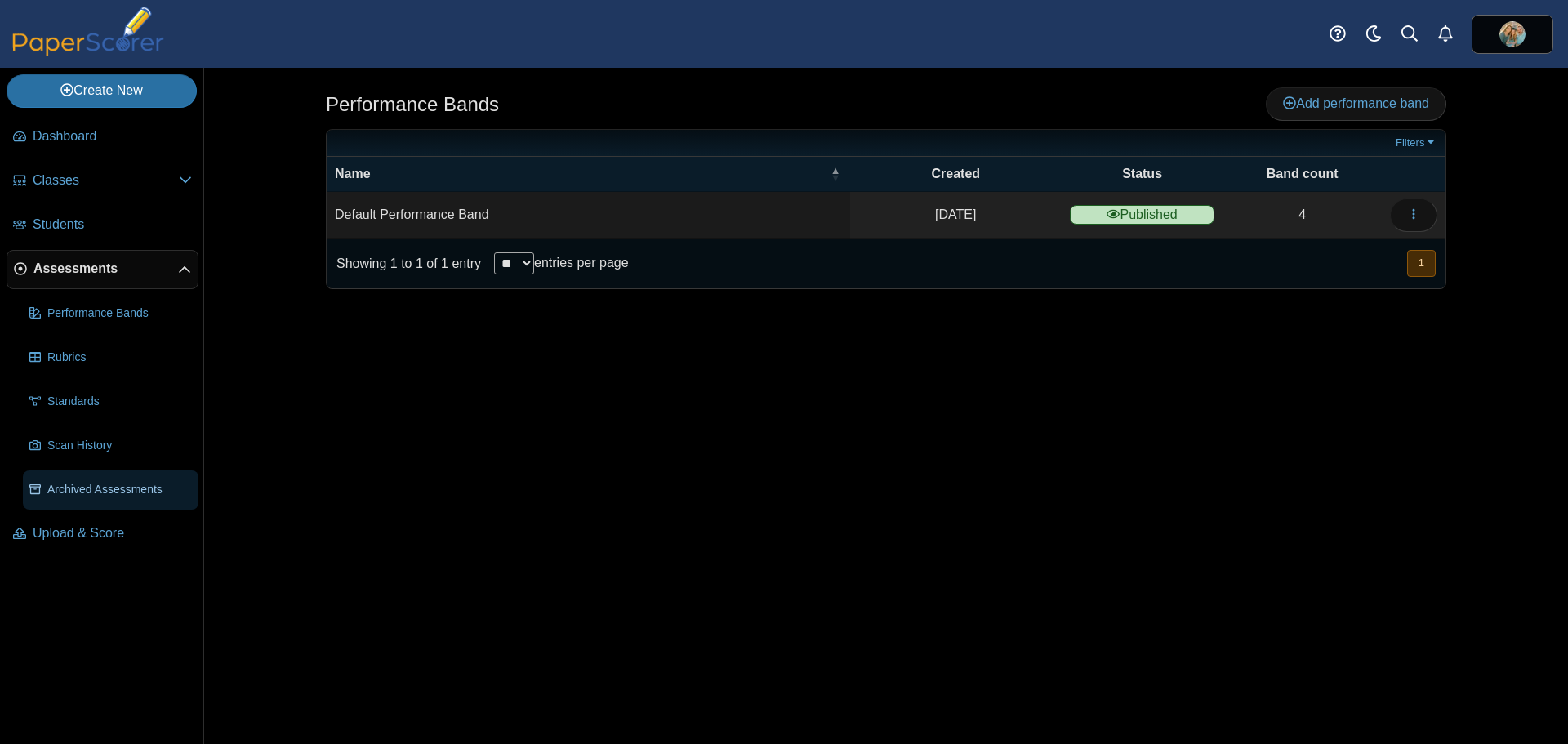
click at [101, 487] on span "Archived Assessments" at bounding box center [119, 489] width 145 height 16
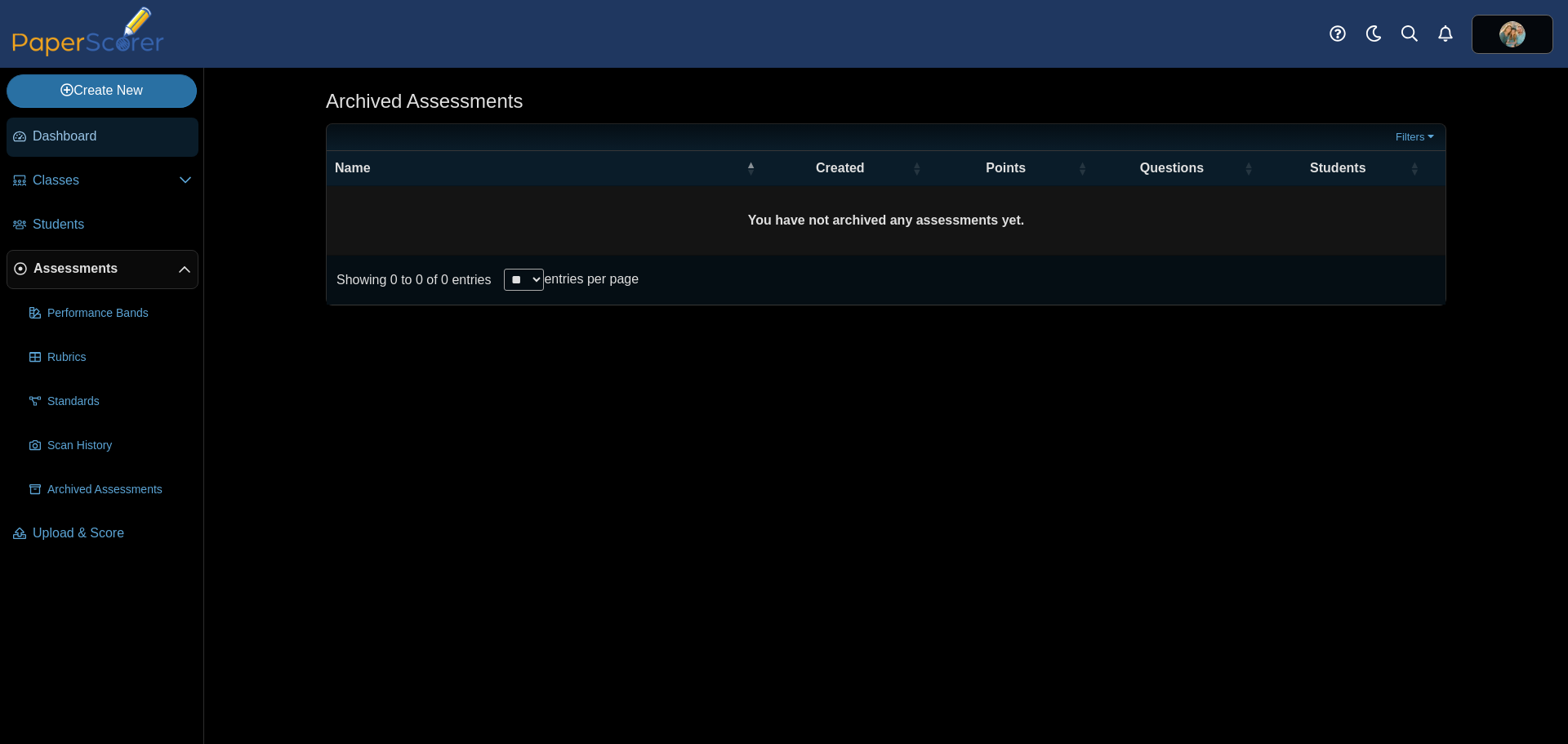
click at [79, 148] on link "Dashboard" at bounding box center [103, 137] width 192 height 39
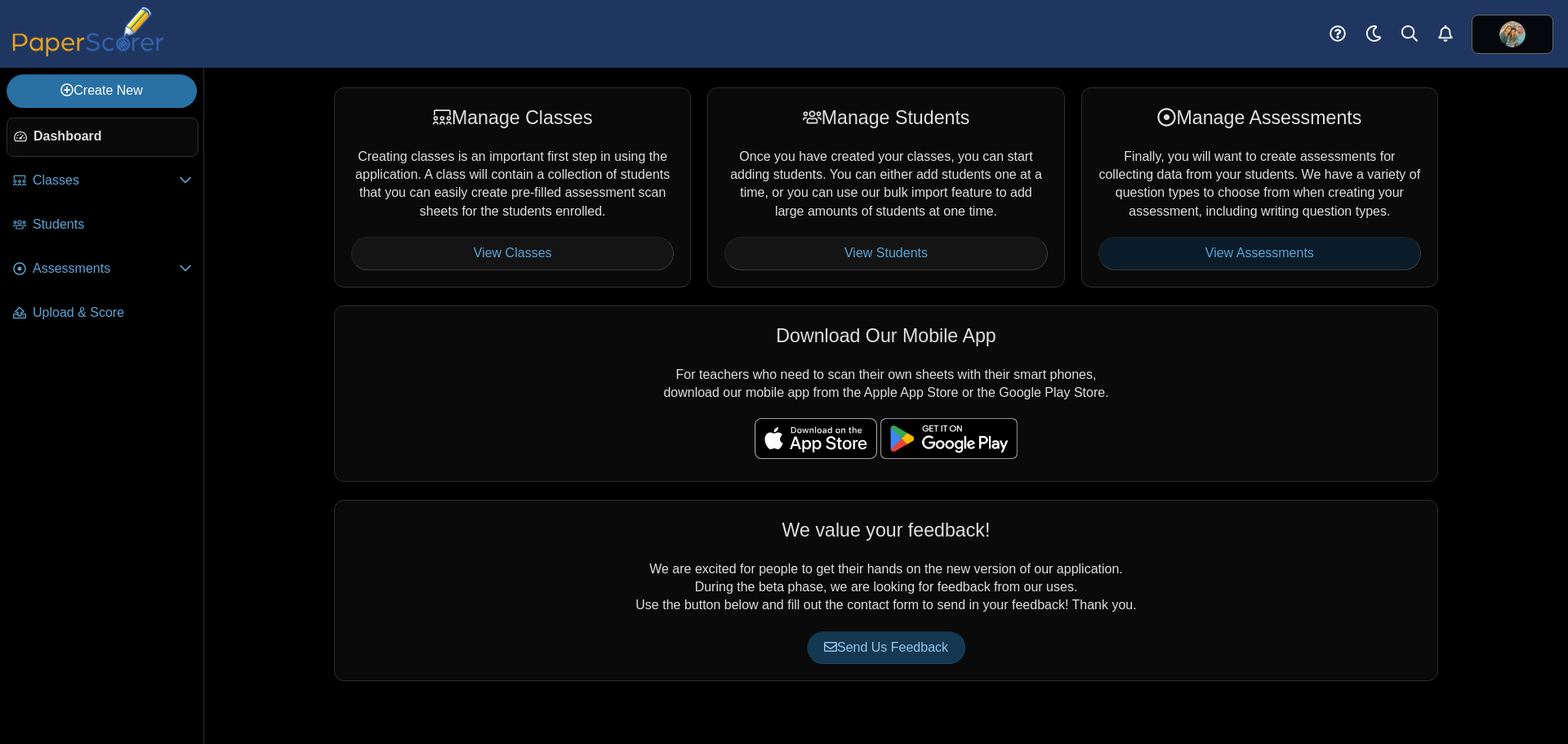
click at [1171, 253] on link "View Assessments" at bounding box center [1260, 254] width 323 height 33
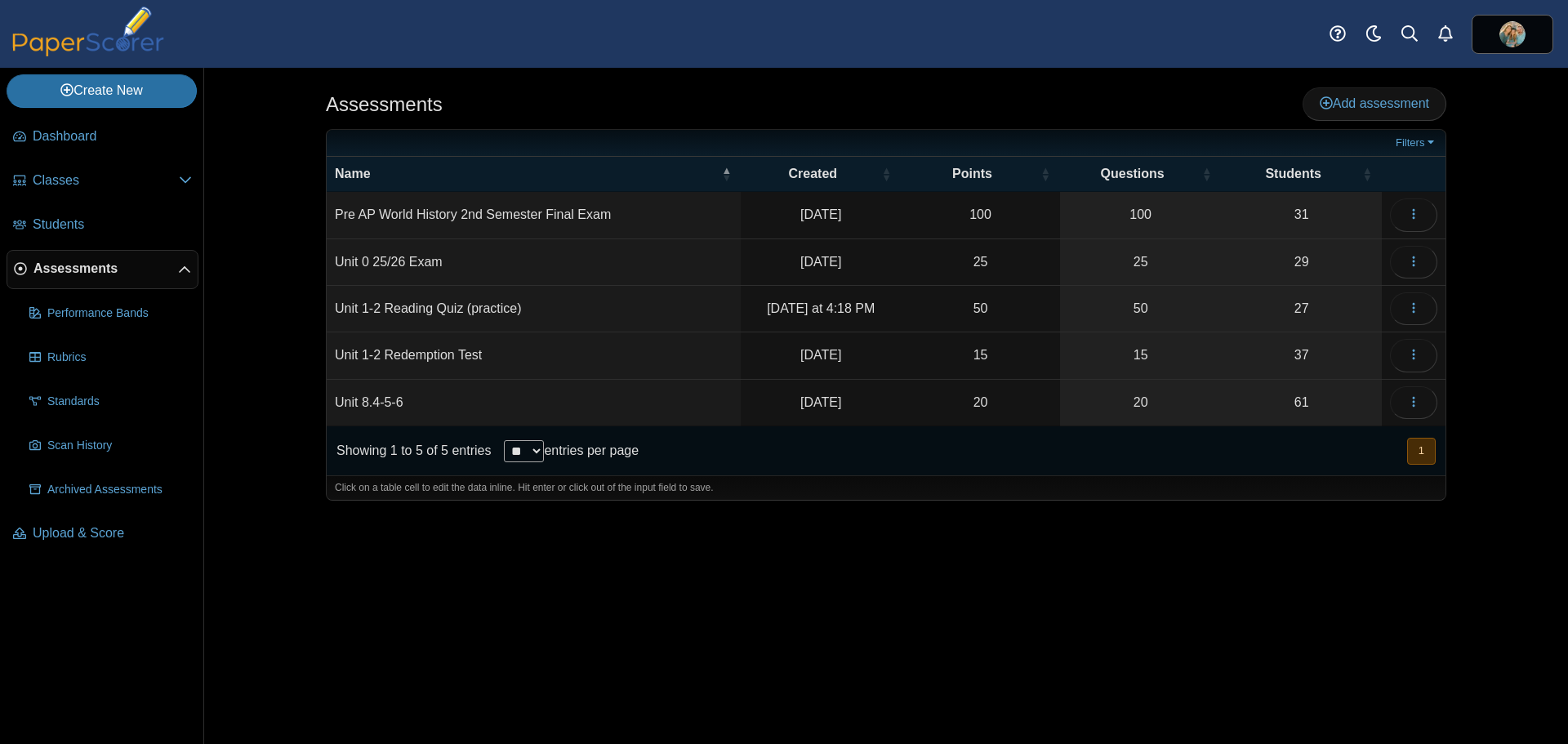
click at [552, 313] on td "Unit 1-2 Reading Quiz (practice)" at bounding box center [533, 309] width 414 height 47
click at [919, 312] on td "50" at bounding box center [980, 309] width 159 height 47
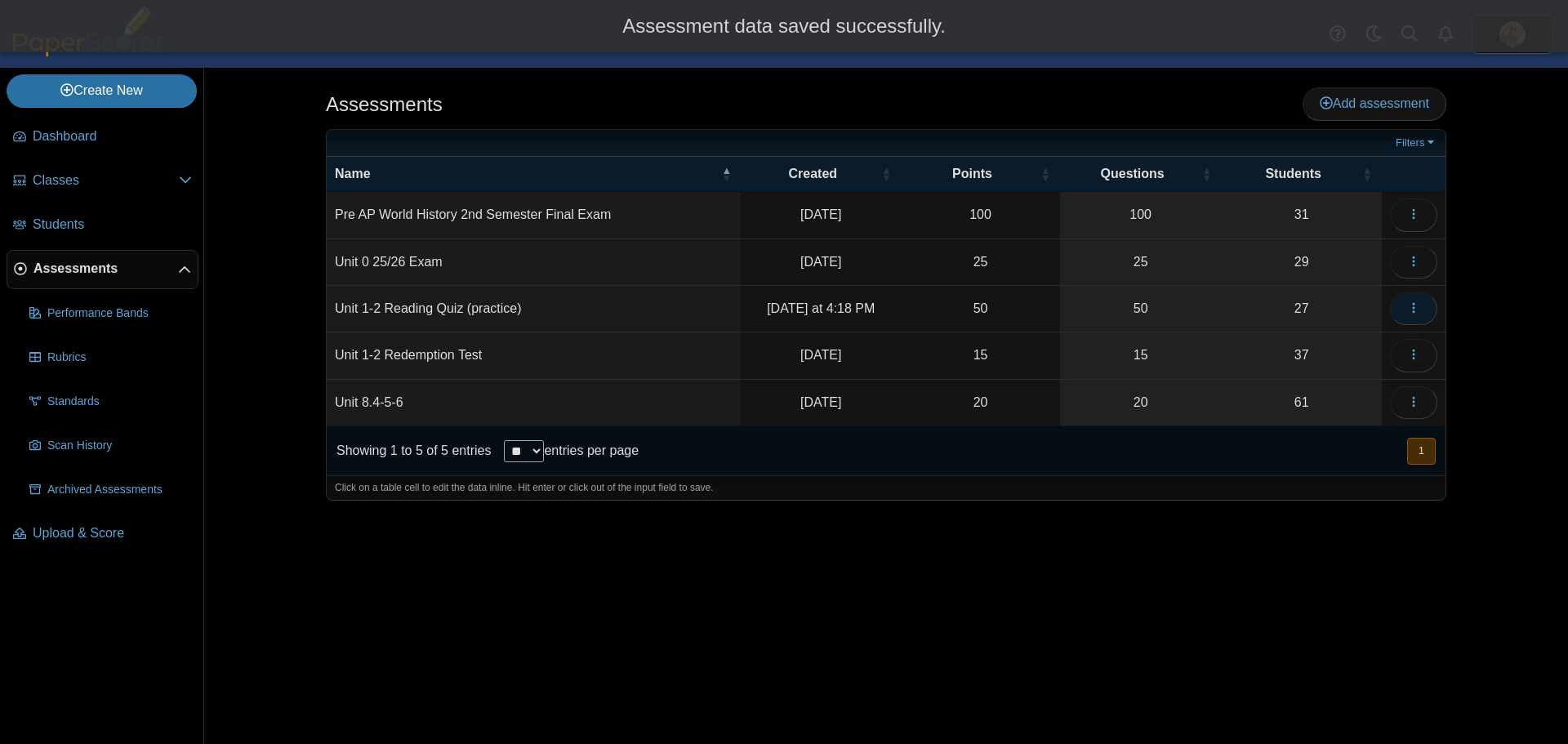
click at [1419, 302] on icon "button" at bounding box center [1413, 307] width 13 height 13
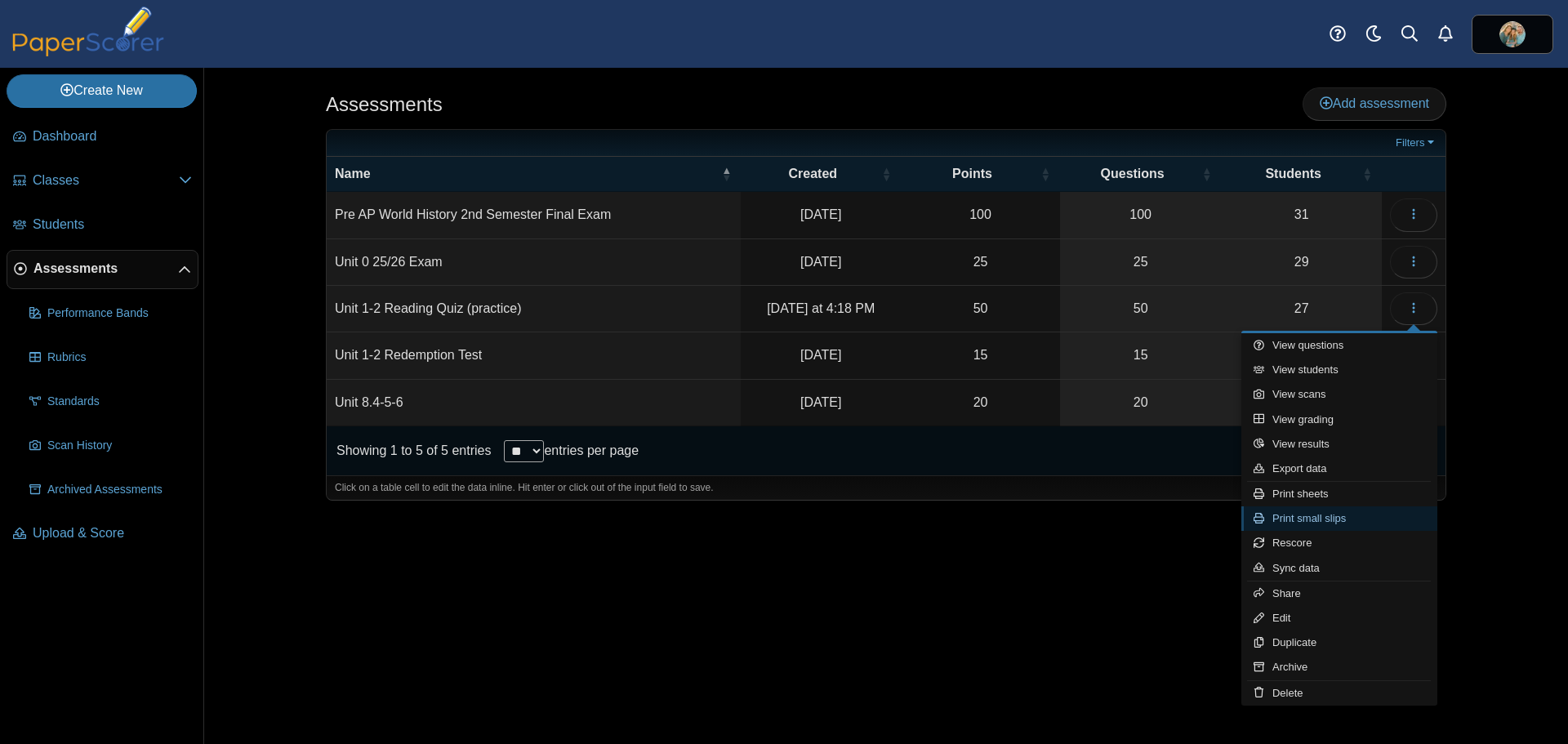
click at [1305, 520] on link "Print small slips" at bounding box center [1339, 519] width 196 height 24
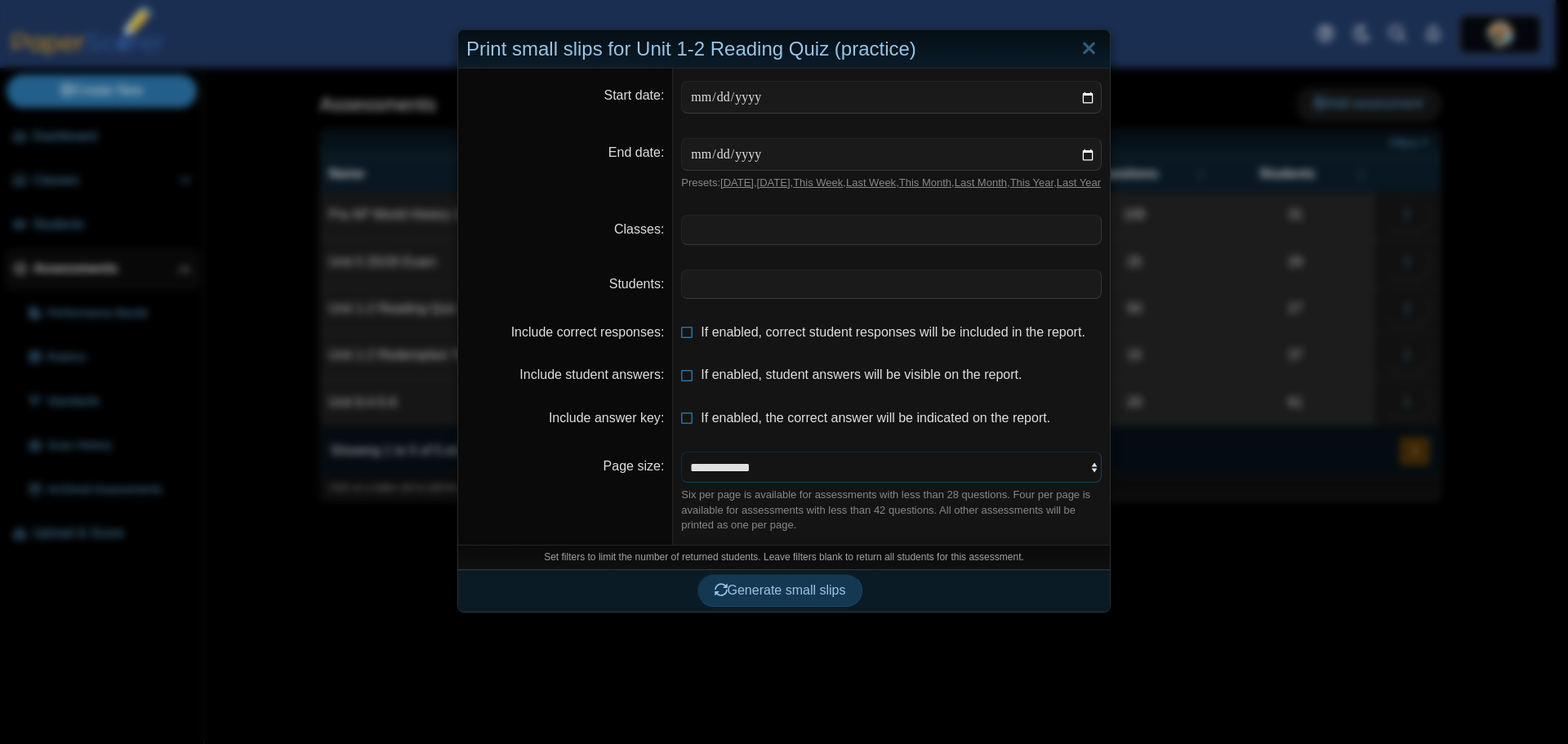
click at [1045, 481] on select "**********" at bounding box center [892, 468] width 421 height 31
click at [1048, 562] on div "Set filters to limit the number of returned students. Leave filters blank to re…" at bounding box center [784, 557] width 652 height 24
click at [1078, 48] on link "Close" at bounding box center [1088, 49] width 25 height 28
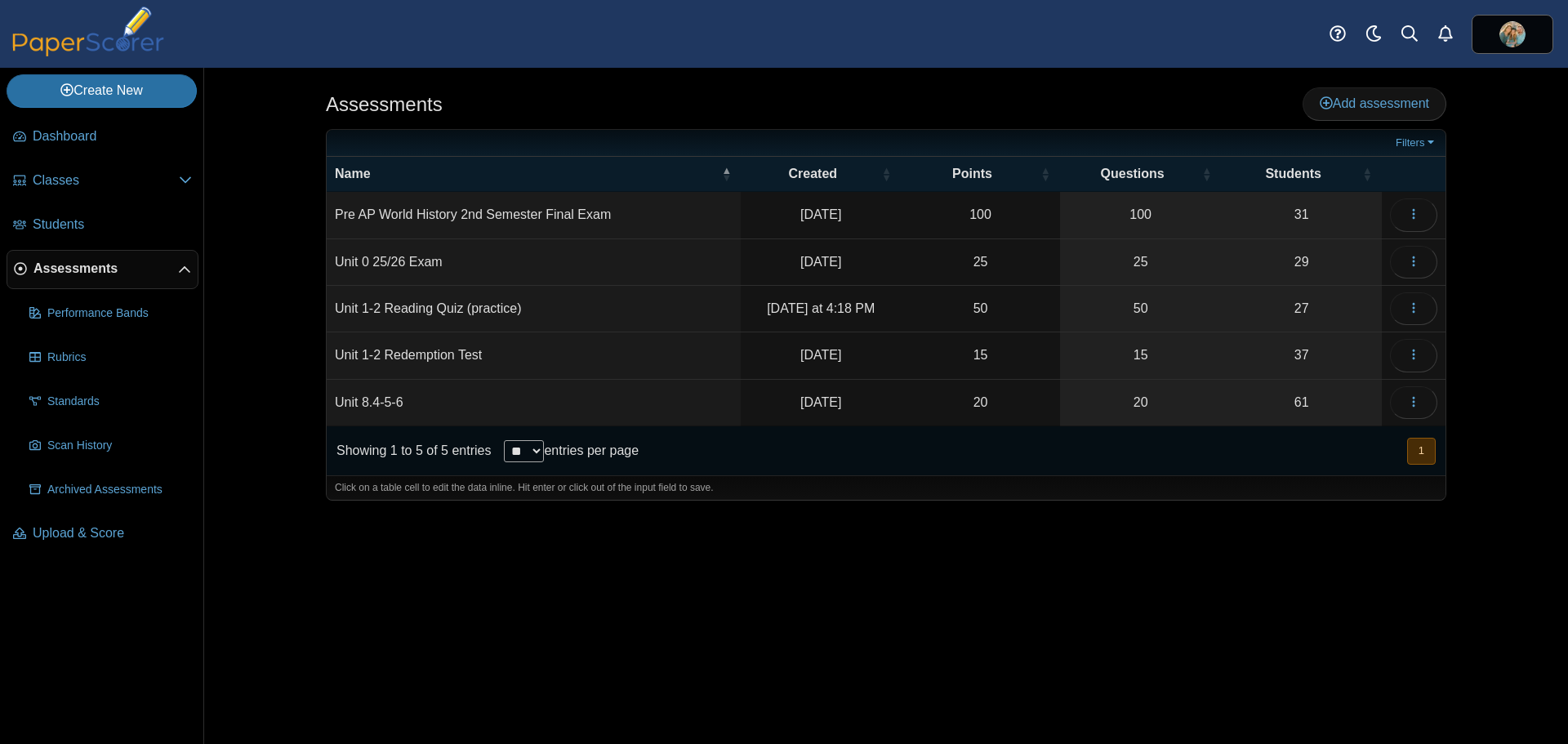
click at [485, 309] on td "Unit 1-2 Reading Quiz (practice)" at bounding box center [533, 309] width 414 height 47
click at [1416, 314] on span "button" at bounding box center [1413, 308] width 13 height 14
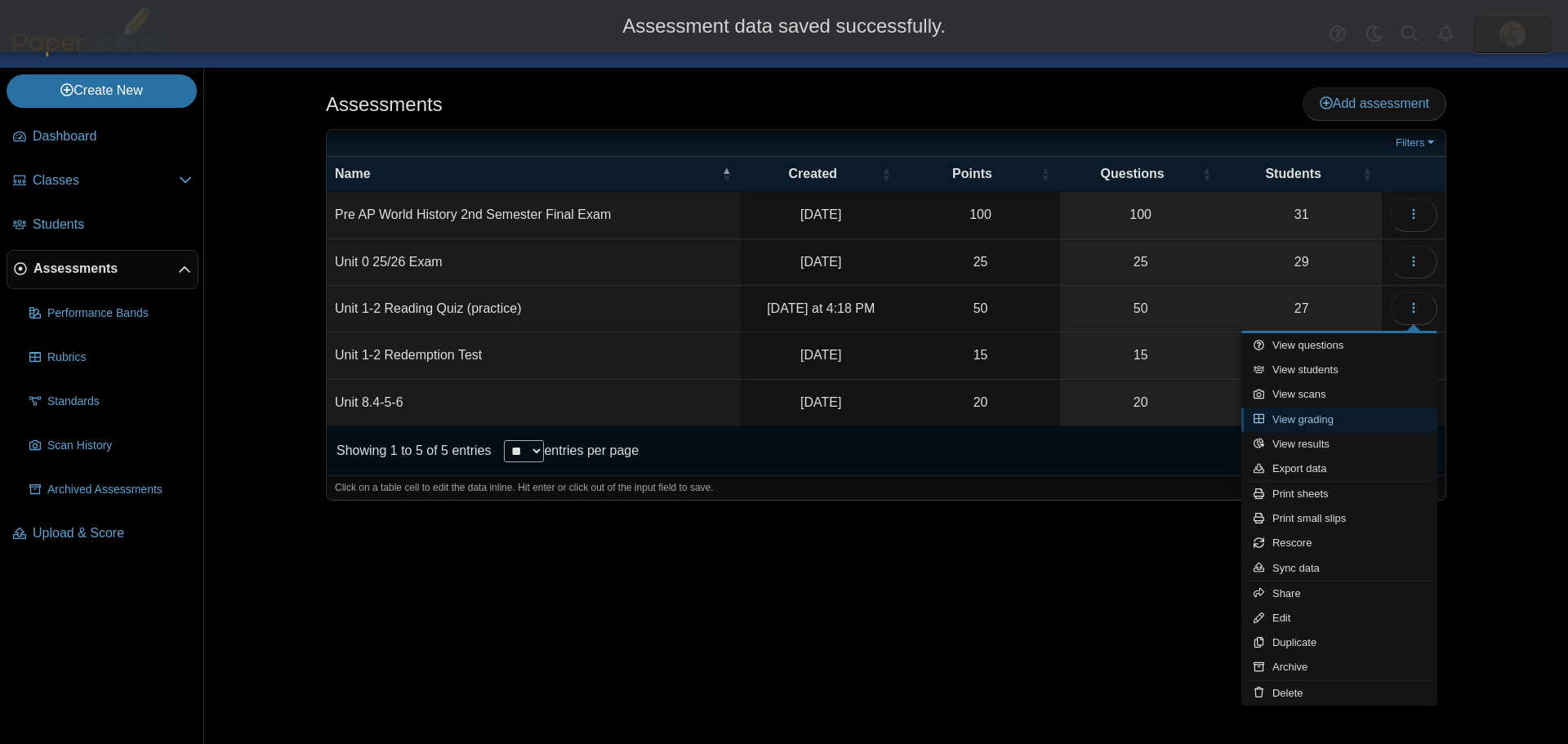
click at [1311, 414] on link "View grading" at bounding box center [1339, 420] width 196 height 24
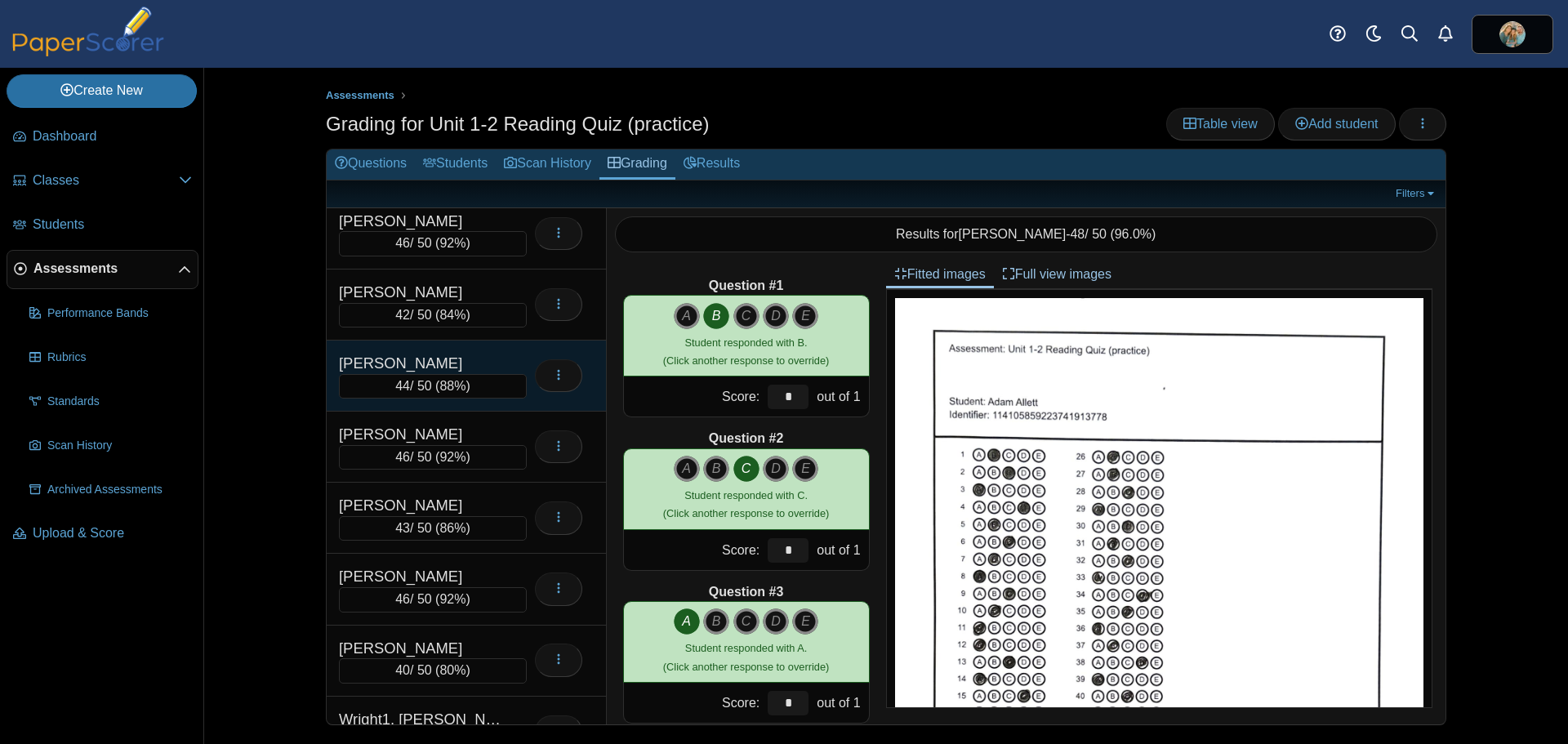
scroll to position [1323, 0]
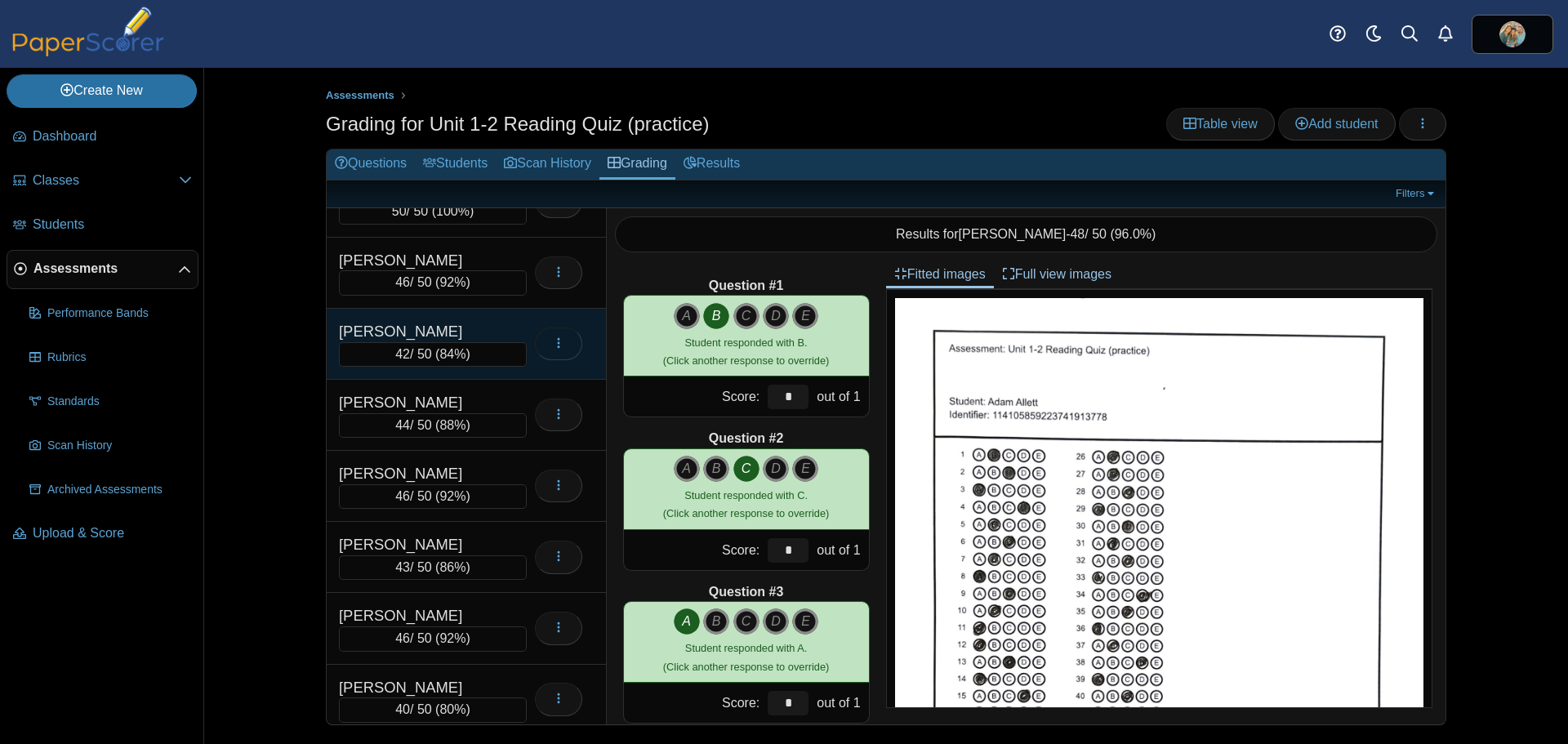
click at [550, 347] on button "button" at bounding box center [558, 344] width 48 height 33
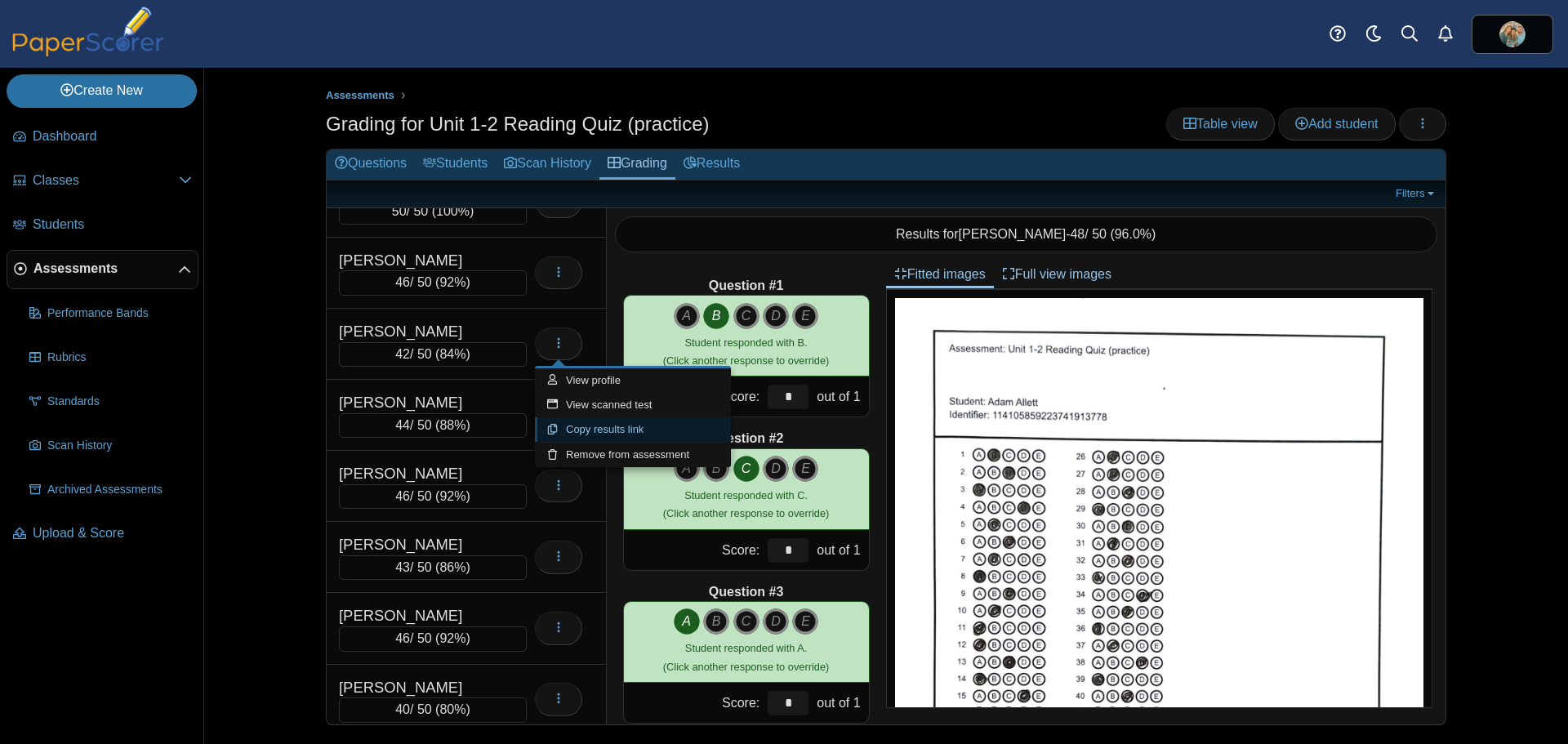
click at [619, 424] on link "Copy results link" at bounding box center [633, 430] width 196 height 24
type textarea "**********"
click at [288, 294] on div "Assessments Grading for Unit 1-2 Reading Quiz (practice) Table view Add student…" at bounding box center [886, 405] width 1225 height 676
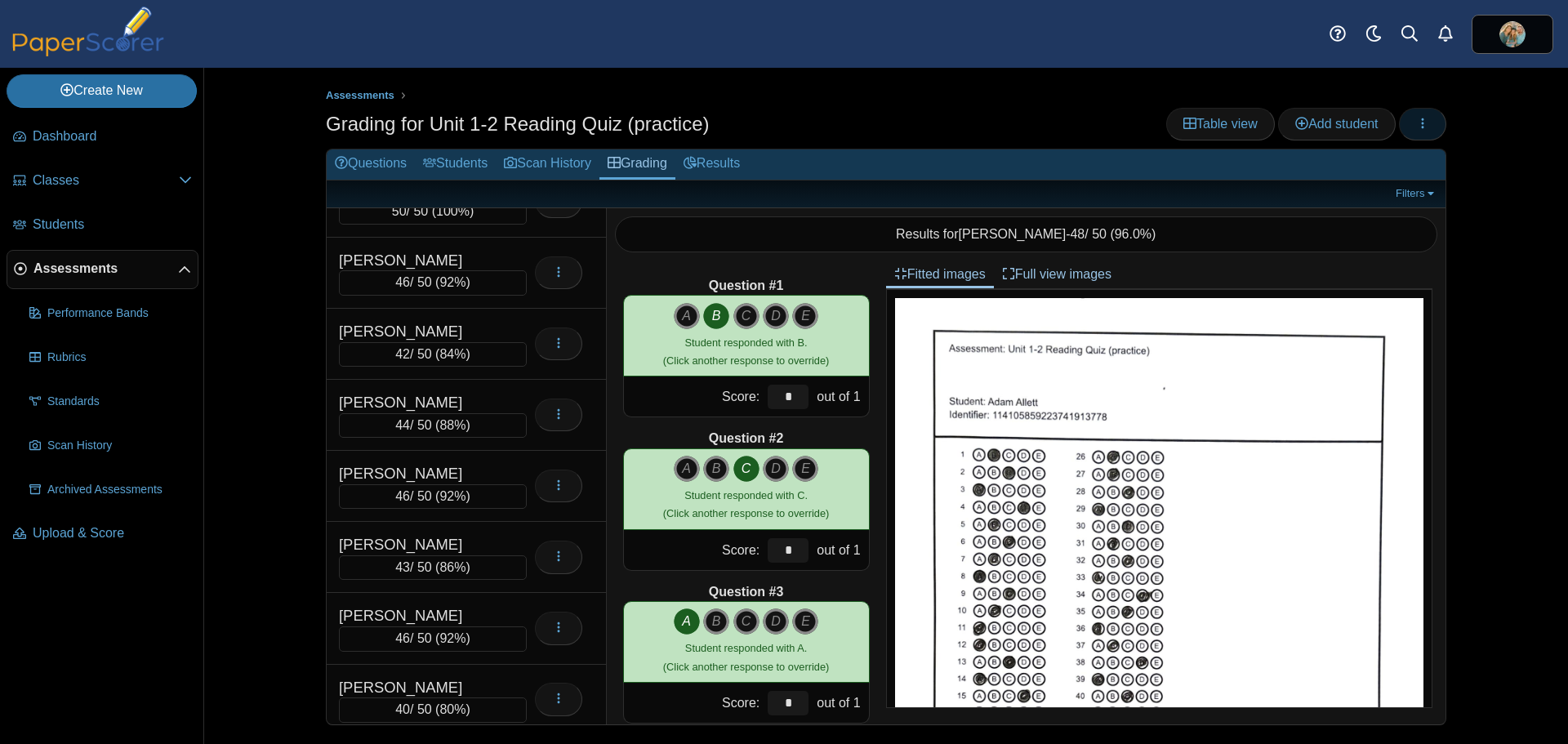
click at [1412, 127] on button "button" at bounding box center [1423, 124] width 48 height 33
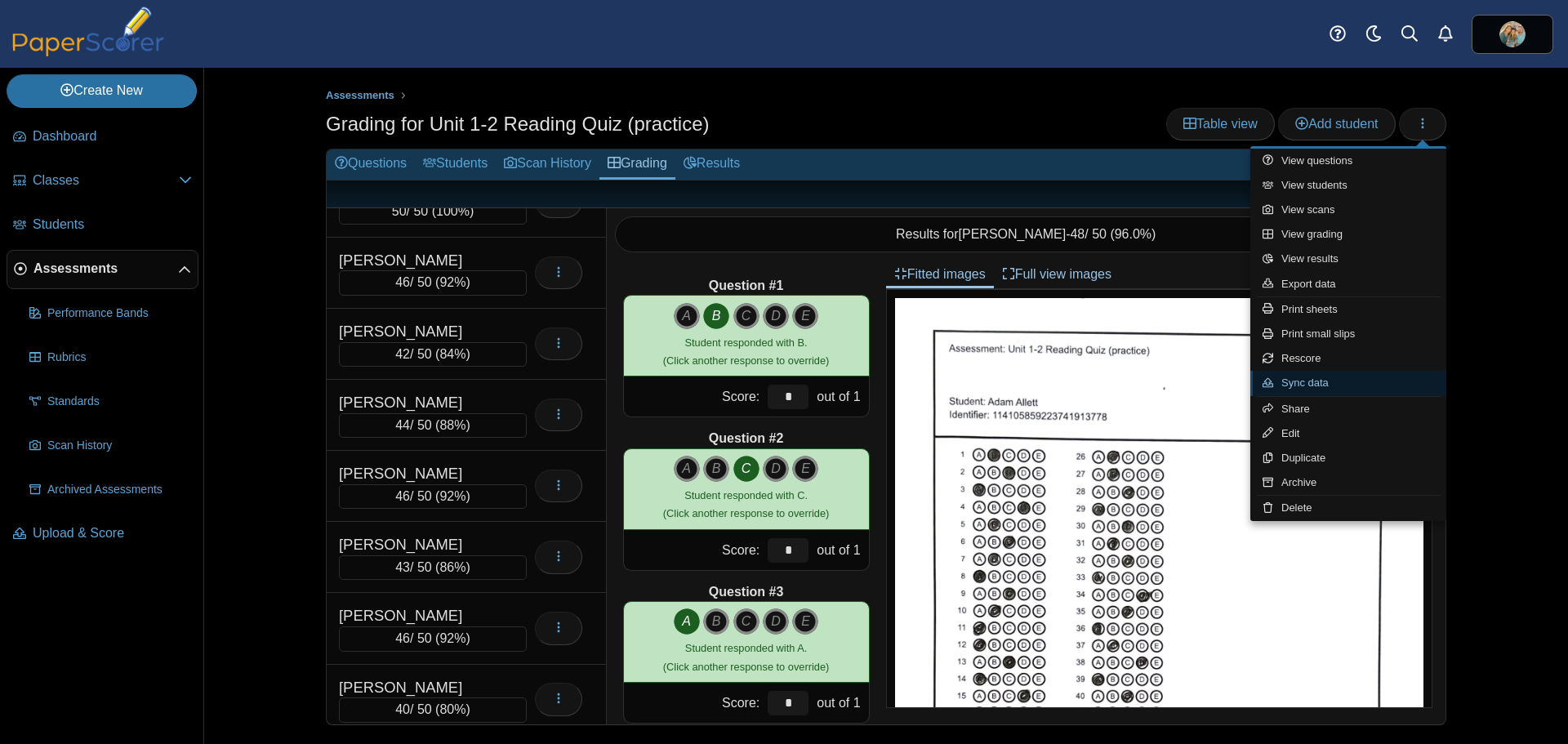
click at [1300, 379] on link "Sync data" at bounding box center [1348, 383] width 196 height 24
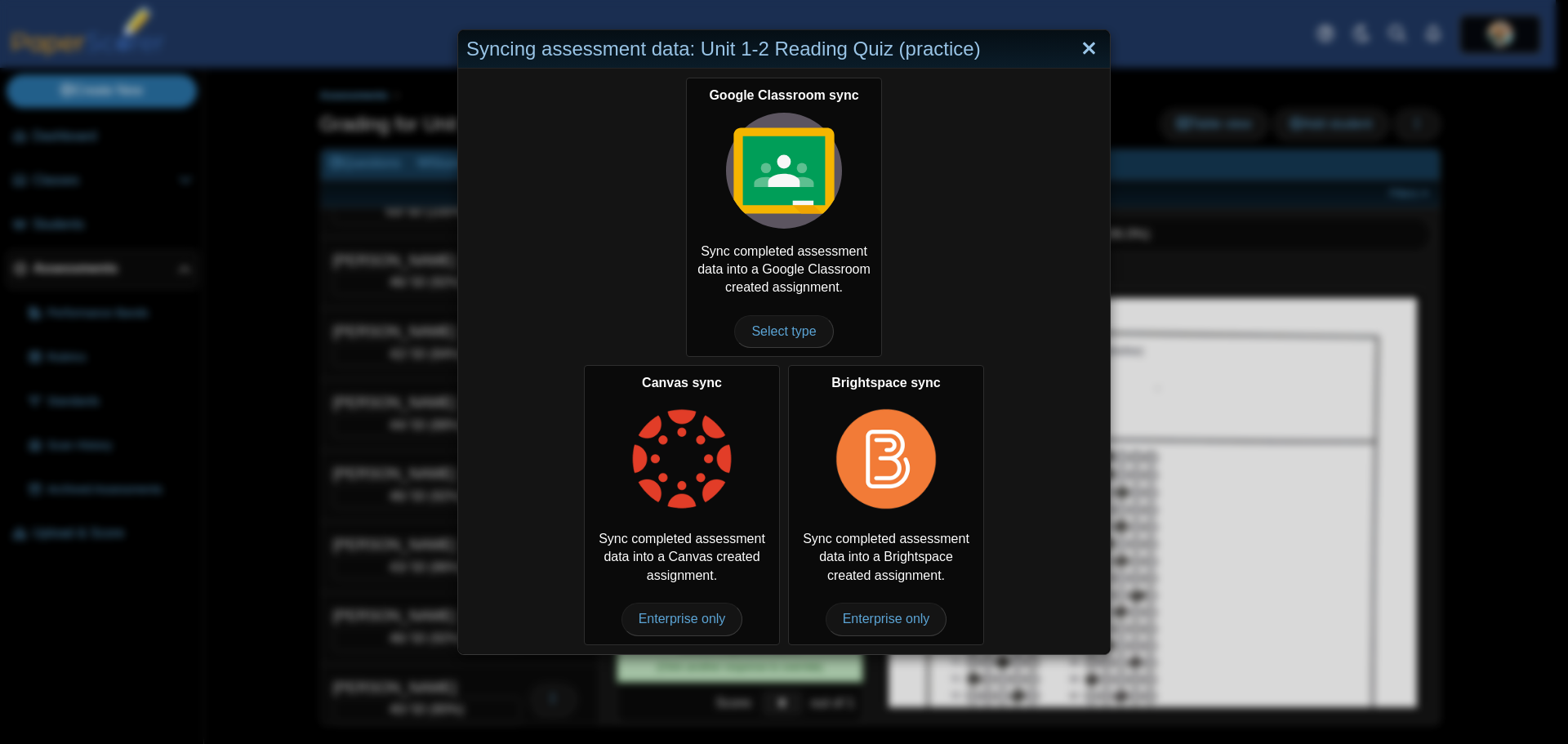
click at [1081, 47] on link "Close" at bounding box center [1088, 49] width 25 height 28
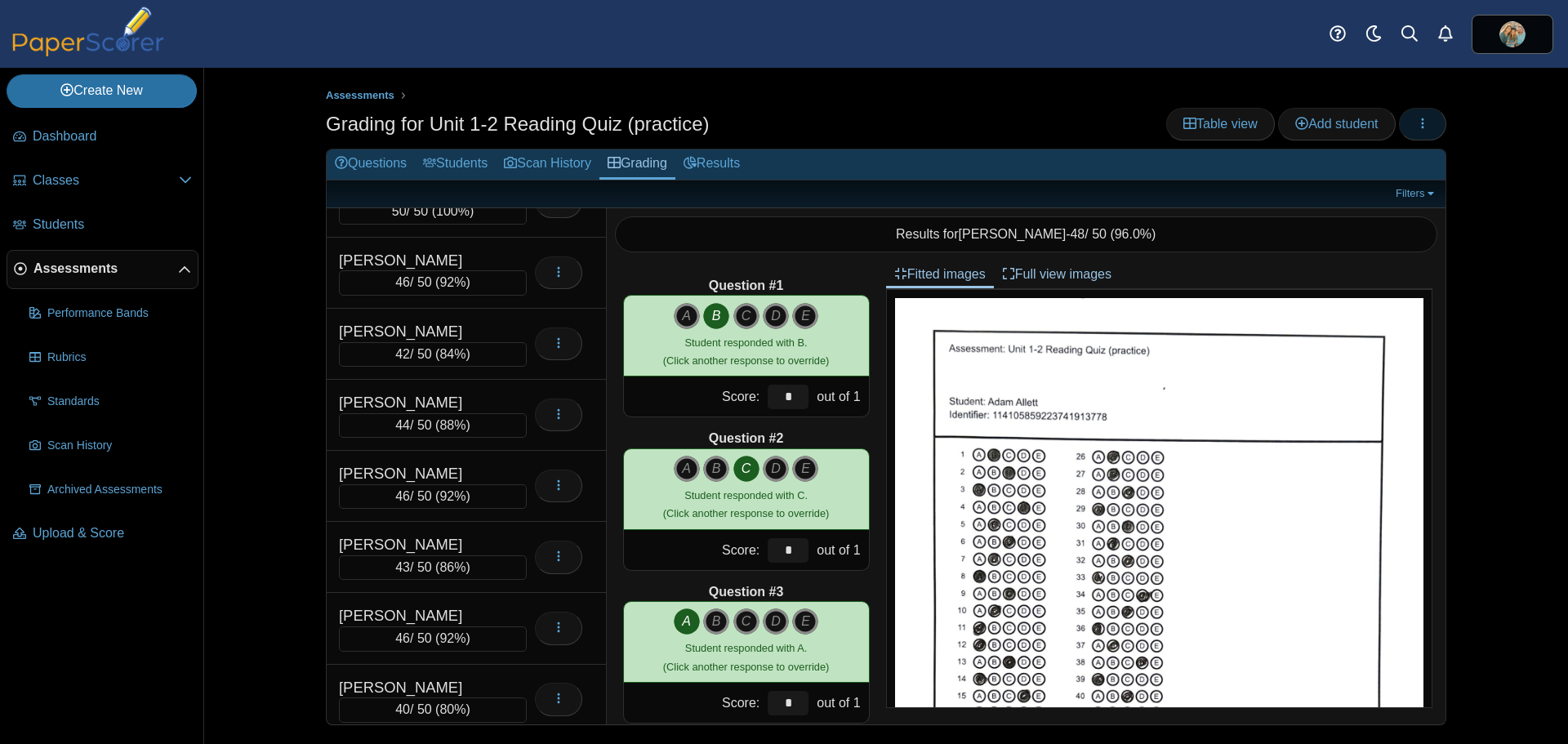
click at [1421, 120] on icon "button" at bounding box center [1422, 123] width 13 height 13
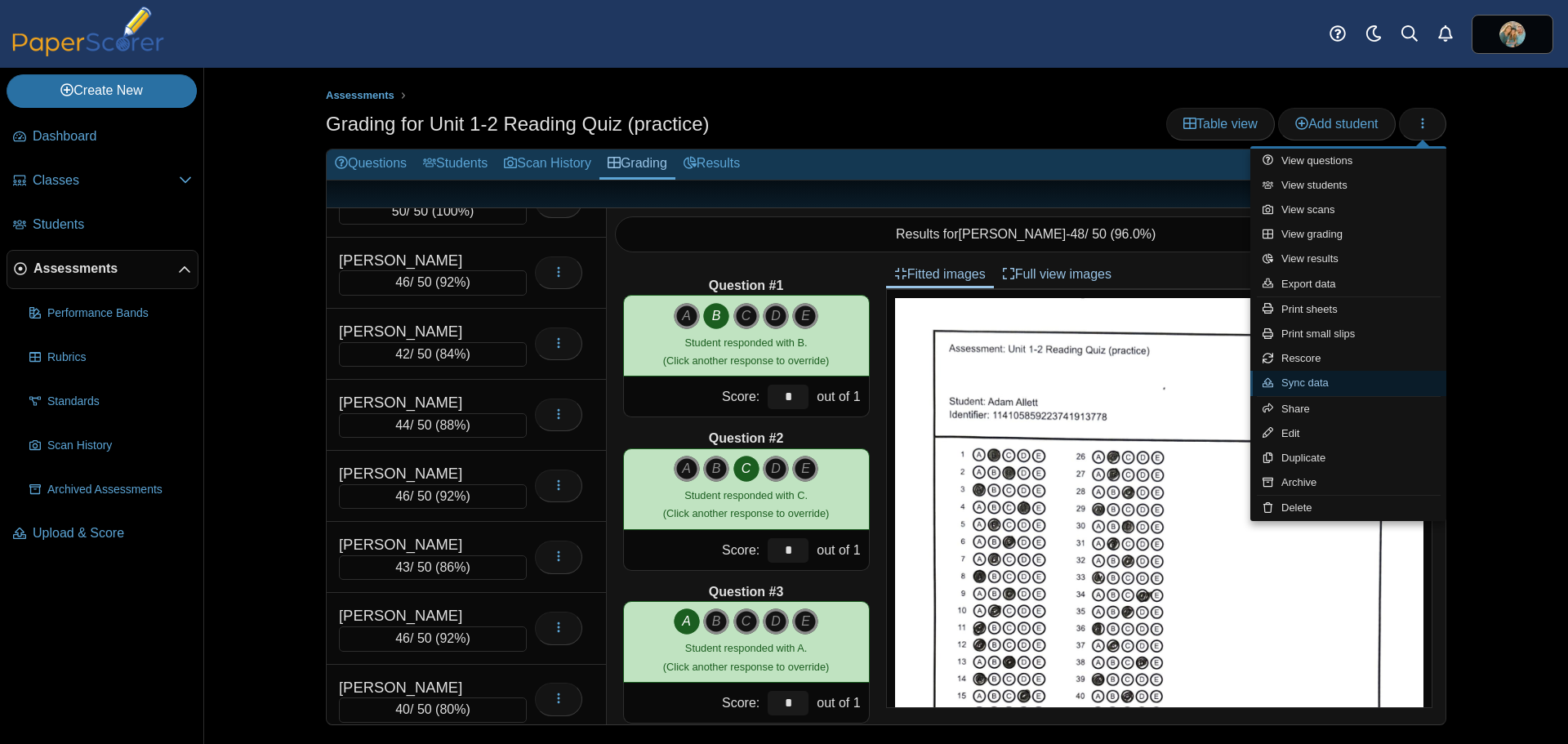
click at [1312, 375] on link "Sync data" at bounding box center [1348, 383] width 196 height 24
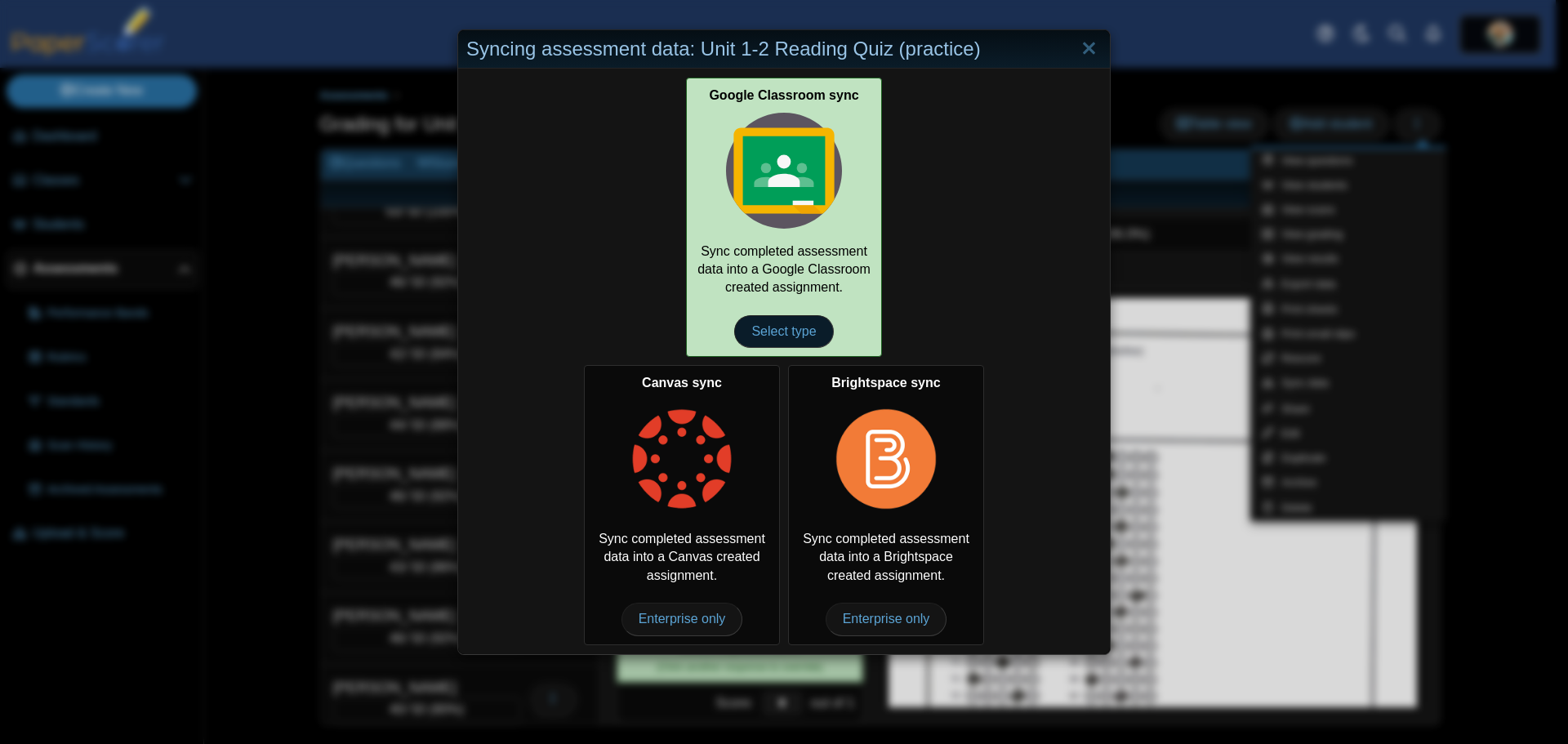
click at [794, 329] on span "Select type" at bounding box center [784, 332] width 99 height 33
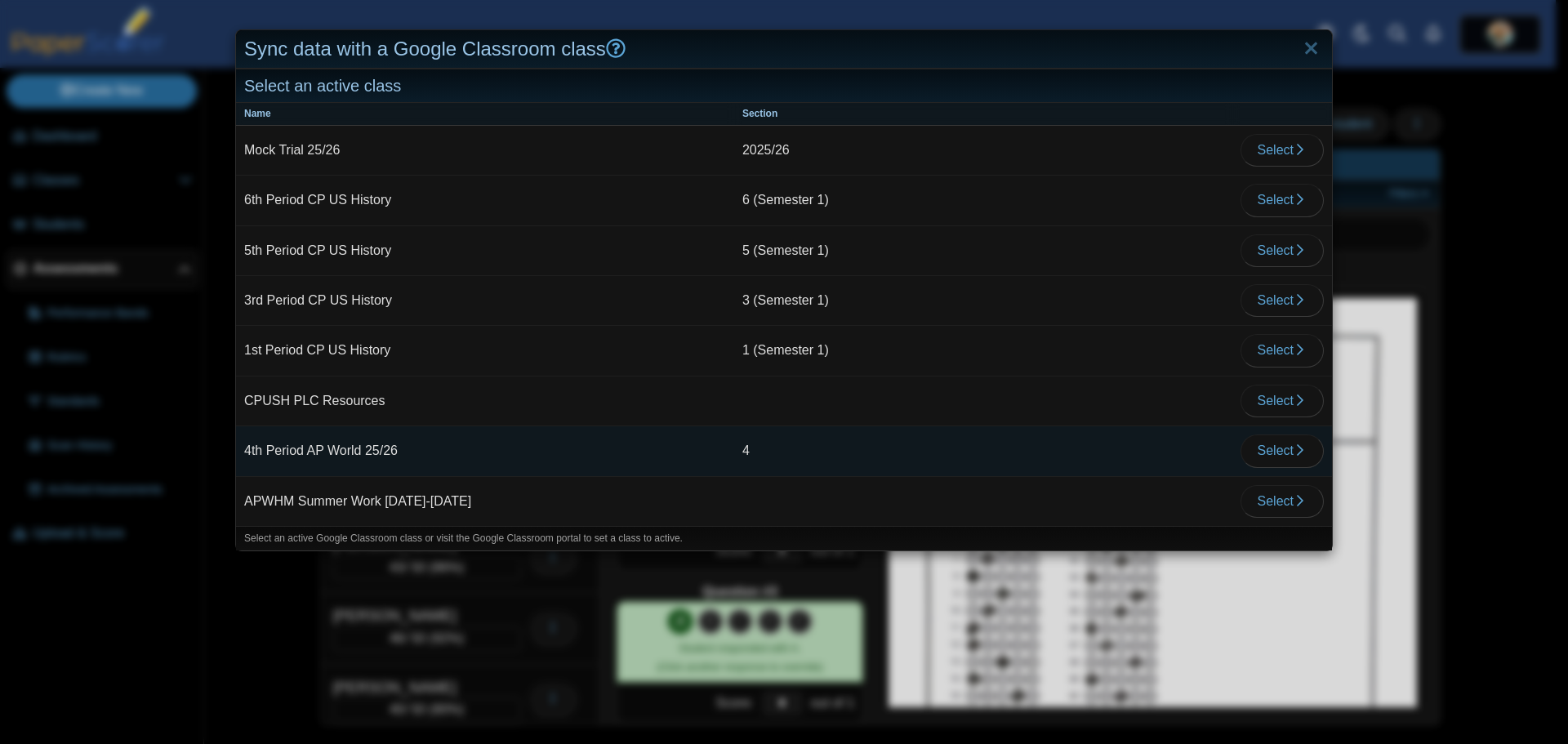
click at [360, 451] on td "4th Period AP World 25/26" at bounding box center [485, 451] width 498 height 50
click at [1257, 452] on span "Select" at bounding box center [1281, 450] width 49 height 14
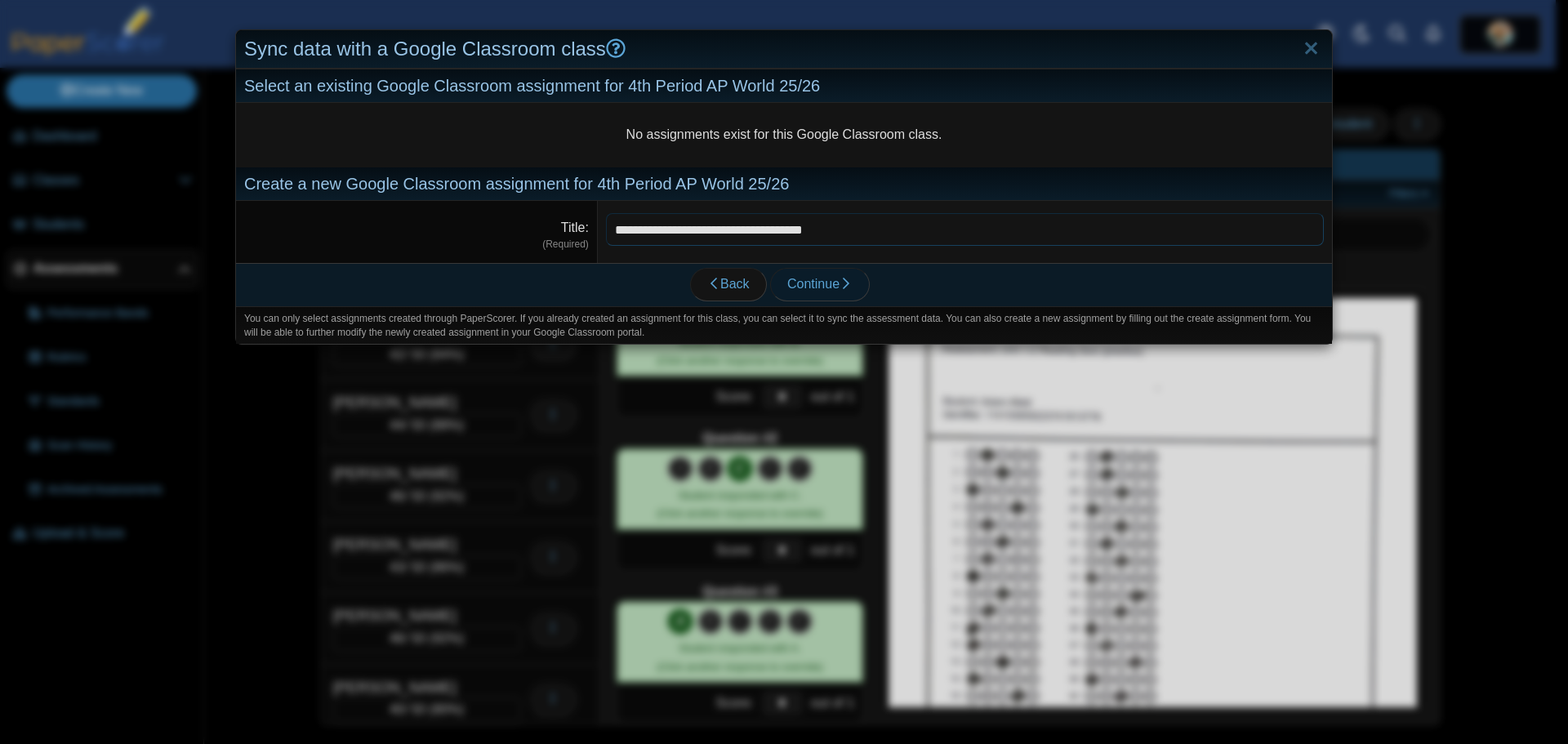
type input "**********"
click at [803, 281] on span "Continue" at bounding box center [819, 284] width 65 height 14
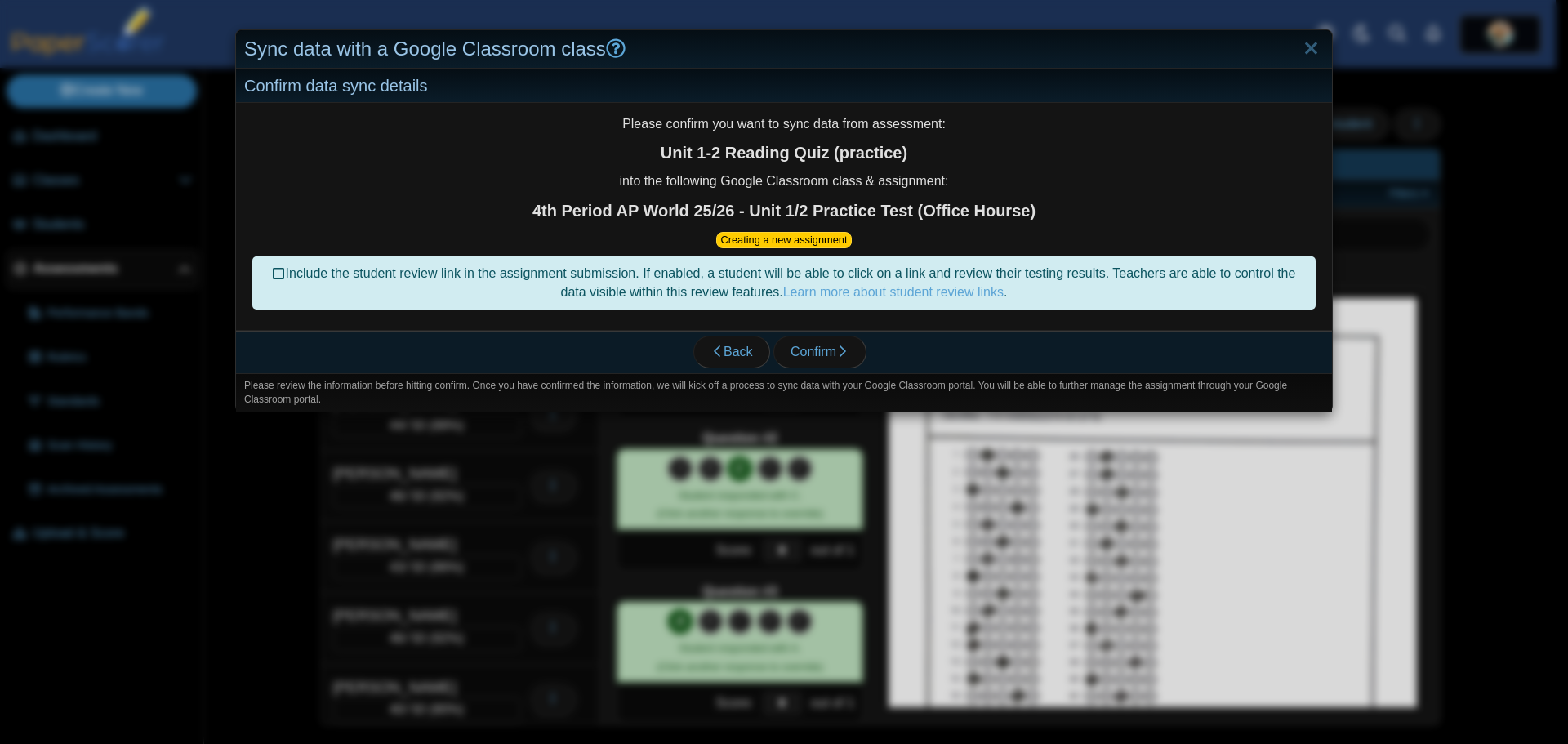
click at [275, 273] on icon at bounding box center [279, 271] width 13 height 11
click at [802, 352] on span "Confirm" at bounding box center [820, 352] width 59 height 14
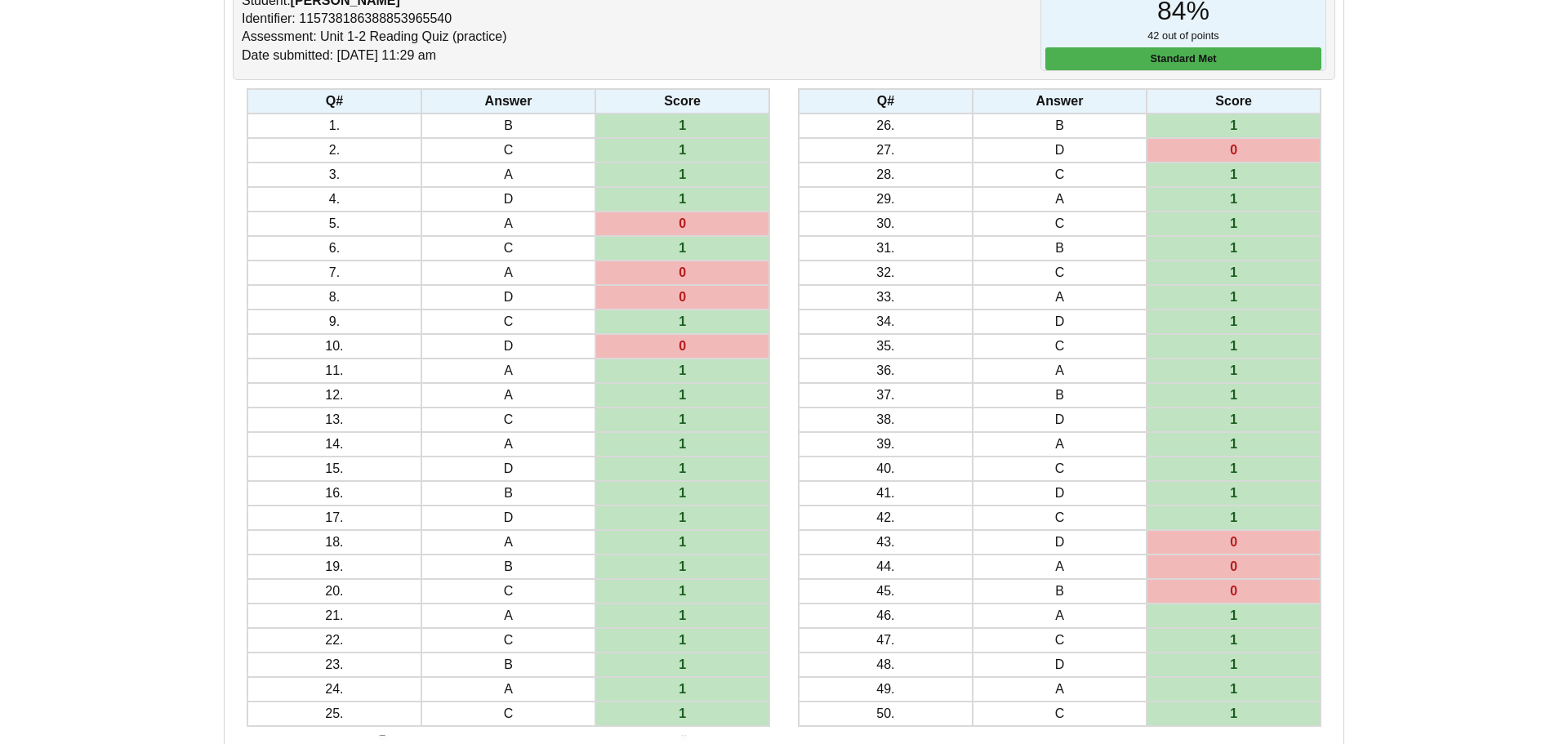
scroll to position [164, 0]
